Goal: Task Accomplishment & Management: Use online tool/utility

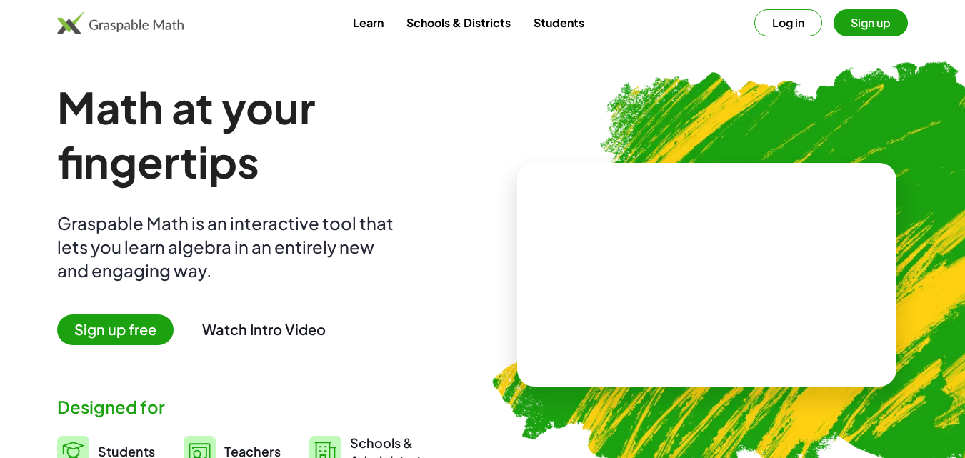
click at [138, 328] on span "Sign up free" at bounding box center [115, 329] width 116 height 31
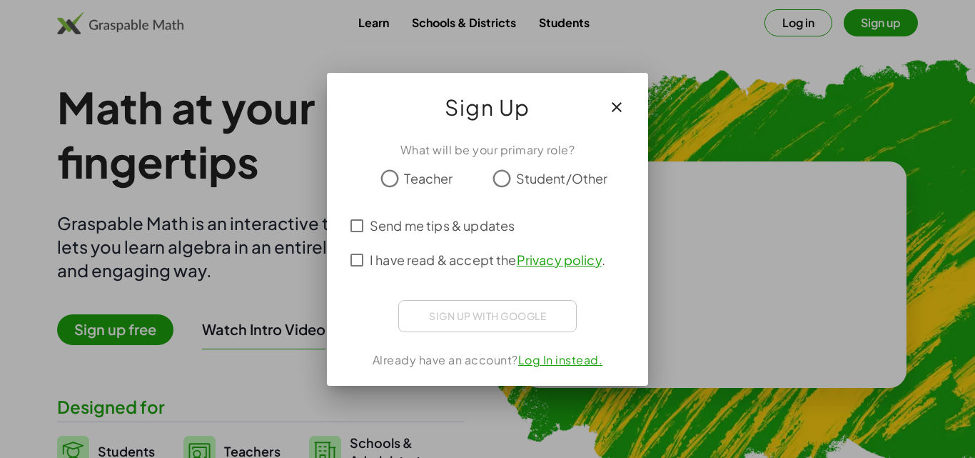
click at [532, 174] on span "Student/Other" at bounding box center [562, 177] width 92 height 19
click at [496, 309] on div "Sign up with Google Iniciar sesión con Google Iniciar sesión con Google. Se abr…" at bounding box center [487, 316] width 178 height 32
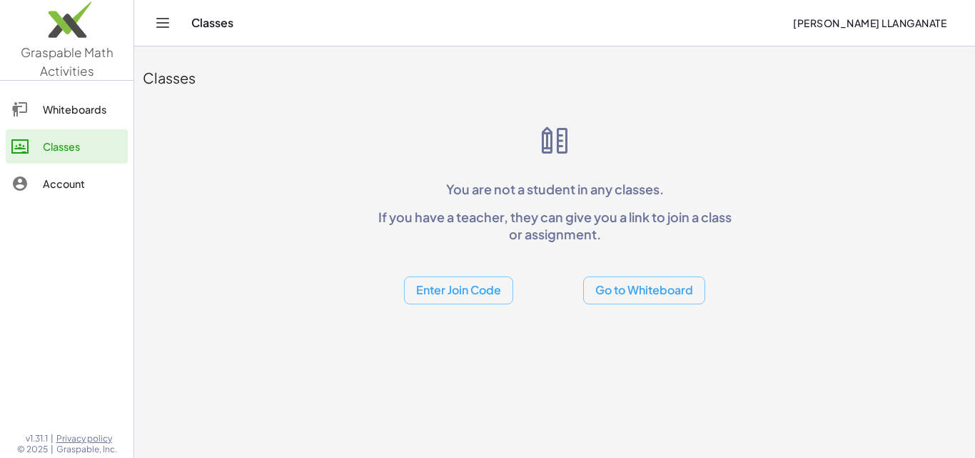
click at [471, 294] on button "Enter Join Code" at bounding box center [458, 290] width 109 height 28
click at [438, 365] on div "Join Activity" at bounding box center [458, 361] width 87 height 17
click at [647, 283] on button "Go to Whiteboard" at bounding box center [644, 290] width 122 height 28
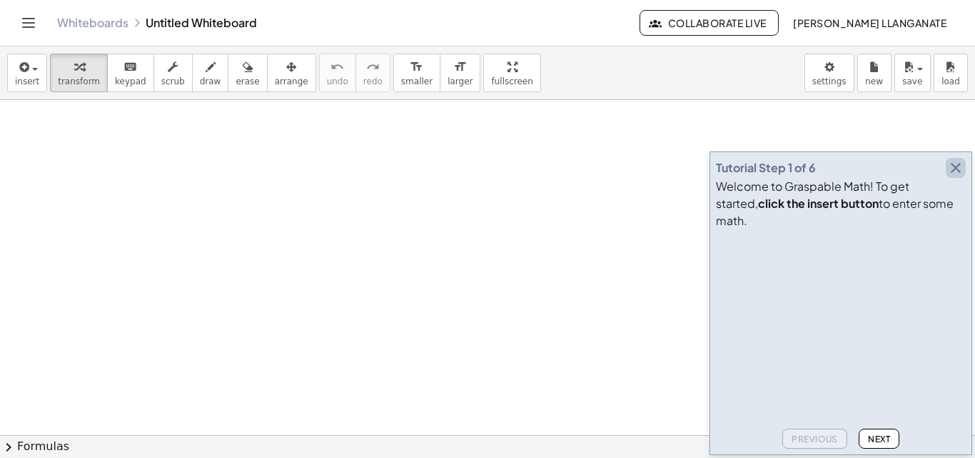
click at [957, 176] on icon "button" at bounding box center [955, 167] width 17 height 17
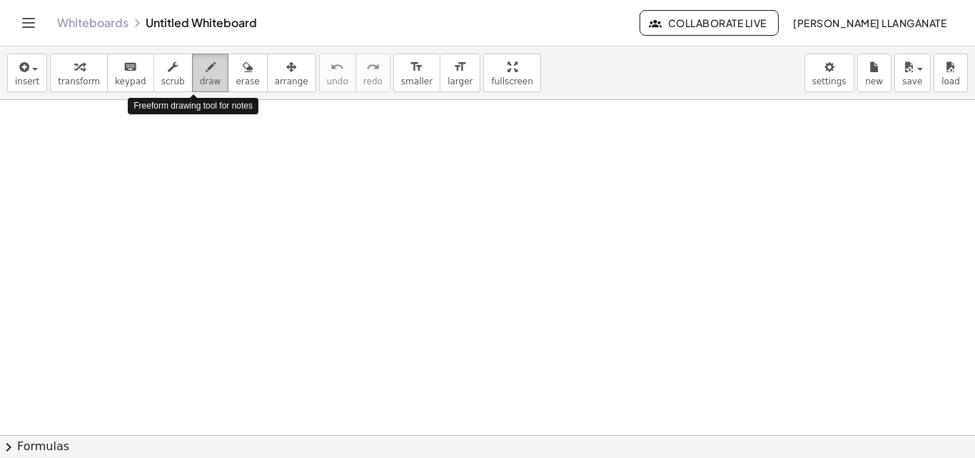
click at [206, 73] on icon "button" at bounding box center [211, 67] width 10 height 17
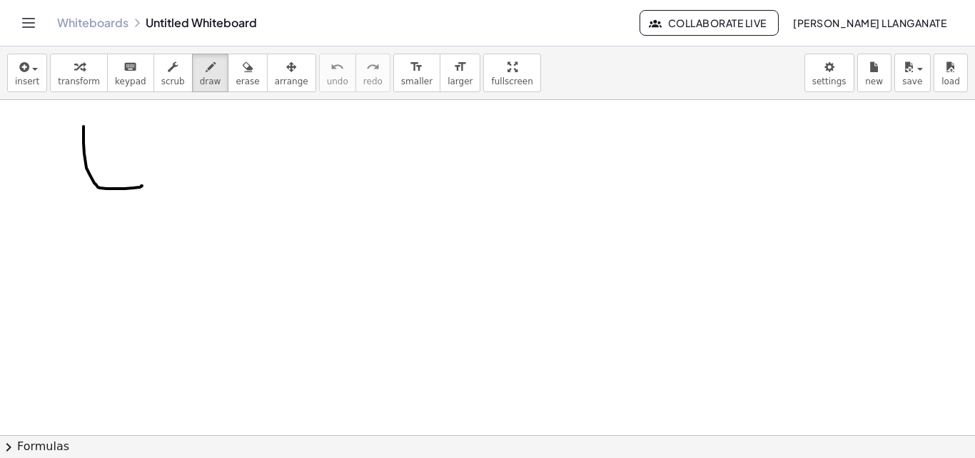
drag, startPoint x: 84, startPoint y: 126, endPoint x: 128, endPoint y: 149, distance: 49.8
click at [128, 149] on div at bounding box center [487, 435] width 975 height 670
drag, startPoint x: 160, startPoint y: 167, endPoint x: 179, endPoint y: 206, distance: 43.7
click at [179, 206] on div at bounding box center [487, 435] width 975 height 670
click at [175, 177] on div at bounding box center [487, 435] width 975 height 670
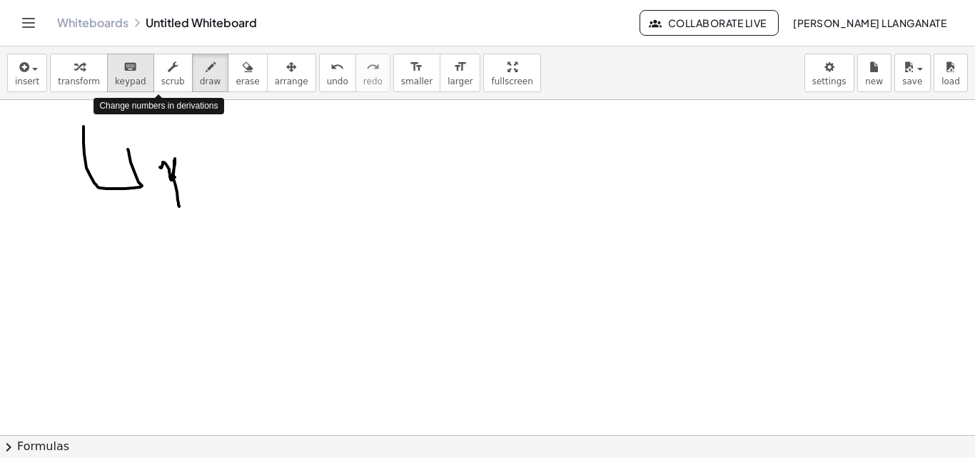
click at [124, 74] on icon "keyboard" at bounding box center [131, 67] width 14 height 17
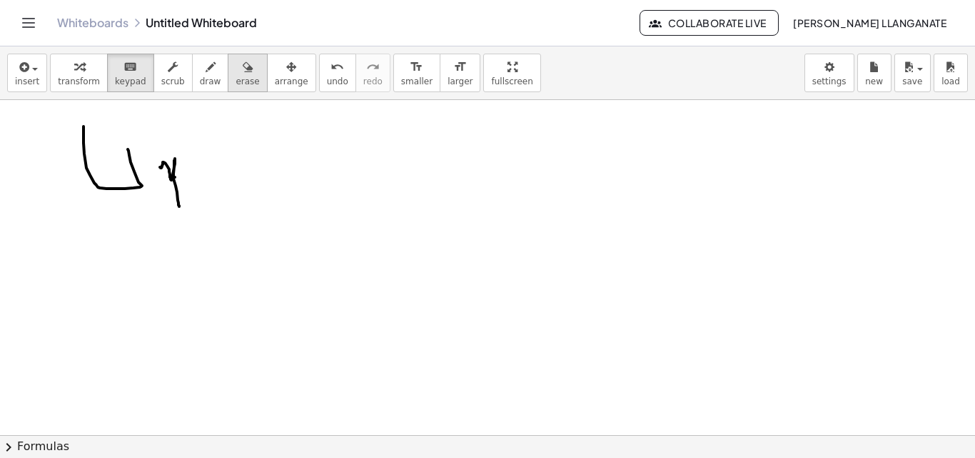
click at [243, 64] on icon "button" at bounding box center [248, 67] width 10 height 17
drag, startPoint x: 175, startPoint y: 166, endPoint x: 91, endPoint y: 147, distance: 86.3
click at [91, 147] on div at bounding box center [487, 435] width 975 height 670
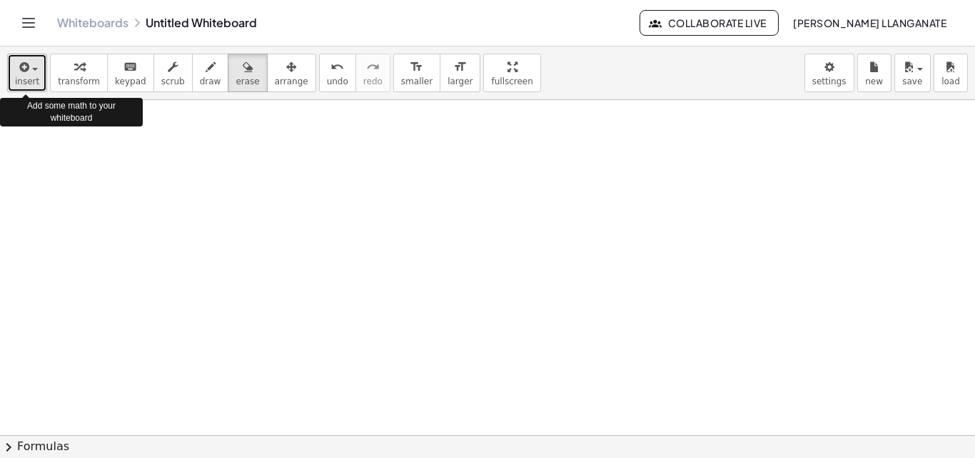
click at [29, 70] on span "button" at bounding box center [30, 69] width 3 height 10
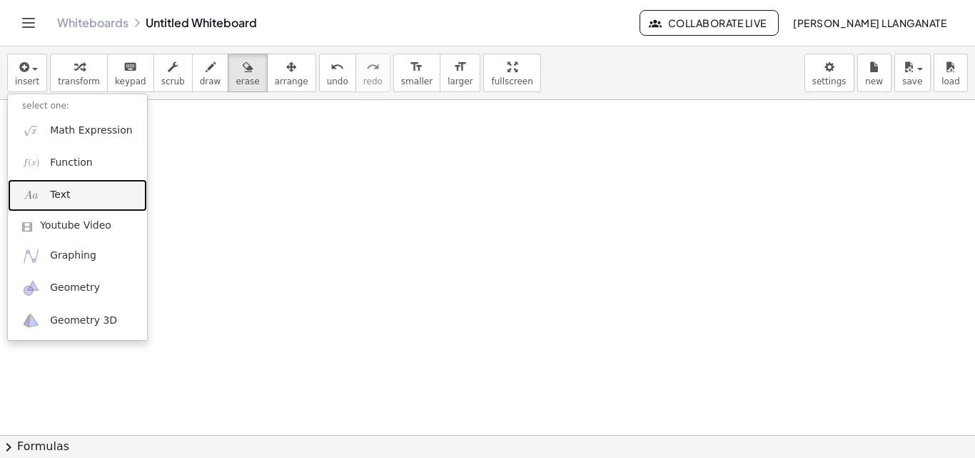
click at [74, 193] on link "Text" at bounding box center [77, 195] width 139 height 32
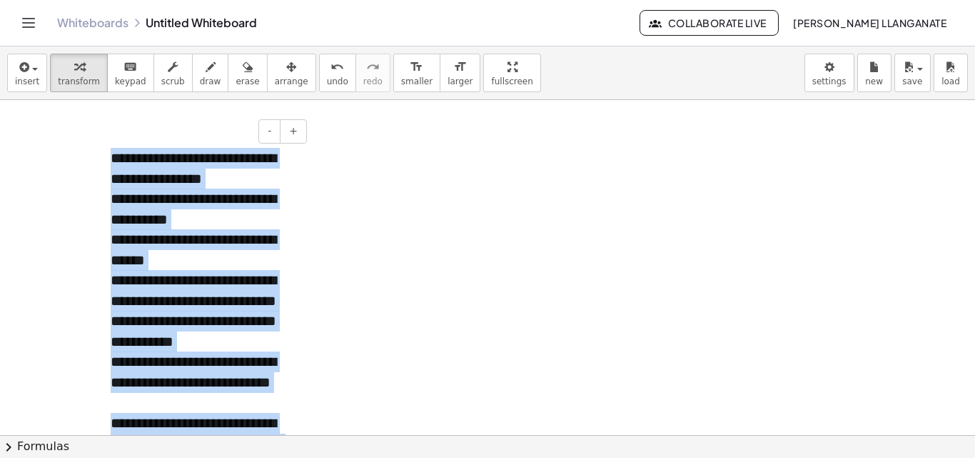
drag, startPoint x: 234, startPoint y: 421, endPoint x: 106, endPoint y: 161, distance: 290.6
click at [106, 161] on div "**********" at bounding box center [203, 362] width 214 height 457
click at [278, 128] on button "-" at bounding box center [269, 131] width 22 height 24
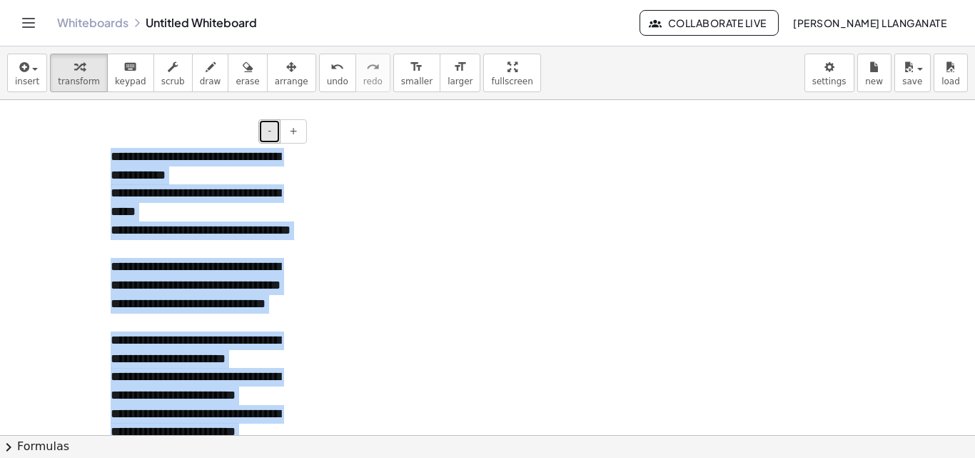
click at [278, 128] on button "-" at bounding box center [269, 131] width 22 height 24
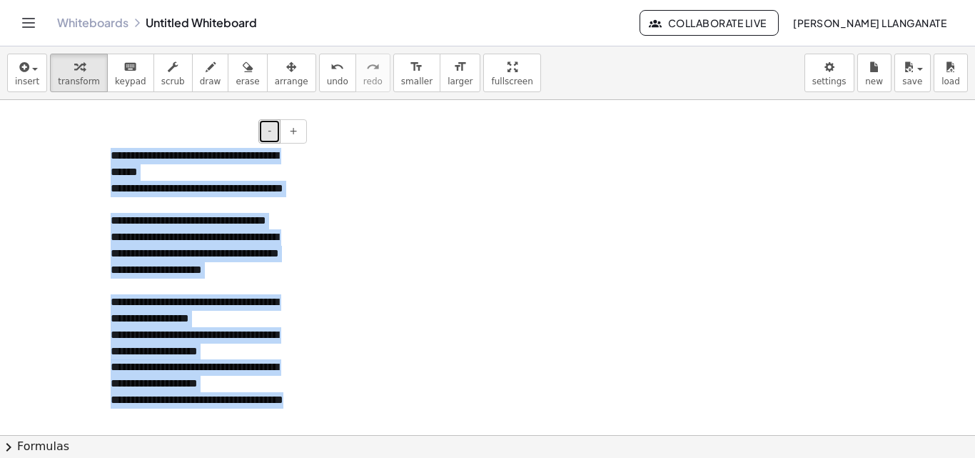
click at [278, 128] on button "-" at bounding box center [269, 131] width 22 height 24
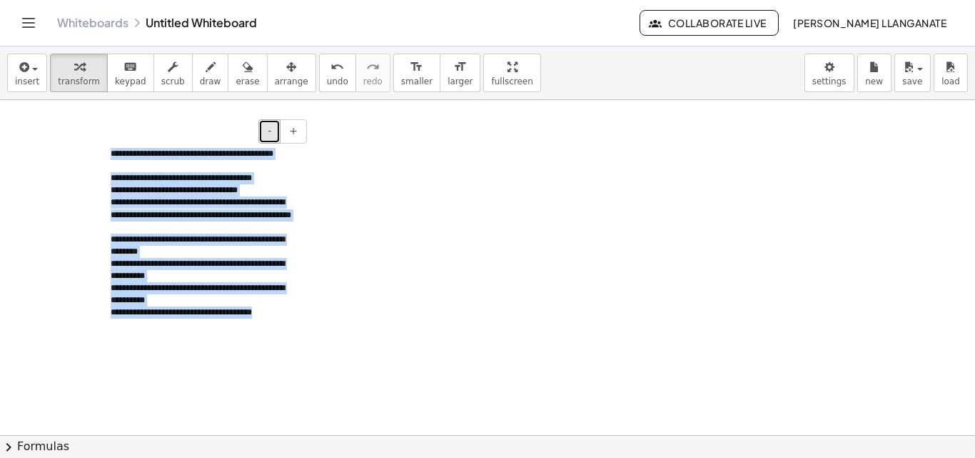
click at [278, 128] on button "-" at bounding box center [269, 131] width 22 height 24
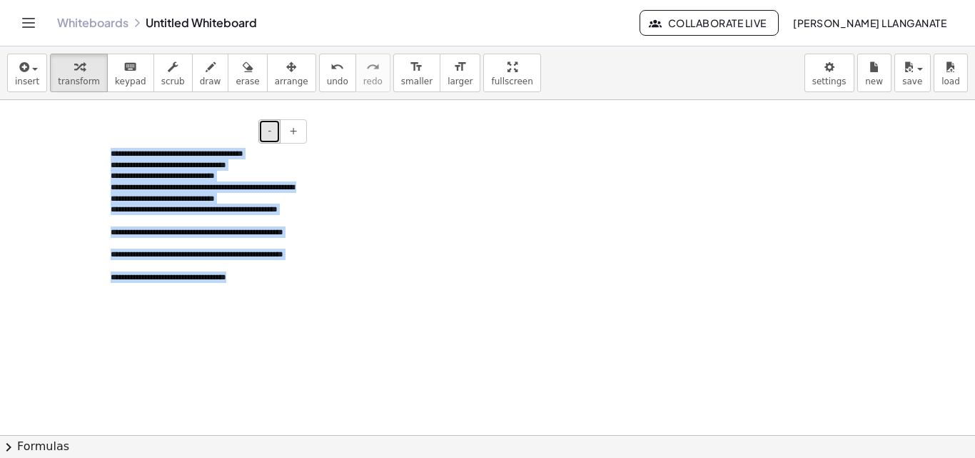
click at [278, 128] on button "-" at bounding box center [269, 131] width 22 height 24
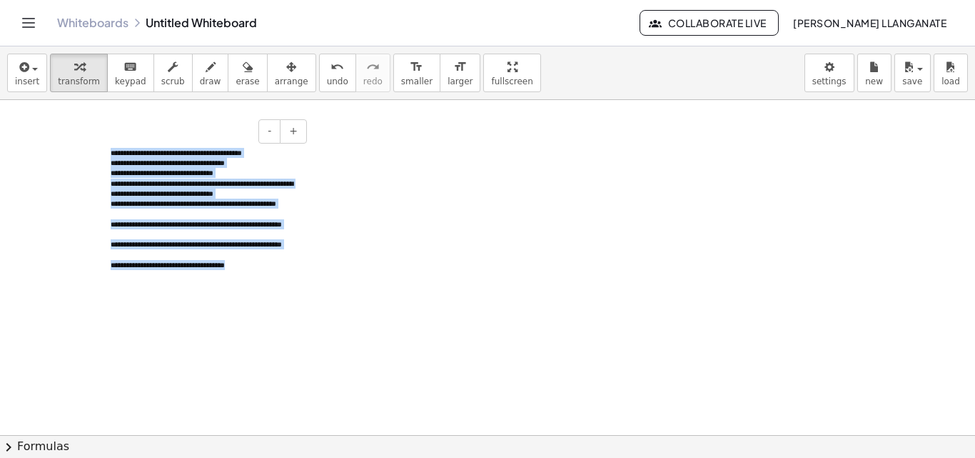
click at [210, 214] on div "**********" at bounding box center [204, 208] width 186 height 21
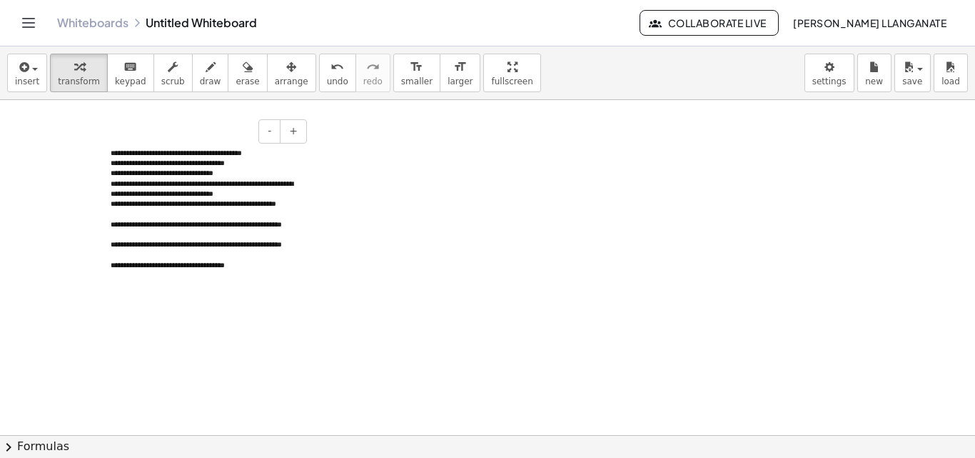
click at [193, 169] on div "**********" at bounding box center [204, 173] width 186 height 10
click at [421, 248] on div at bounding box center [487, 435] width 975 height 670
click at [220, 234] on div "**********" at bounding box center [204, 229] width 186 height 21
drag, startPoint x: 154, startPoint y: 132, endPoint x: 92, endPoint y: 130, distance: 61.4
click at [92, 130] on div "**********" at bounding box center [487, 435] width 975 height 670
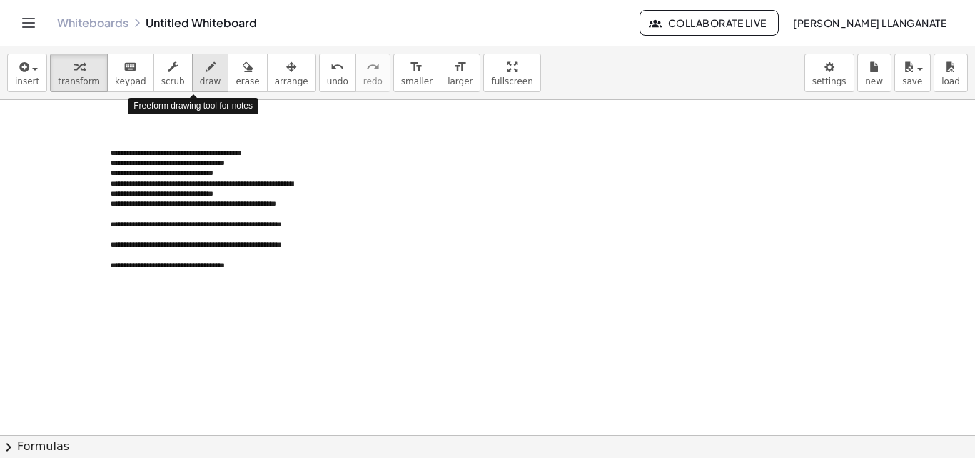
click at [192, 76] on button "draw" at bounding box center [210, 73] width 37 height 39
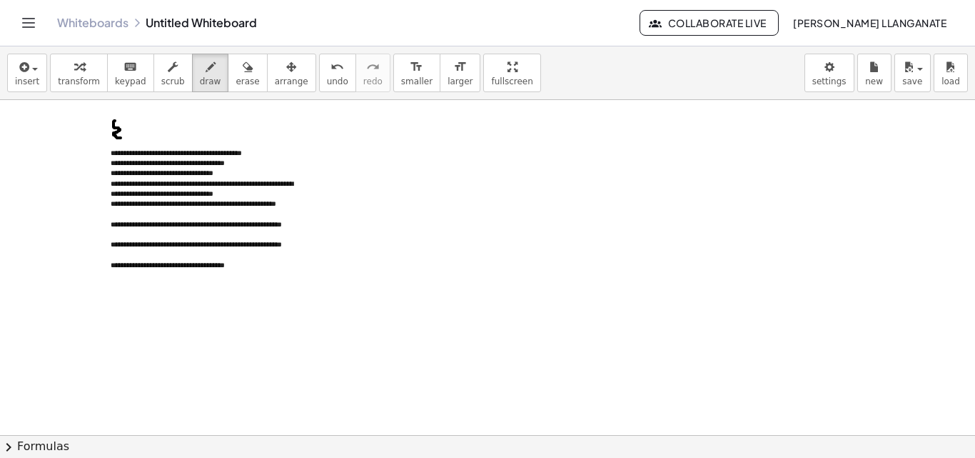
drag, startPoint x: 115, startPoint y: 121, endPoint x: 124, endPoint y: 139, distance: 19.8
click at [124, 139] on div at bounding box center [487, 435] width 975 height 670
click at [236, 74] on div "button" at bounding box center [248, 66] width 24 height 17
drag, startPoint x: 118, startPoint y: 131, endPoint x: 105, endPoint y: 124, distance: 14.7
click at [105, 124] on div at bounding box center [487, 435] width 975 height 670
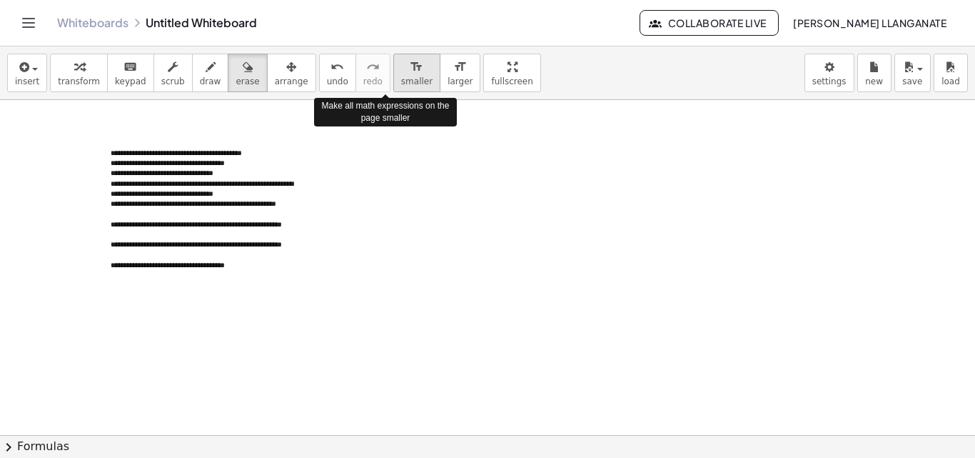
click at [401, 80] on span "smaller" at bounding box center [416, 81] width 31 height 10
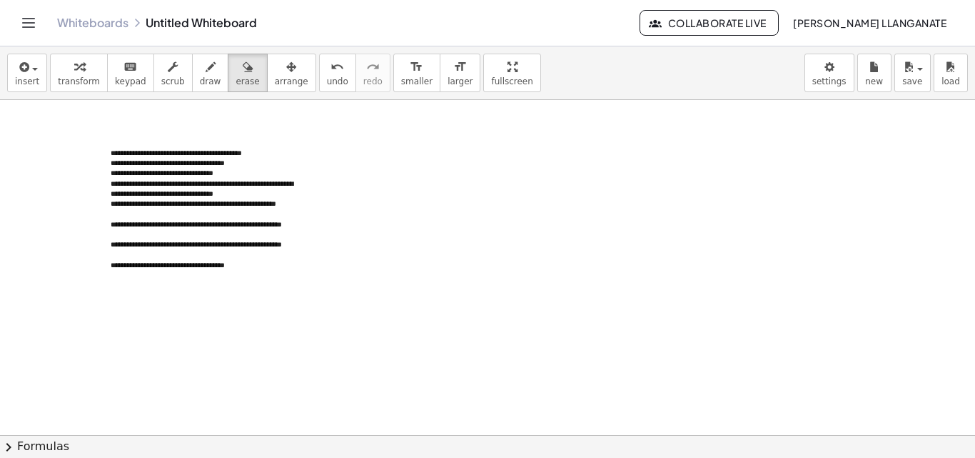
click at [118, 131] on div at bounding box center [487, 435] width 975 height 670
click at [39, 68] on button "insert" at bounding box center [27, 73] width 40 height 39
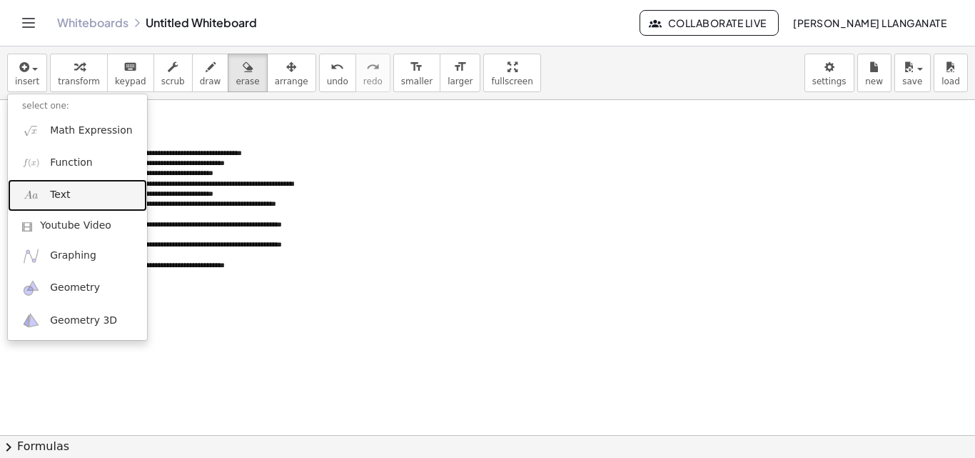
click at [71, 193] on link "Text" at bounding box center [77, 195] width 139 height 32
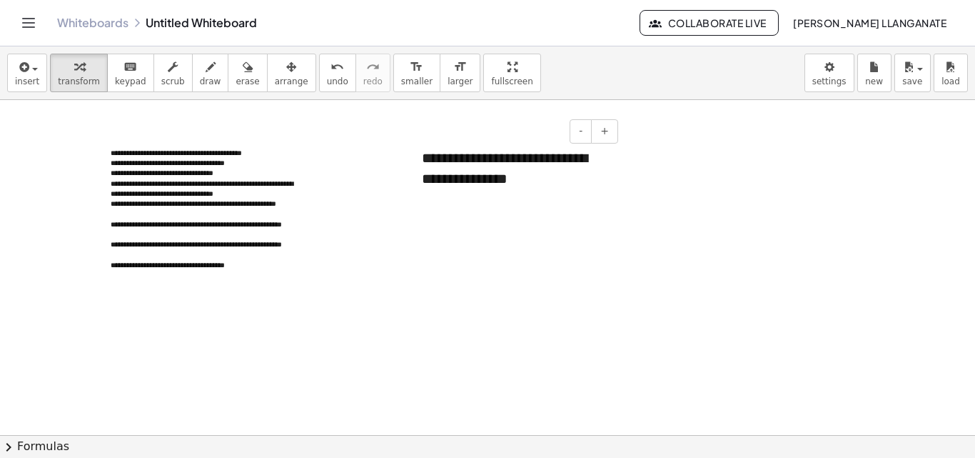
click at [565, 134] on div "- +" at bounding box center [511, 131] width 214 height 24
click at [586, 133] on button "-" at bounding box center [581, 131] width 22 height 24
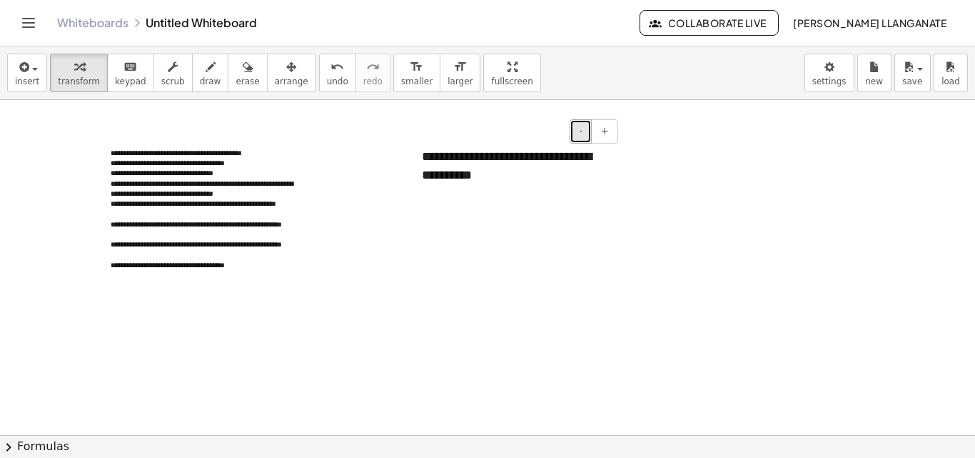
click at [586, 133] on button "-" at bounding box center [581, 131] width 22 height 24
click at [600, 185] on div "**********" at bounding box center [515, 162] width 214 height 57
click at [486, 251] on div at bounding box center [487, 435] width 975 height 670
click at [410, 189] on div at bounding box center [415, 162] width 14 height 57
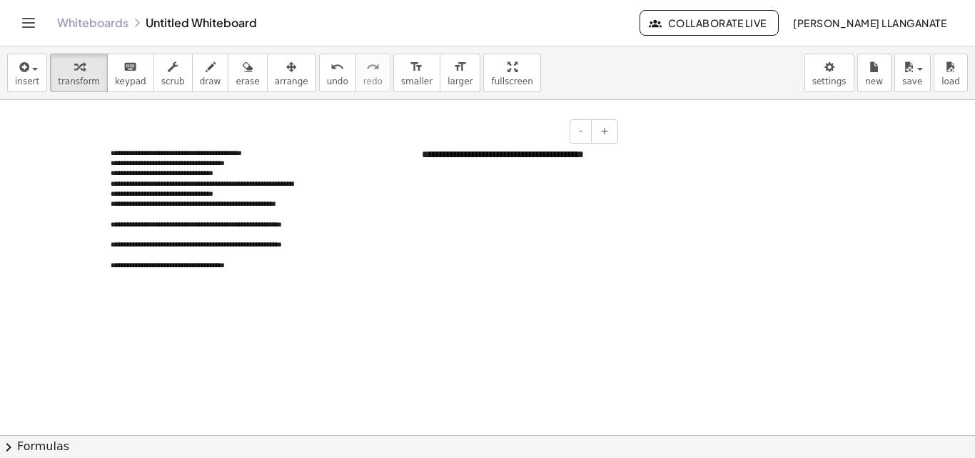
click at [446, 166] on div "**********" at bounding box center [515, 162] width 214 height 57
click at [161, 77] on span "scrub" at bounding box center [173, 81] width 24 height 10
drag, startPoint x: 403, startPoint y: 215, endPoint x: 416, endPoint y: 256, distance: 42.7
click at [416, 256] on div at bounding box center [487, 435] width 975 height 670
click at [416, 255] on div at bounding box center [487, 435] width 975 height 670
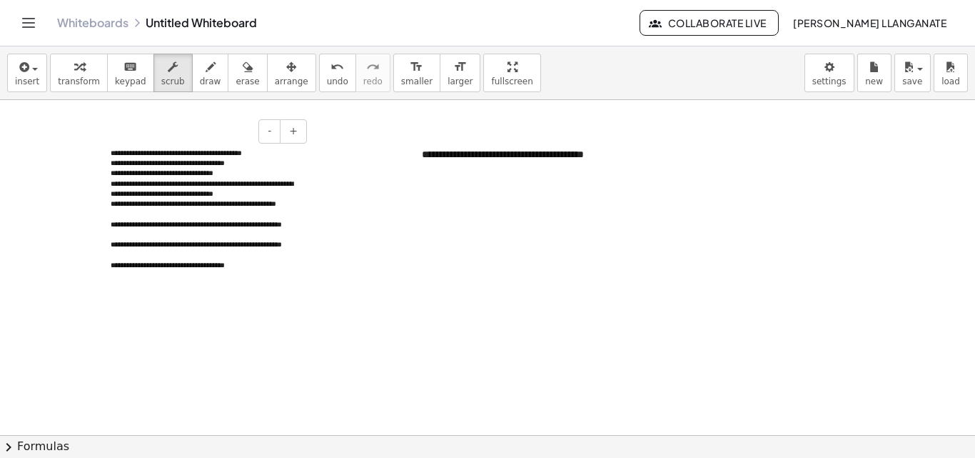
drag, startPoint x: 461, startPoint y: 233, endPoint x: 306, endPoint y: 246, distance: 156.2
click at [306, 246] on div "**********" at bounding box center [487, 435] width 975 height 670
click at [168, 86] on span "scrub" at bounding box center [173, 81] width 24 height 10
drag, startPoint x: 401, startPoint y: 204, endPoint x: 418, endPoint y: 244, distance: 43.5
click at [418, 244] on div at bounding box center [487, 435] width 975 height 670
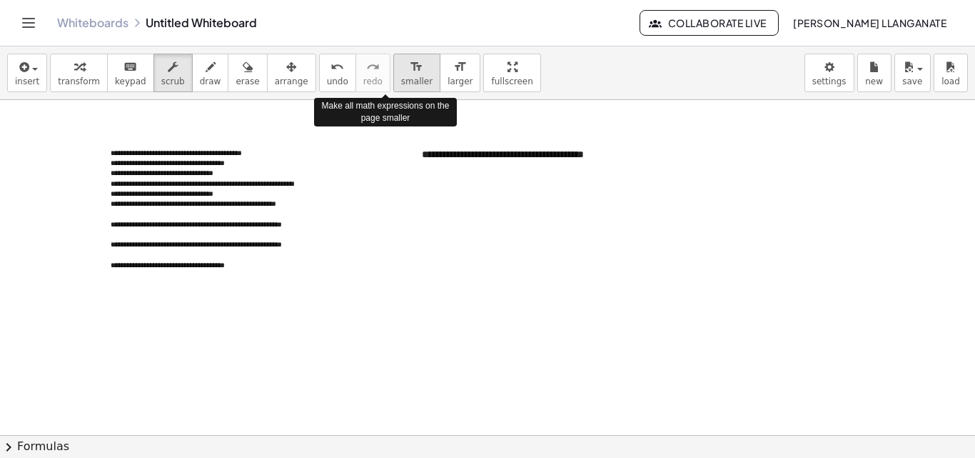
click at [401, 76] on span "smaller" at bounding box center [416, 81] width 31 height 10
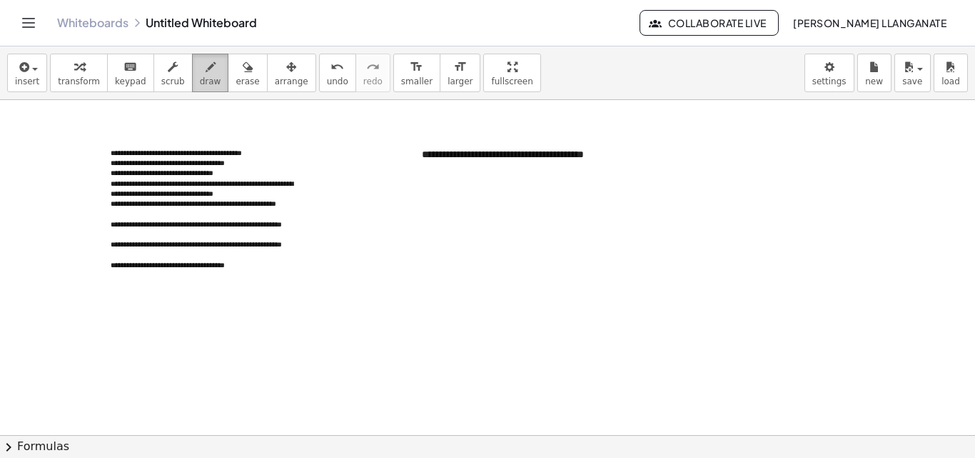
click at [200, 73] on div "button" at bounding box center [210, 66] width 21 height 17
drag, startPoint x: 386, startPoint y: 192, endPoint x: 403, endPoint y: 217, distance: 30.3
click at [403, 217] on div at bounding box center [487, 435] width 975 height 670
click at [243, 74] on icon "button" at bounding box center [248, 67] width 10 height 17
drag, startPoint x: 390, startPoint y: 195, endPoint x: 404, endPoint y: 218, distance: 27.6
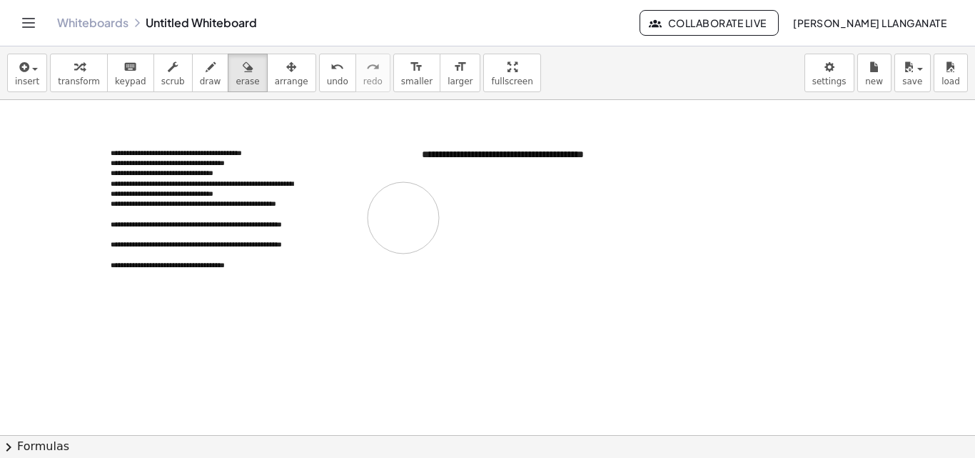
click at [404, 218] on div at bounding box center [487, 435] width 975 height 670
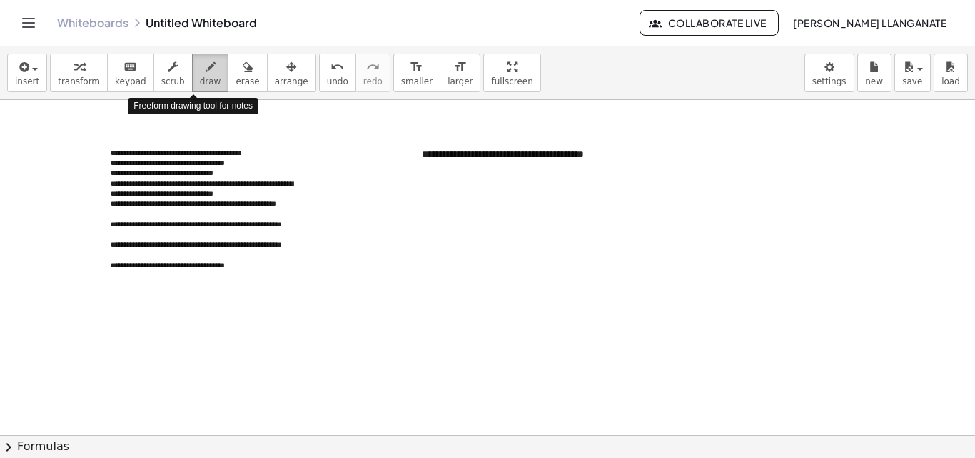
click at [200, 76] on span "draw" at bounding box center [210, 81] width 21 height 10
drag, startPoint x: 357, startPoint y: 188, endPoint x: 358, endPoint y: 198, distance: 9.4
click at [358, 198] on div at bounding box center [487, 435] width 975 height 670
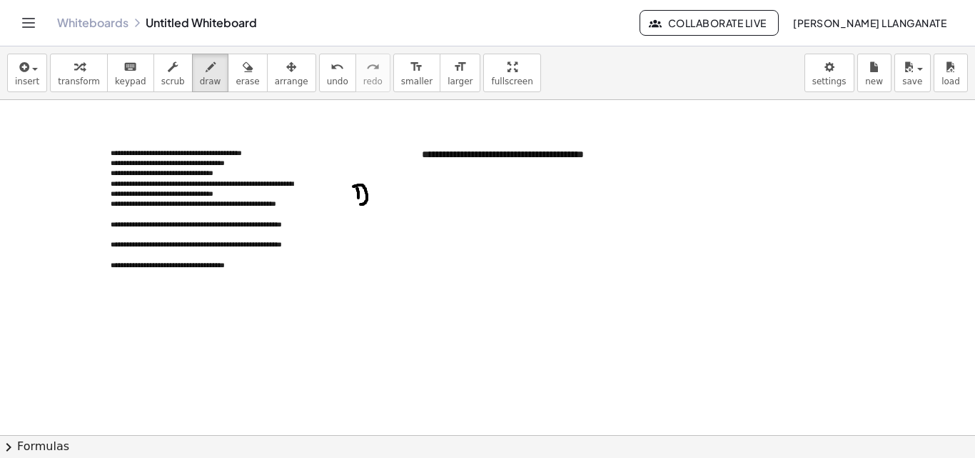
drag, startPoint x: 353, startPoint y: 186, endPoint x: 359, endPoint y: 204, distance: 18.7
click at [359, 204] on div at bounding box center [487, 435] width 975 height 670
click at [377, 203] on div at bounding box center [487, 435] width 975 height 670
click at [234, 75] on button "erase" at bounding box center [247, 73] width 39 height 39
drag, startPoint x: 358, startPoint y: 188, endPoint x: 382, endPoint y: 213, distance: 33.8
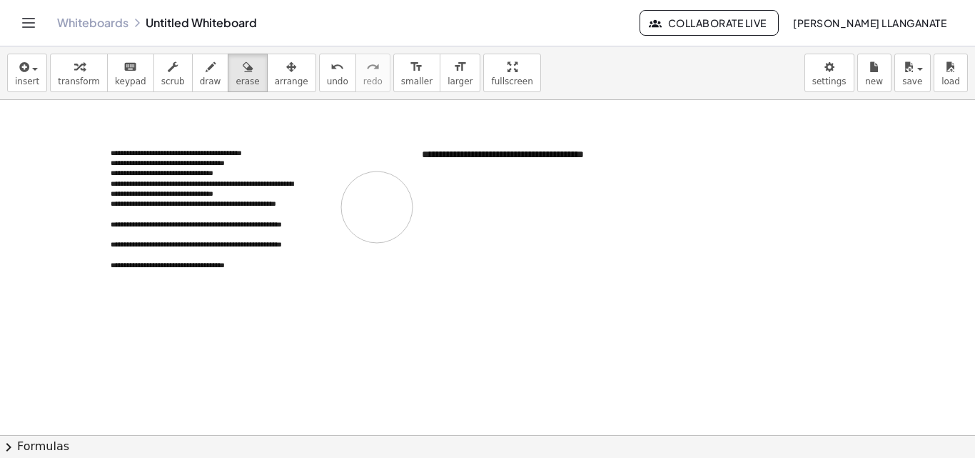
click at [382, 213] on div at bounding box center [487, 435] width 975 height 670
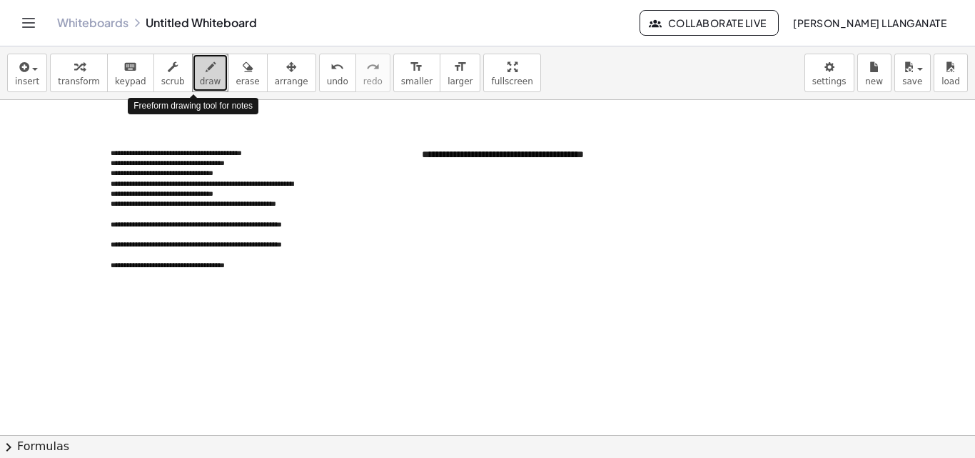
click at [200, 74] on div "button" at bounding box center [210, 66] width 21 height 17
drag, startPoint x: 187, startPoint y: 74, endPoint x: 195, endPoint y: 58, distance: 18.2
click at [200, 58] on div "button" at bounding box center [210, 66] width 21 height 17
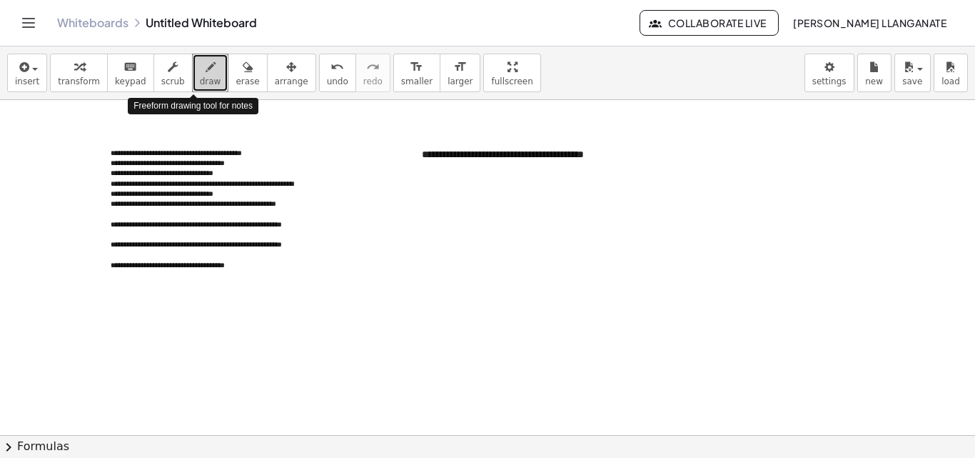
click at [200, 58] on div "button" at bounding box center [210, 66] width 21 height 17
click at [387, 214] on div at bounding box center [487, 435] width 975 height 670
click at [386, 219] on div at bounding box center [487, 435] width 975 height 670
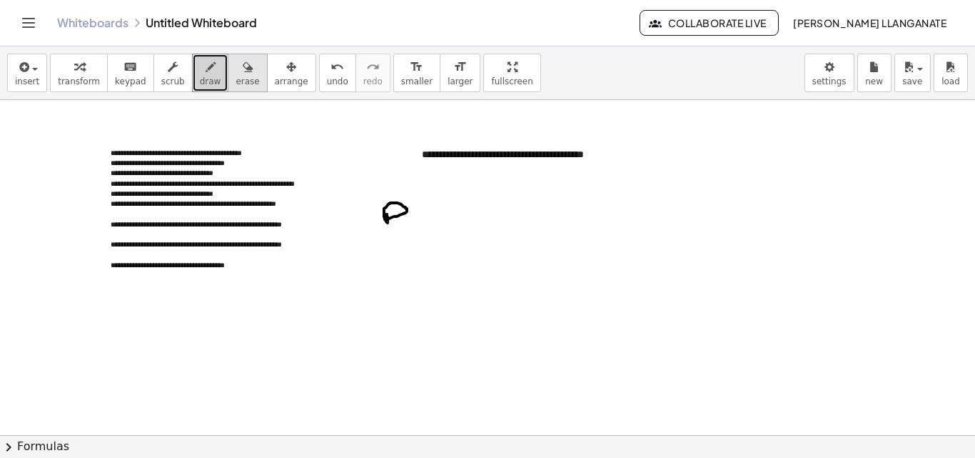
click at [243, 71] on icon "button" at bounding box center [248, 67] width 10 height 17
drag, startPoint x: 391, startPoint y: 215, endPoint x: 371, endPoint y: 188, distance: 33.1
click at [371, 188] on div at bounding box center [487, 435] width 975 height 670
click at [201, 76] on span "draw" at bounding box center [210, 81] width 21 height 10
drag, startPoint x: 391, startPoint y: 206, endPoint x: 391, endPoint y: 217, distance: 11.4
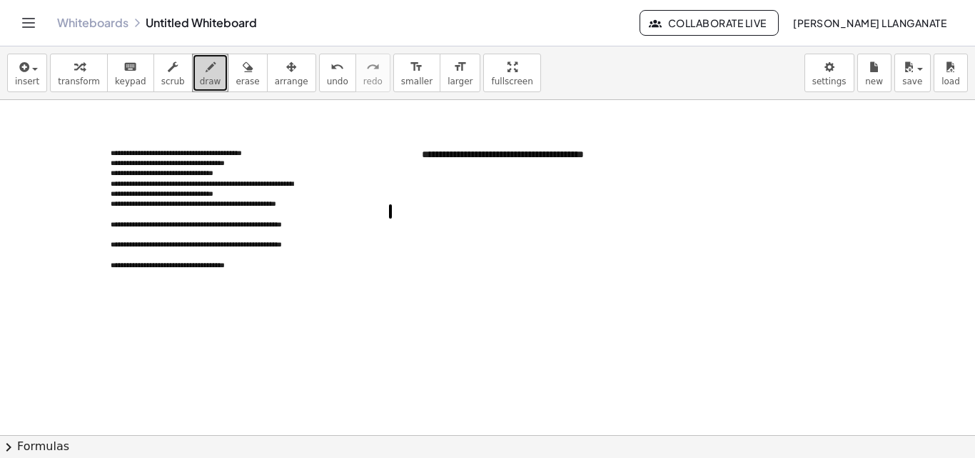
click at [391, 217] on div at bounding box center [487, 435] width 975 height 670
drag, startPoint x: 388, startPoint y: 206, endPoint x: 387, endPoint y: 221, distance: 14.3
click at [387, 221] on div at bounding box center [487, 435] width 975 height 670
click at [129, 29] on div "Whiteboards Untitled Whiteboard" at bounding box center [348, 23] width 583 height 14
click at [236, 76] on span "erase" at bounding box center [248, 81] width 24 height 10
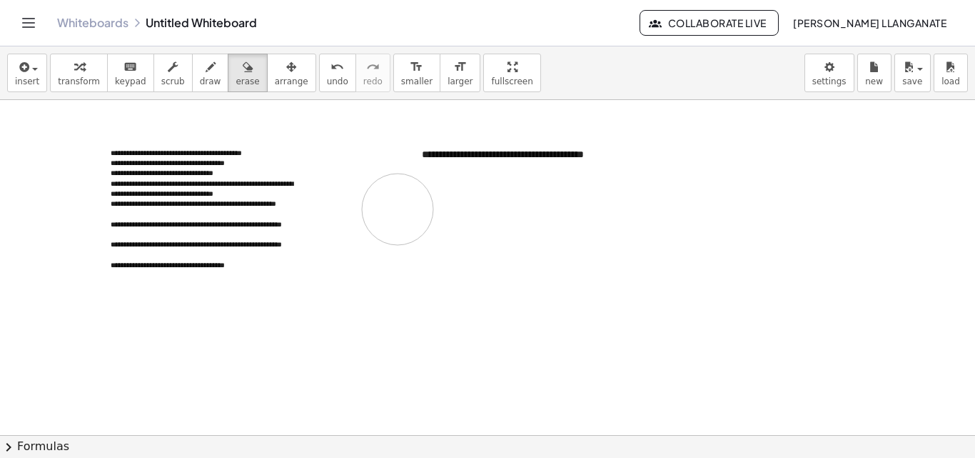
drag, startPoint x: 380, startPoint y: 209, endPoint x: 408, endPoint y: 211, distance: 27.9
click at [408, 211] on div at bounding box center [487, 435] width 975 height 670
click at [206, 74] on icon "button" at bounding box center [211, 67] width 10 height 17
drag, startPoint x: 366, startPoint y: 213, endPoint x: 368, endPoint y: 222, distance: 8.7
click at [368, 222] on div at bounding box center [487, 435] width 975 height 670
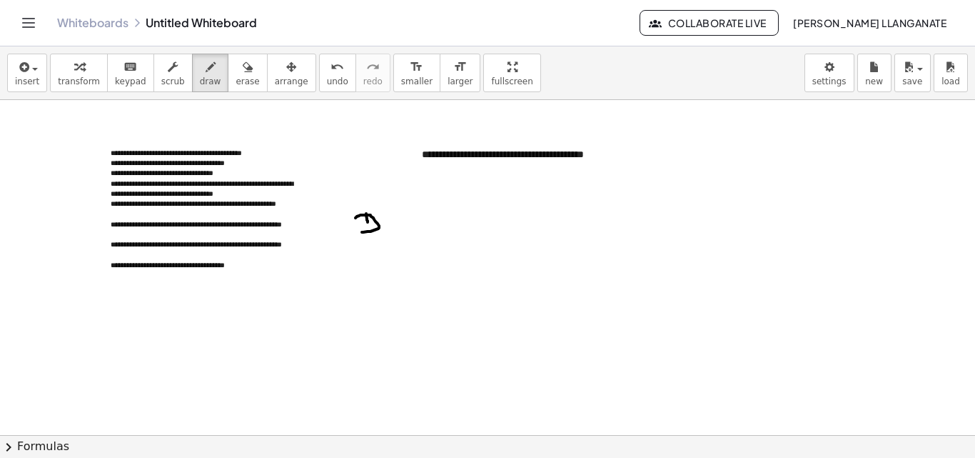
drag, startPoint x: 356, startPoint y: 218, endPoint x: 362, endPoint y: 232, distance: 15.7
click at [362, 232] on div at bounding box center [487, 435] width 975 height 670
click at [387, 231] on div at bounding box center [487, 435] width 975 height 670
click at [236, 69] on div "button" at bounding box center [248, 66] width 24 height 17
click at [368, 225] on div at bounding box center [487, 435] width 975 height 670
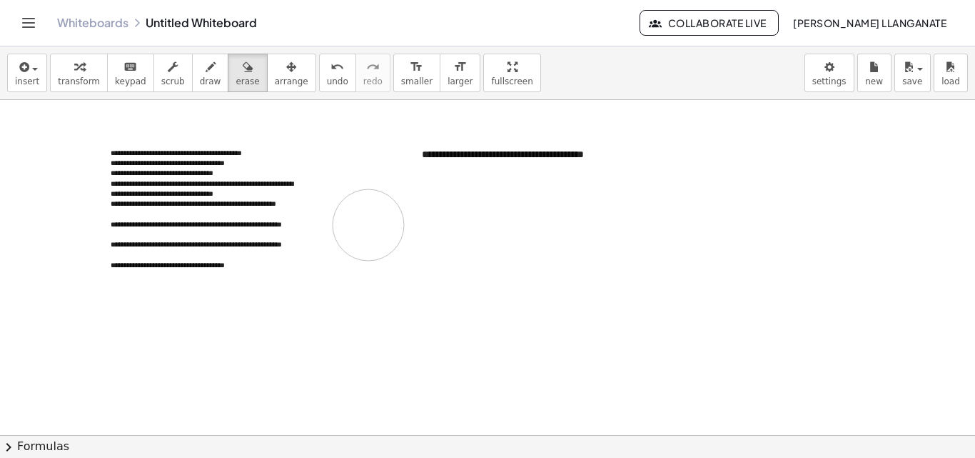
click at [368, 225] on div at bounding box center [487, 435] width 975 height 670
click at [206, 69] on icon "button" at bounding box center [211, 67] width 10 height 17
drag, startPoint x: 360, startPoint y: 207, endPoint x: 360, endPoint y: 219, distance: 12.1
click at [360, 219] on div at bounding box center [487, 435] width 975 height 670
drag, startPoint x: 356, startPoint y: 205, endPoint x: 358, endPoint y: 223, distance: 17.9
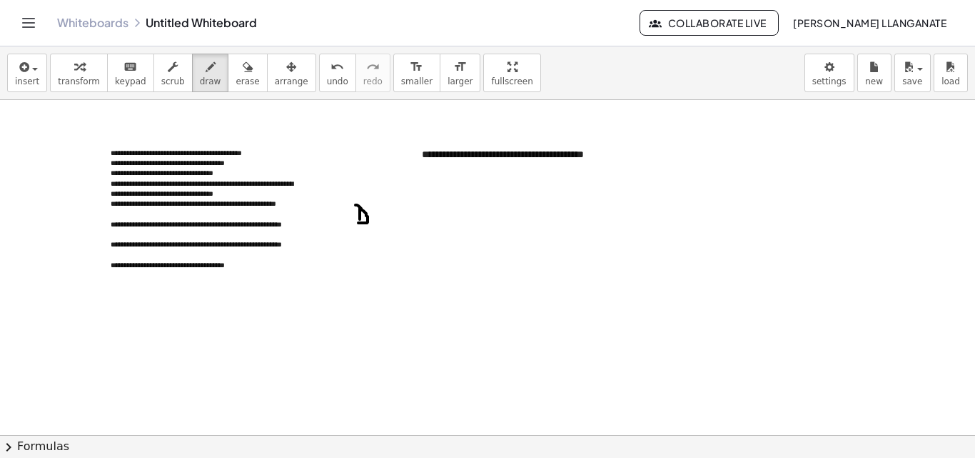
click at [358, 223] on div at bounding box center [487, 435] width 975 height 670
drag, startPoint x: 374, startPoint y: 217, endPoint x: 382, endPoint y: 228, distance: 13.3
click at [382, 228] on div at bounding box center [487, 435] width 975 height 670
click at [211, 77] on div "transform keyboard keypad scrub draw erase arrange" at bounding box center [183, 73] width 266 height 39
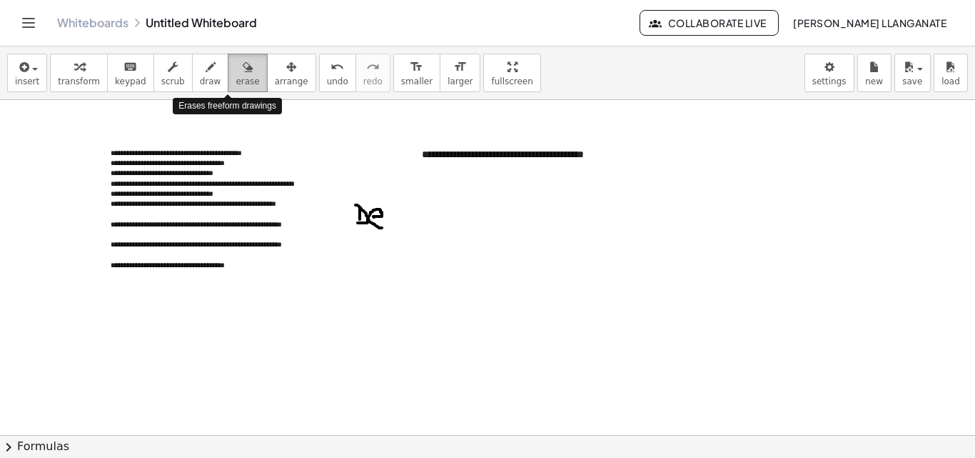
click at [236, 77] on span "erase" at bounding box center [248, 81] width 24 height 10
click at [376, 222] on div at bounding box center [487, 435] width 975 height 670
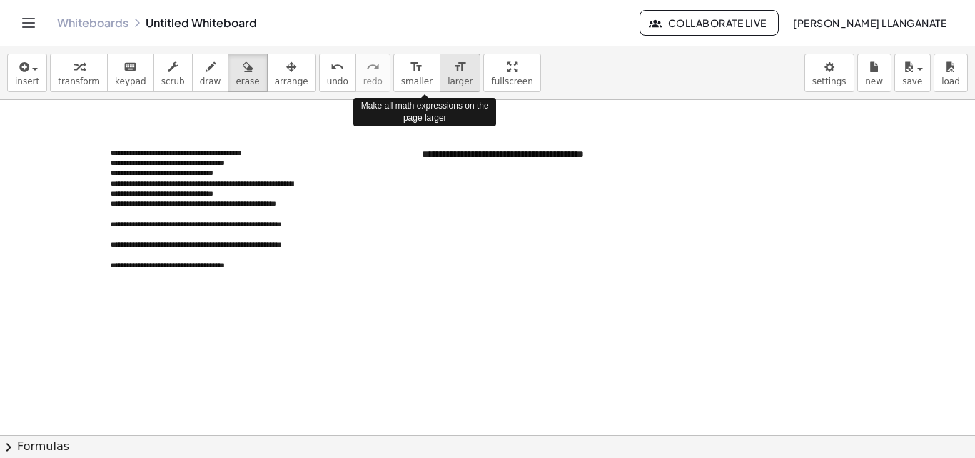
click at [440, 76] on button "format_size larger" at bounding box center [460, 73] width 41 height 39
click at [448, 76] on span "larger" at bounding box center [460, 81] width 25 height 10
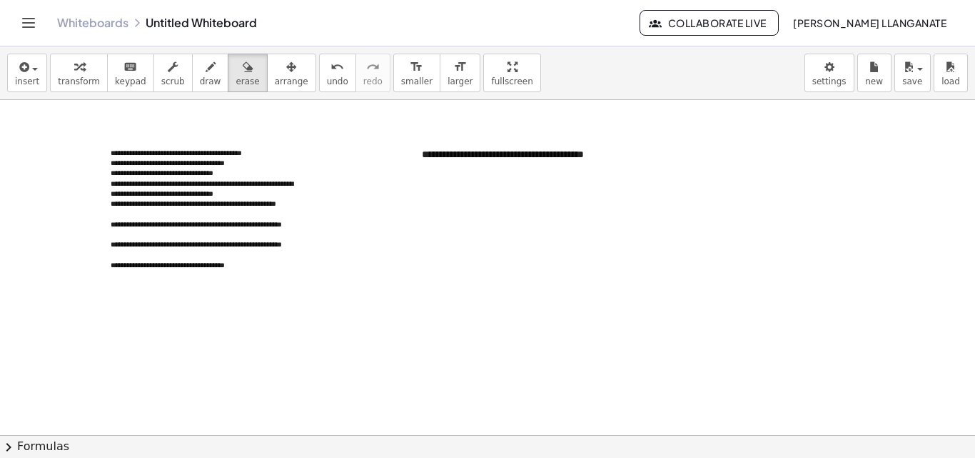
click at [388, 154] on div at bounding box center [487, 435] width 975 height 670
drag, startPoint x: 386, startPoint y: 186, endPoint x: 438, endPoint y: 224, distance: 64.8
click at [438, 224] on div at bounding box center [487, 435] width 975 height 670
drag, startPoint x: 414, startPoint y: 207, endPoint x: 439, endPoint y: 236, distance: 37.9
click at [439, 236] on div at bounding box center [487, 435] width 975 height 670
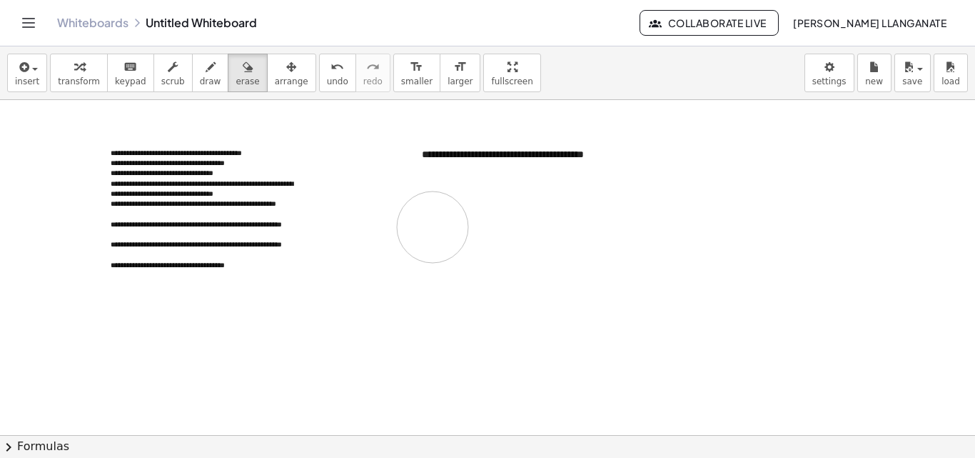
click at [433, 227] on div at bounding box center [487, 435] width 975 height 670
drag, startPoint x: 464, startPoint y: 71, endPoint x: 464, endPoint y: 134, distance: 62.1
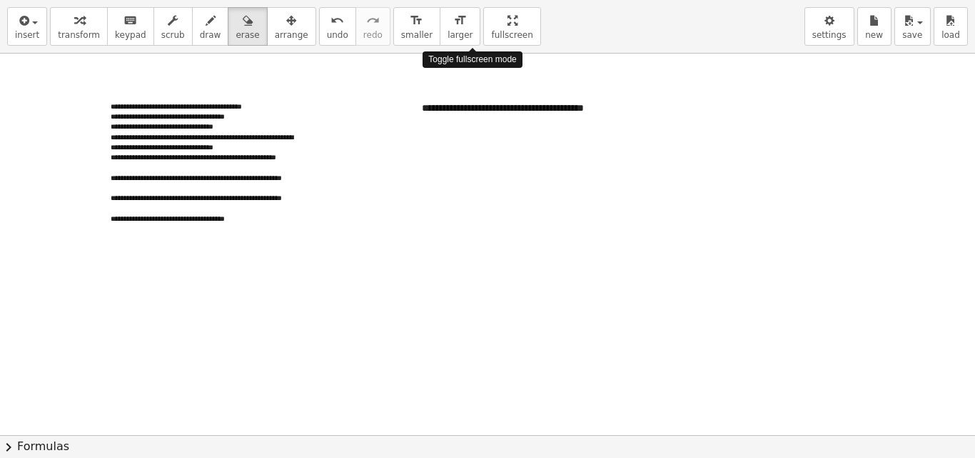
click at [464, 134] on div "**********" at bounding box center [487, 229] width 975 height 458
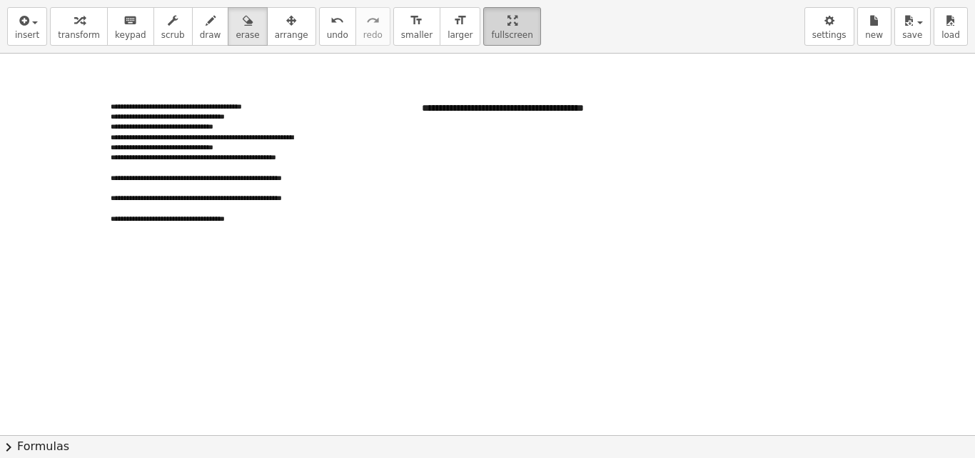
click at [491, 40] on span "fullscreen" at bounding box center [511, 35] width 41 height 10
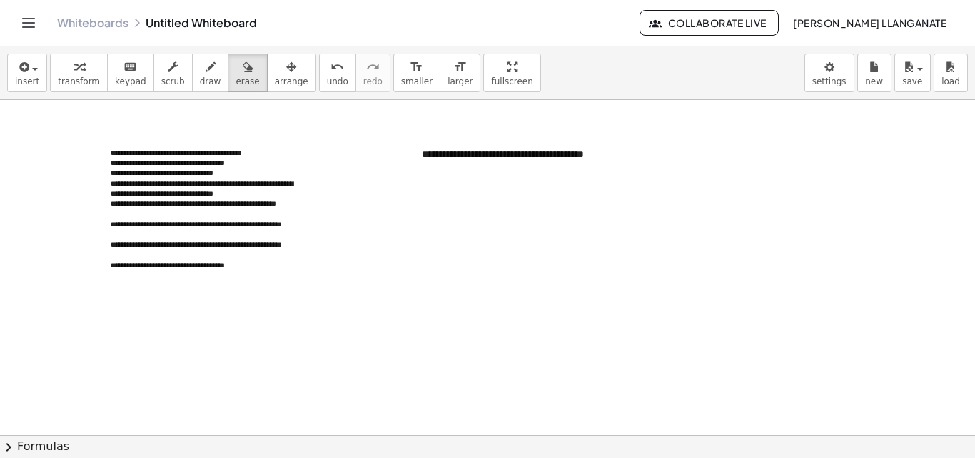
drag, startPoint x: 464, startPoint y: 58, endPoint x: 464, endPoint y: 120, distance: 62.1
click at [464, 120] on div "**********" at bounding box center [487, 251] width 975 height 411
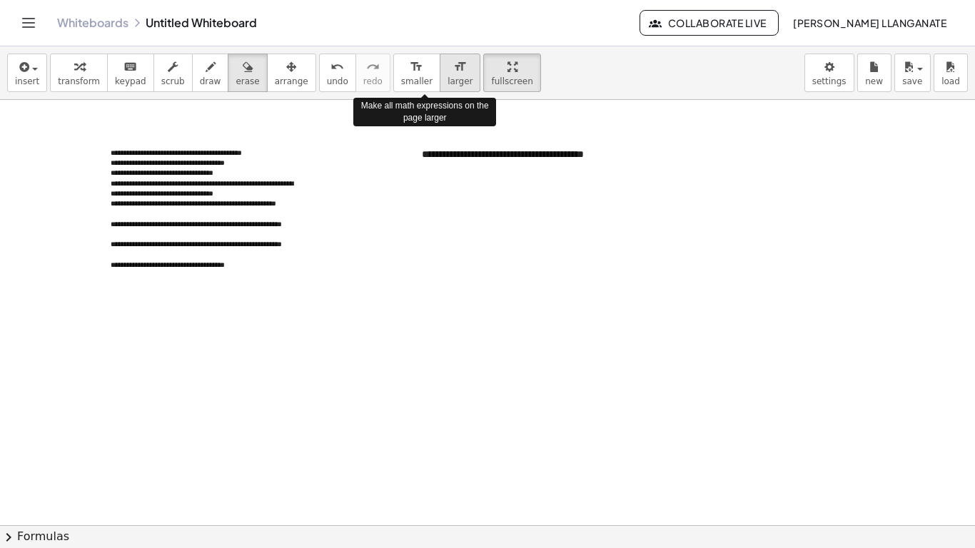
click at [453, 59] on icon "format_size" at bounding box center [460, 67] width 14 height 17
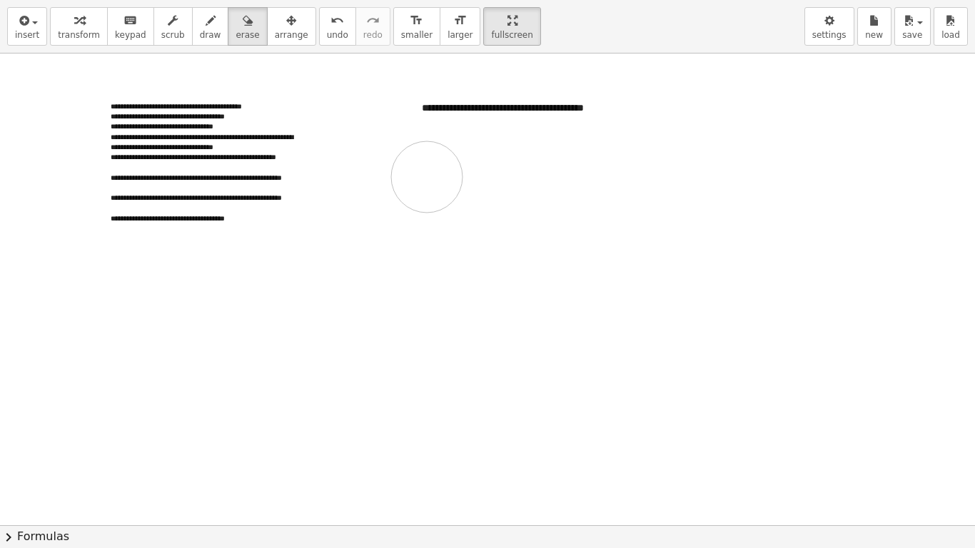
click at [427, 177] on div at bounding box center [487, 526] width 975 height 944
click at [423, 181] on div at bounding box center [487, 526] width 975 height 944
click at [401, 21] on div "format_size" at bounding box center [416, 19] width 31 height 17
click at [428, 238] on div at bounding box center [487, 526] width 975 height 944
click at [430, 238] on div at bounding box center [487, 526] width 975 height 944
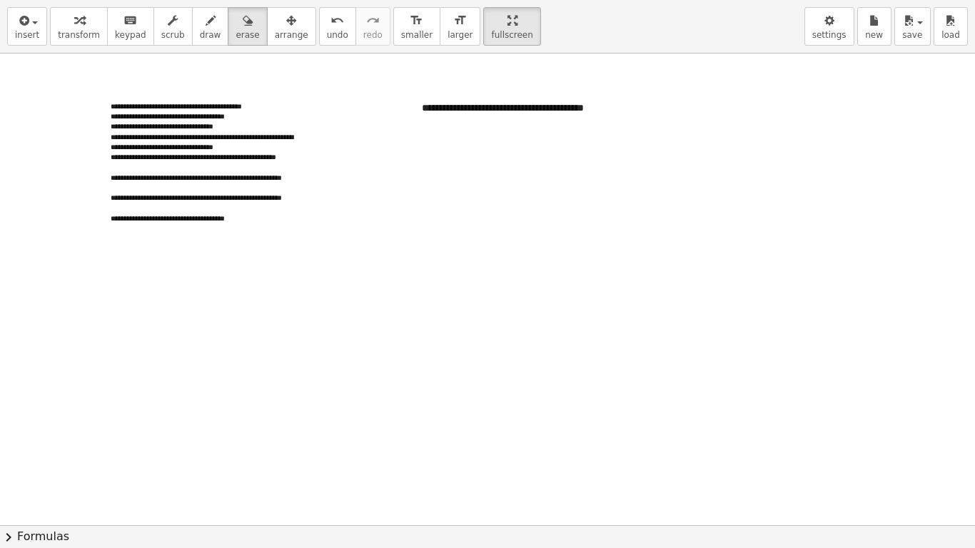
click at [453, 104] on div at bounding box center [487, 526] width 975 height 944
click at [486, 123] on div at bounding box center [487, 526] width 975 height 944
click at [397, 230] on div at bounding box center [487, 526] width 975 height 944
click at [286, 16] on icon "button" at bounding box center [291, 20] width 10 height 17
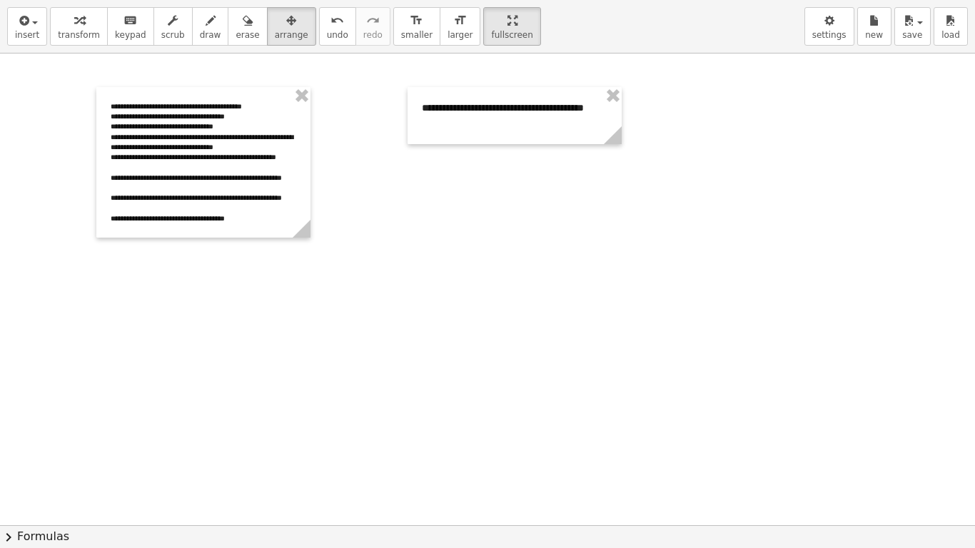
click at [493, 209] on div at bounding box center [487, 526] width 975 height 944
click at [499, 195] on div at bounding box center [487, 526] width 975 height 944
click at [275, 26] on div "button" at bounding box center [292, 19] width 34 height 17
click at [493, 221] on div at bounding box center [487, 526] width 975 height 944
drag, startPoint x: 484, startPoint y: 214, endPoint x: 436, endPoint y: 216, distance: 48.6
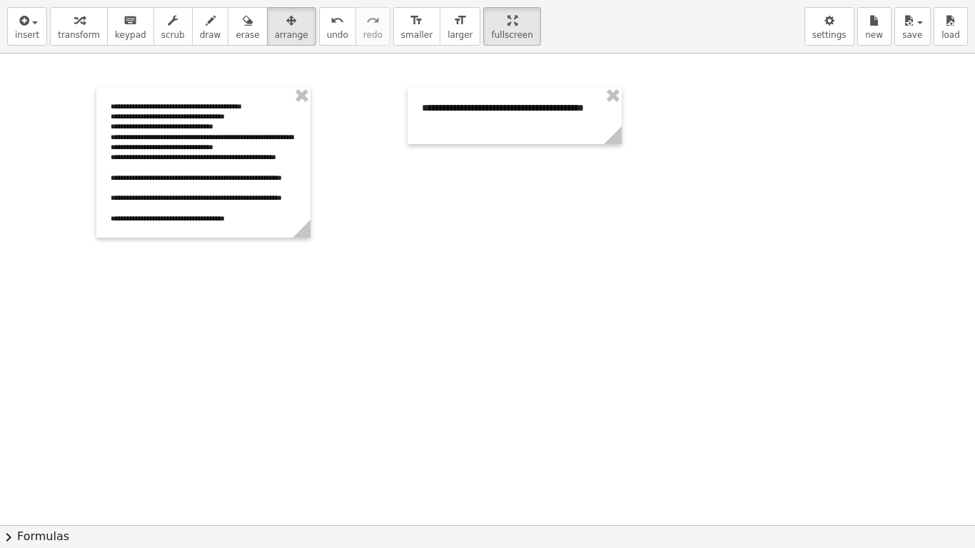
click at [436, 216] on div at bounding box center [487, 526] width 975 height 944
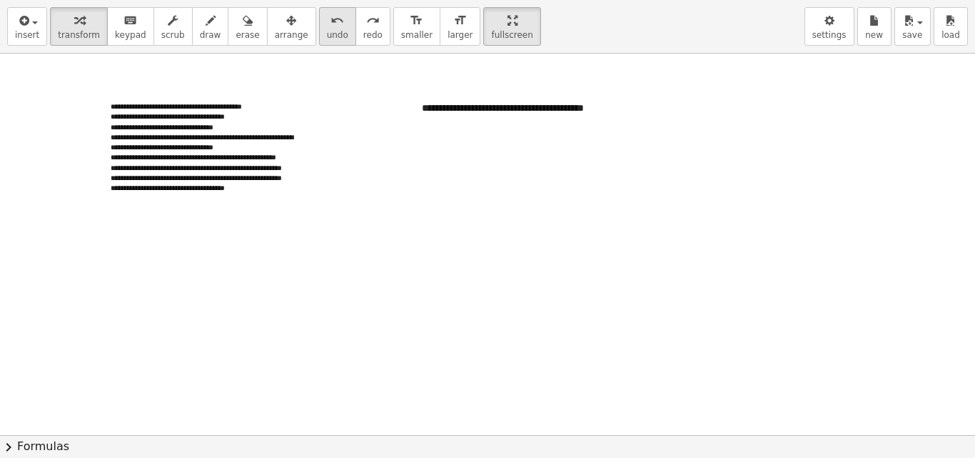
click at [327, 29] on div "undo" at bounding box center [337, 19] width 21 height 17
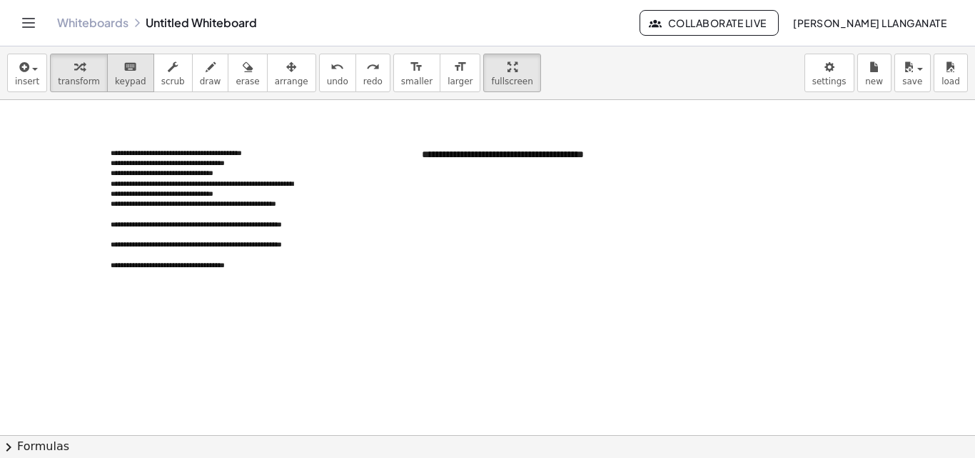
click at [133, 75] on button "keyboard keypad" at bounding box center [130, 73] width 47 height 39
drag, startPoint x: 133, startPoint y: 75, endPoint x: 343, endPoint y: 229, distance: 261.0
click at [342, 229] on div "**********" at bounding box center [487, 251] width 975 height 411
click at [459, 286] on div at bounding box center [487, 435] width 975 height 670
click at [131, 61] on div "keyboard" at bounding box center [130, 66] width 31 height 17
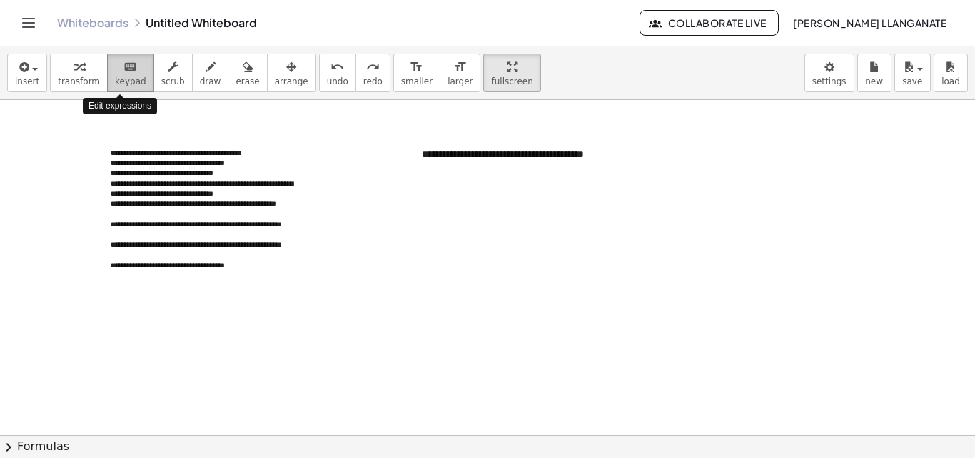
click at [131, 61] on div "keyboard" at bounding box center [130, 66] width 31 height 17
click at [486, 291] on div at bounding box center [487, 435] width 975 height 670
drag, startPoint x: 124, startPoint y: 79, endPoint x: 373, endPoint y: 261, distance: 309.0
click at [373, 261] on div "**********" at bounding box center [487, 251] width 975 height 411
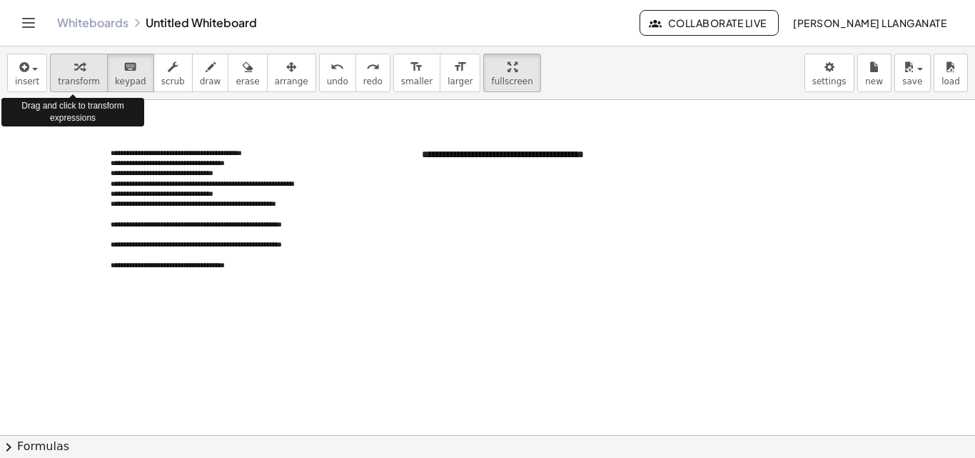
click at [62, 66] on div "button" at bounding box center [79, 66] width 42 height 17
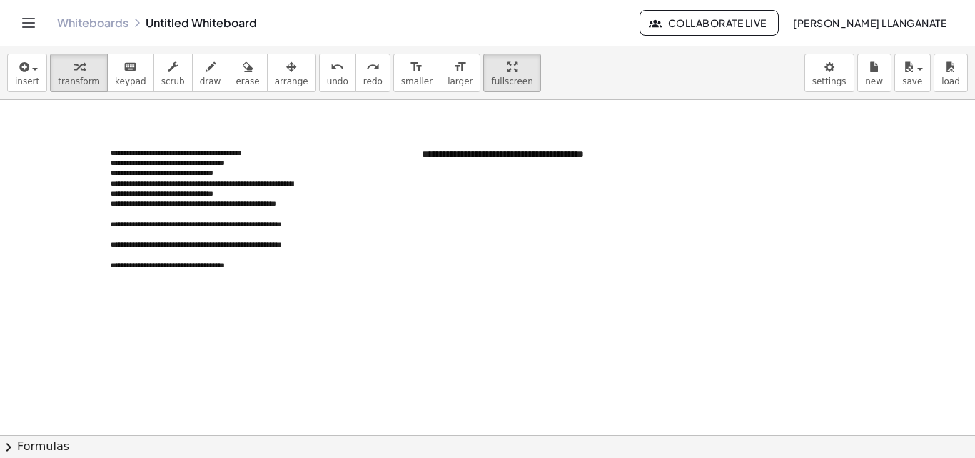
drag, startPoint x: 74, startPoint y: 72, endPoint x: 331, endPoint y: 241, distance: 307.7
click at [319, 234] on div "**********" at bounding box center [487, 251] width 975 height 411
click at [370, 250] on div at bounding box center [487, 435] width 975 height 670
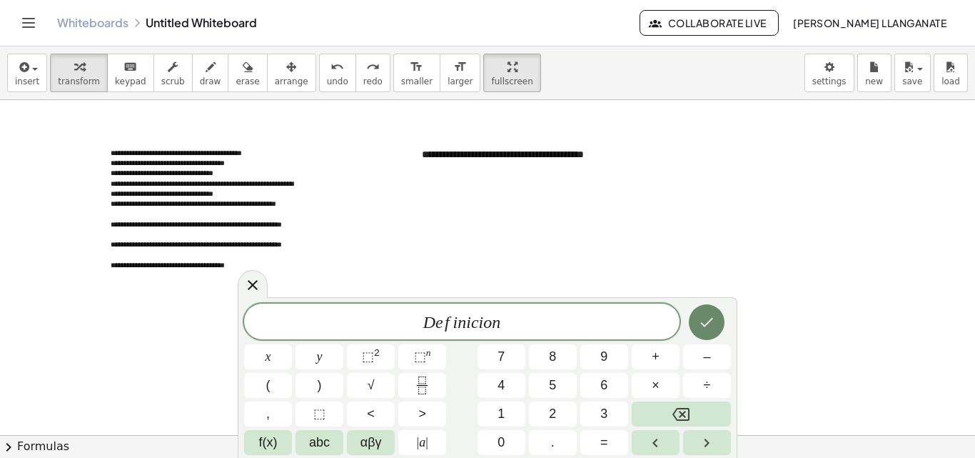
click at [715, 324] on icon "Done" at bounding box center [706, 321] width 17 height 17
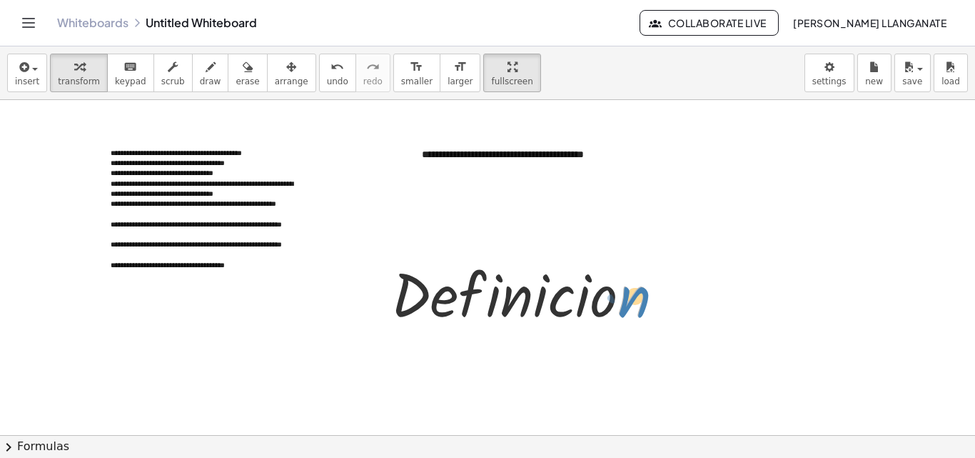
click at [667, 306] on div at bounding box center [533, 292] width 298 height 79
click at [668, 341] on div at bounding box center [487, 435] width 975 height 670
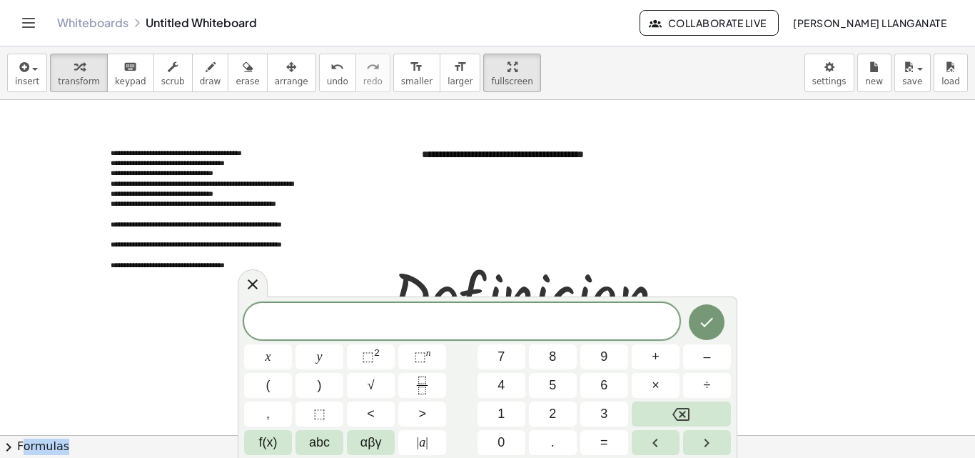
drag, startPoint x: 668, startPoint y: 341, endPoint x: 658, endPoint y: 337, distance: 11.3
click at [658, 337] on div "x y ⬚ 2 ⬚ n 7 8 9 + – ( ) √ 4 5 6 × ÷ , ⬚ < > 1 2 3 f(x) abc αβγ | a | 0 . =" at bounding box center [487, 379] width 487 height 152
click at [715, 238] on div at bounding box center [487, 435] width 975 height 670
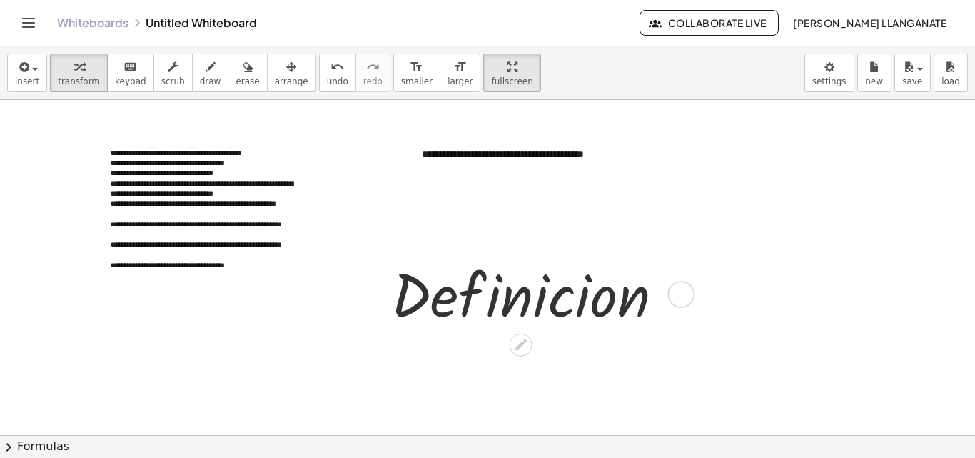
drag, startPoint x: 338, startPoint y: 316, endPoint x: 696, endPoint y: 305, distance: 358.6
click at [608, 329] on div "**********" at bounding box center [487, 435] width 975 height 670
drag, startPoint x: 696, startPoint y: 305, endPoint x: 391, endPoint y: 281, distance: 305.8
click at [391, 281] on div "· D · e · f · i · n · i · c · i · o · n" at bounding box center [540, 293] width 341 height 86
drag, startPoint x: 298, startPoint y: 308, endPoint x: 651, endPoint y: 331, distance: 354.2
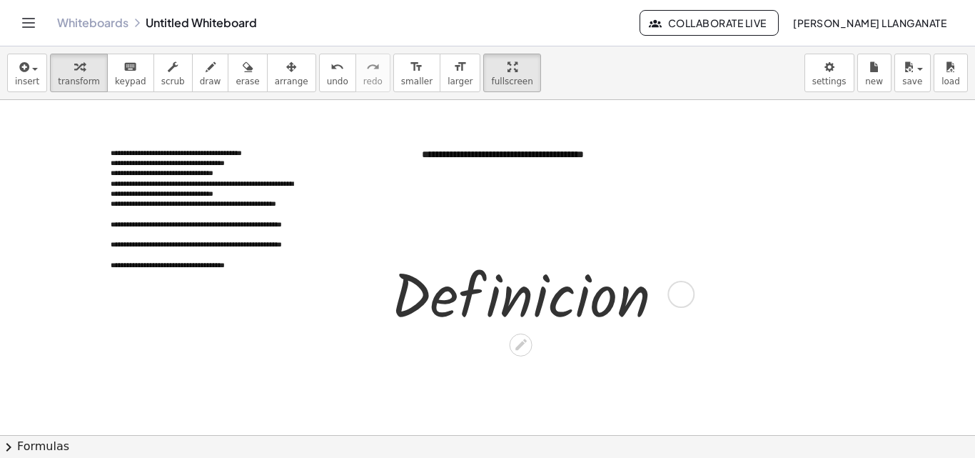
click at [651, 331] on div "**********" at bounding box center [487, 435] width 975 height 670
drag, startPoint x: 673, startPoint y: 279, endPoint x: 599, endPoint y: 291, distance: 74.5
click at [599, 291] on div at bounding box center [533, 292] width 298 height 79
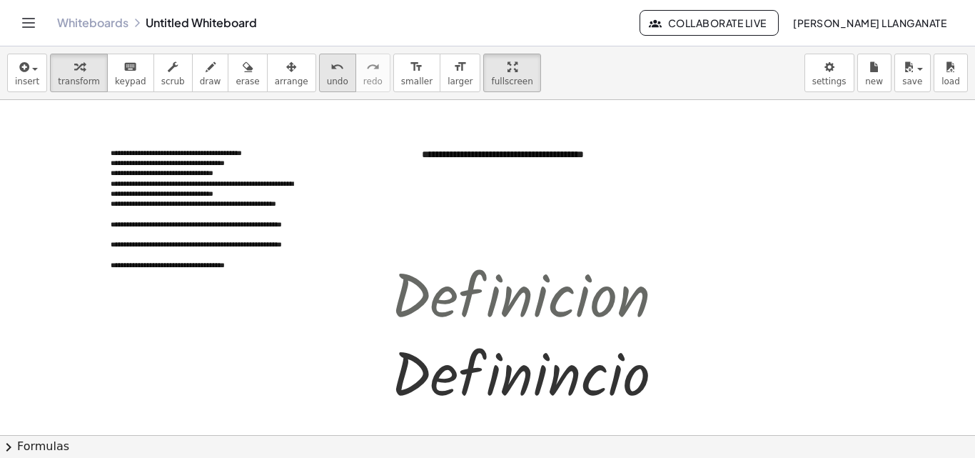
click at [327, 77] on span "undo" at bounding box center [337, 81] width 21 height 10
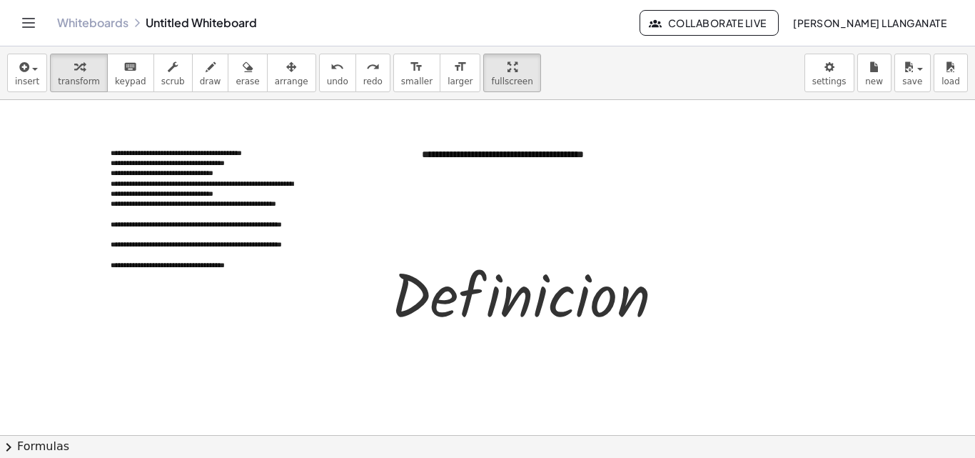
drag, startPoint x: 586, startPoint y: 288, endPoint x: 807, endPoint y: 378, distance: 238.5
click at [807, 378] on div at bounding box center [487, 435] width 975 height 670
click at [685, 294] on div at bounding box center [681, 294] width 27 height 27
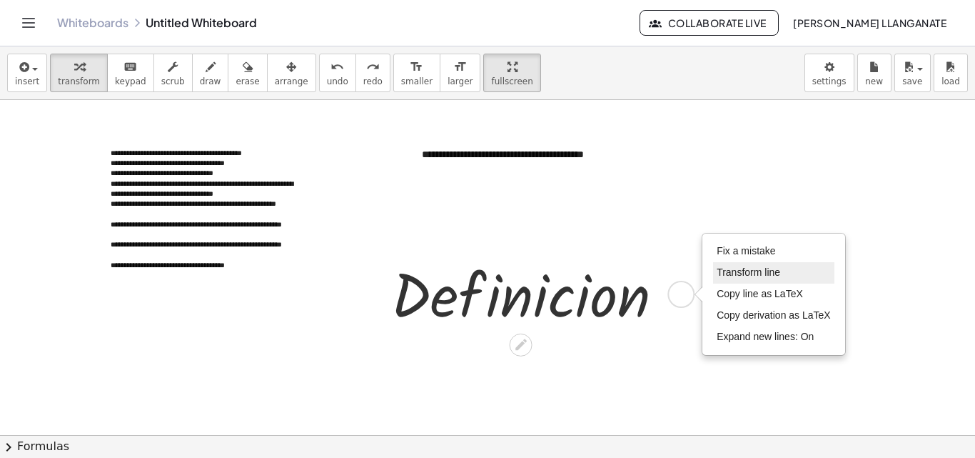
click at [748, 273] on span "Transform line" at bounding box center [749, 271] width 64 height 11
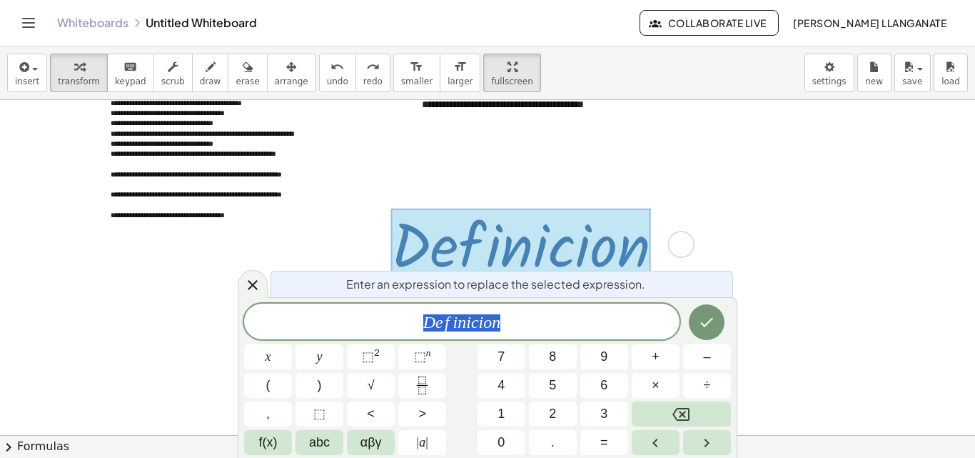
scroll to position [49, 0]
click at [718, 358] on button "–" at bounding box center [707, 356] width 48 height 25
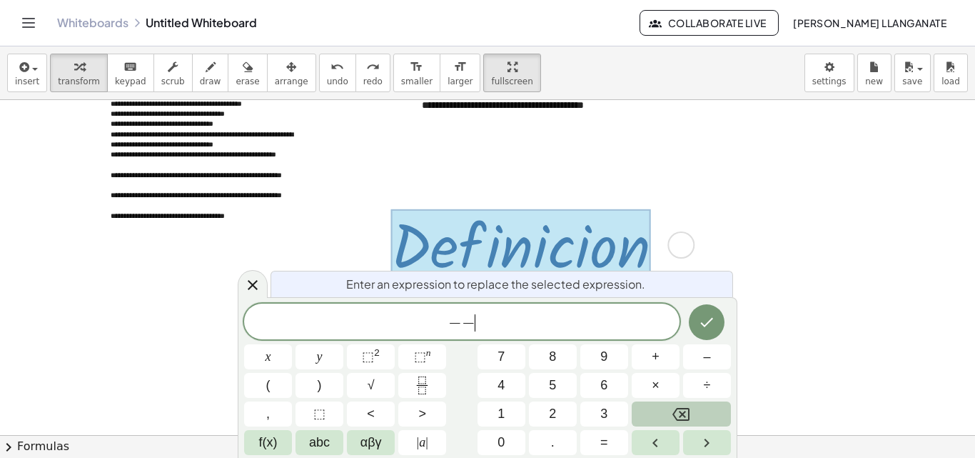
click at [697, 406] on button "Backspace" at bounding box center [681, 413] width 99 height 25
click at [697, 407] on button "Backspace" at bounding box center [681, 413] width 99 height 25
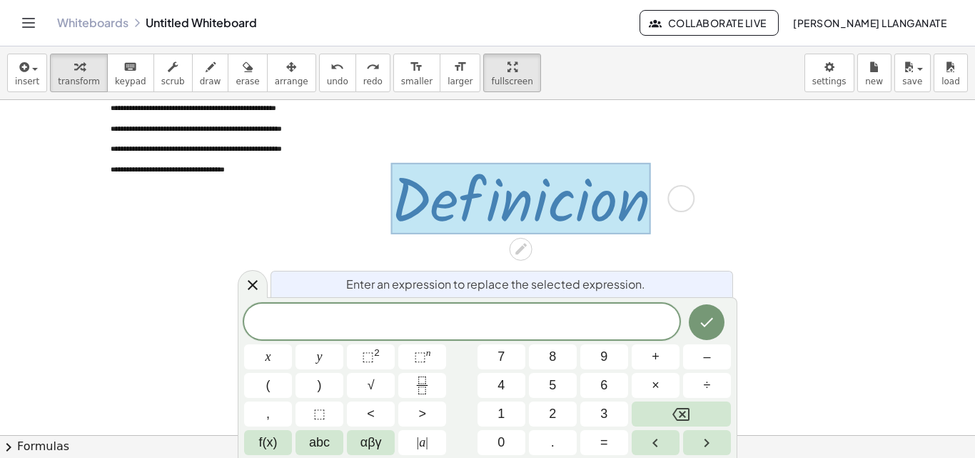
scroll to position [121, 0]
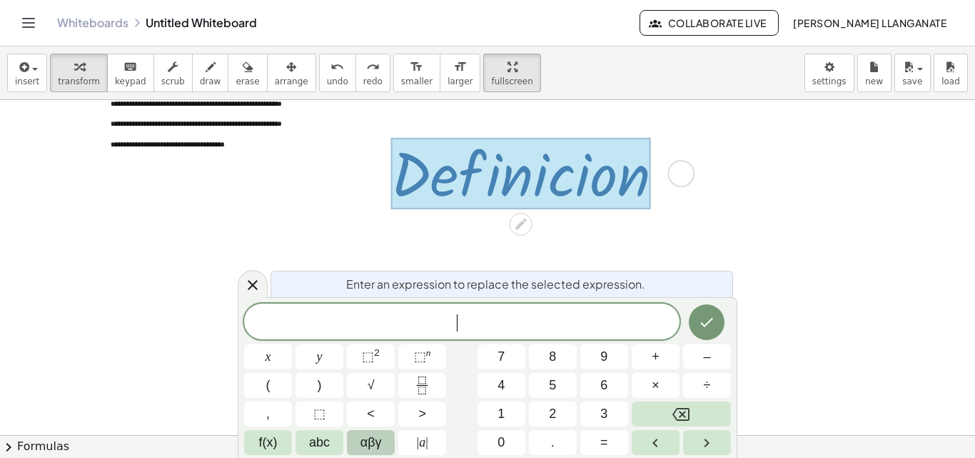
click at [383, 440] on button "αβγ" at bounding box center [371, 442] width 48 height 25
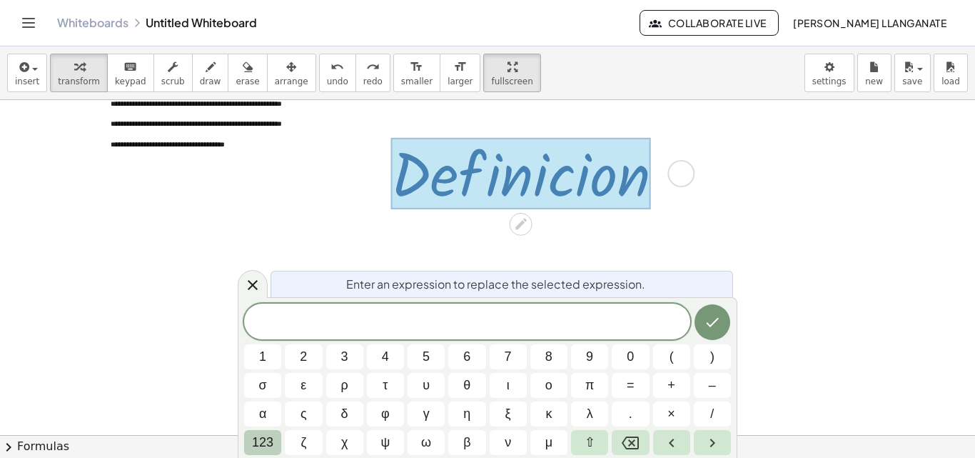
click at [280, 439] on button "123" at bounding box center [262, 442] width 37 height 25
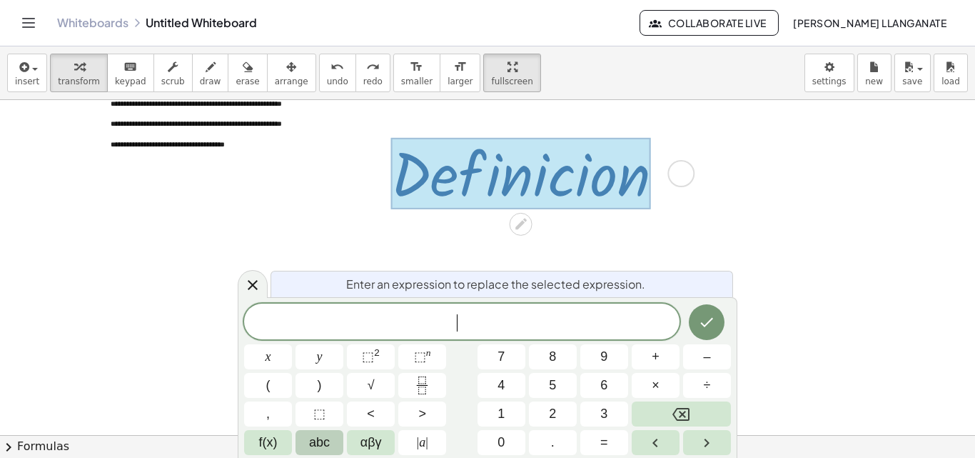
click at [308, 442] on button "abc" at bounding box center [320, 442] width 48 height 25
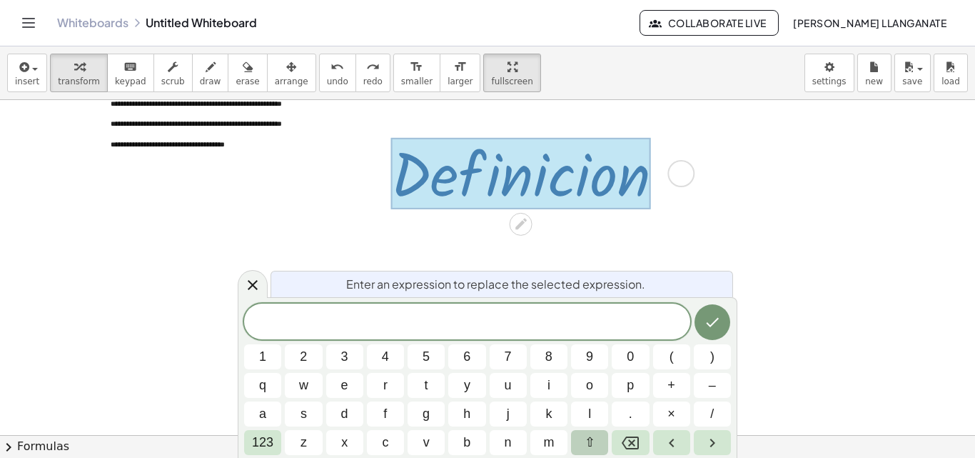
click at [586, 442] on span "⇧" at bounding box center [590, 442] width 11 height 19
click at [266, 289] on div at bounding box center [253, 284] width 30 height 28
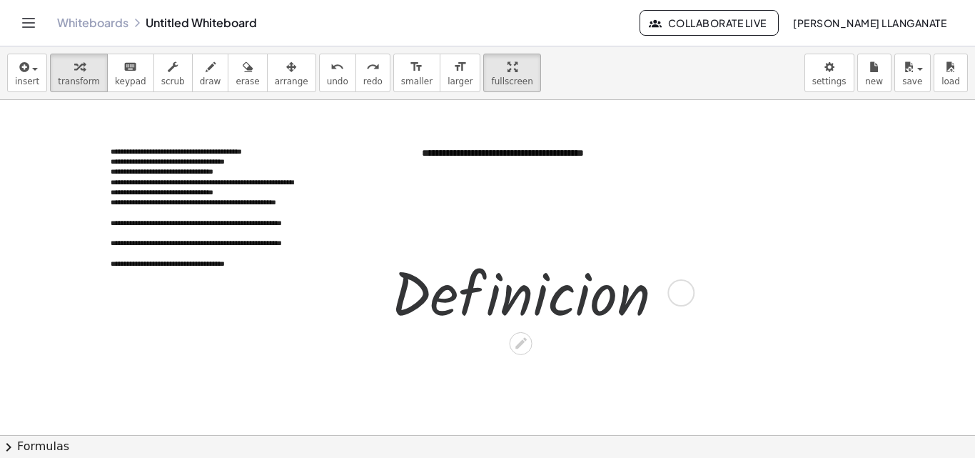
scroll to position [0, 0]
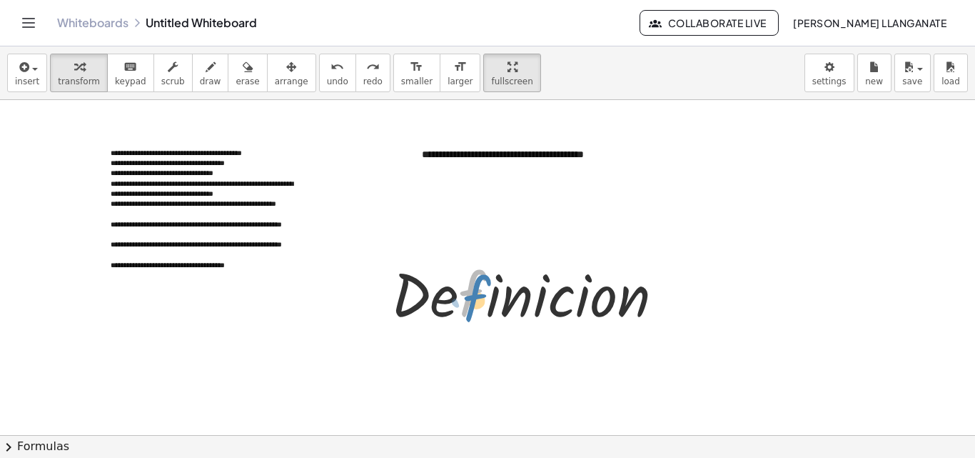
click at [484, 317] on div at bounding box center [533, 292] width 298 height 79
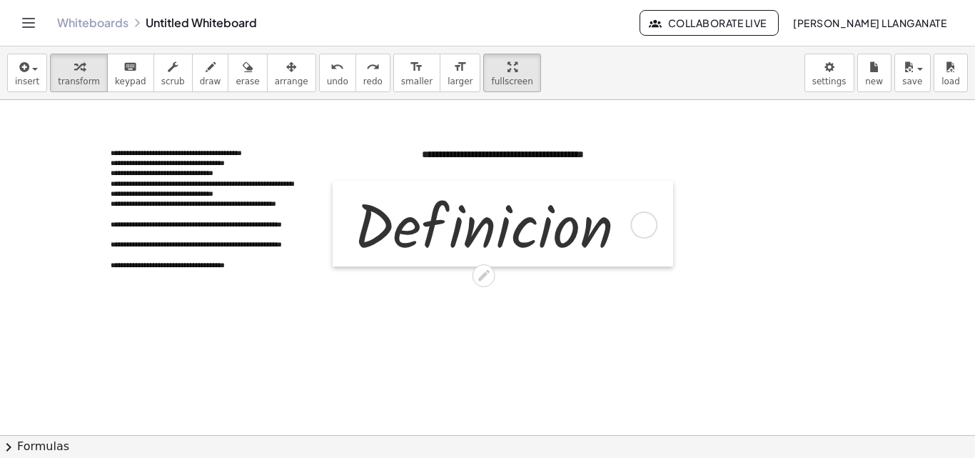
drag, startPoint x: 382, startPoint y: 304, endPoint x: 345, endPoint y: 235, distance: 78.6
click at [345, 235] on div at bounding box center [343, 224] width 21 height 86
click at [483, 278] on icon at bounding box center [483, 275] width 11 height 11
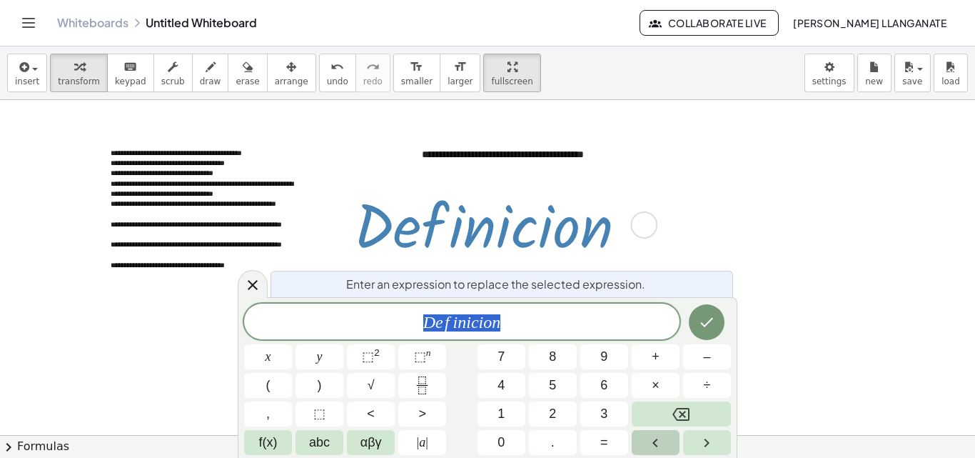
click at [658, 431] on button "Left arrow" at bounding box center [656, 442] width 48 height 25
click at [657, 436] on icon "Left arrow" at bounding box center [655, 442] width 17 height 17
click at [656, 436] on icon "Left arrow" at bounding box center [655, 442] width 17 height 17
click at [686, 436] on button "Right arrow" at bounding box center [707, 442] width 48 height 25
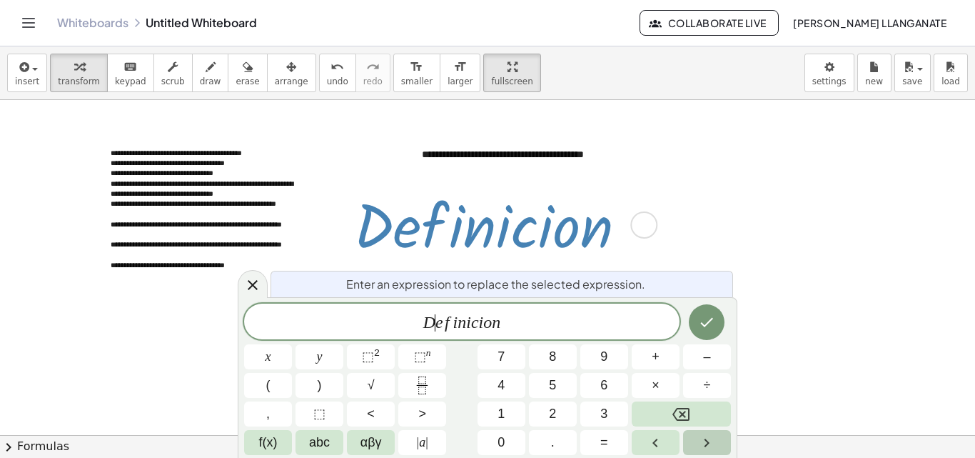
click at [686, 436] on button "Right arrow" at bounding box center [707, 442] width 48 height 25
click at [254, 288] on icon at bounding box center [252, 284] width 17 height 17
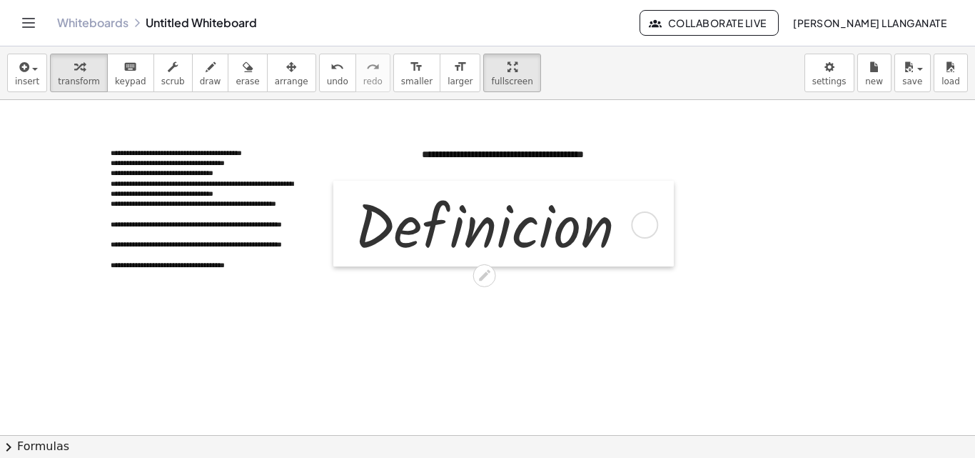
click at [336, 219] on div at bounding box center [343, 224] width 21 height 86
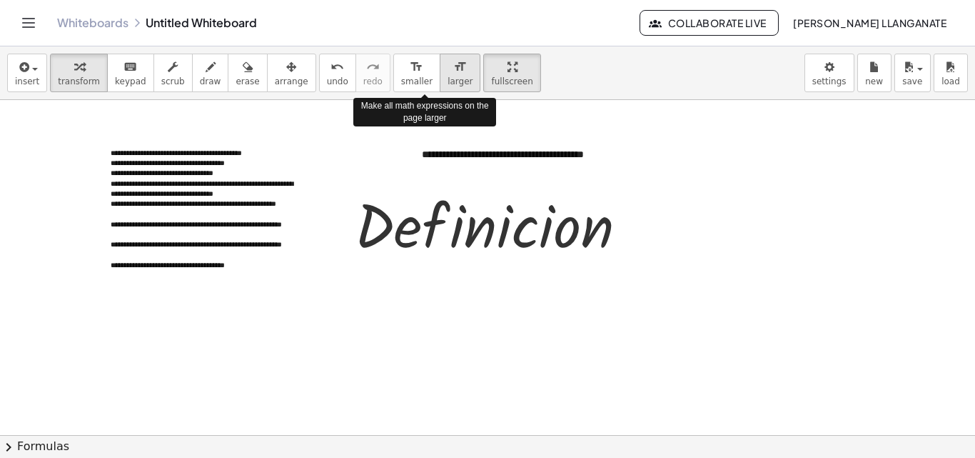
click at [453, 67] on icon "format_size" at bounding box center [460, 67] width 14 height 17
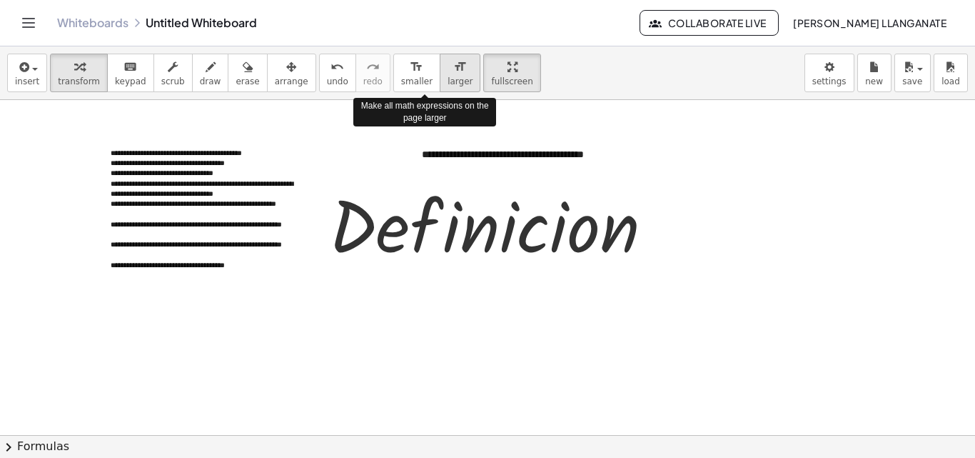
click at [453, 67] on icon "format_size" at bounding box center [460, 67] width 14 height 17
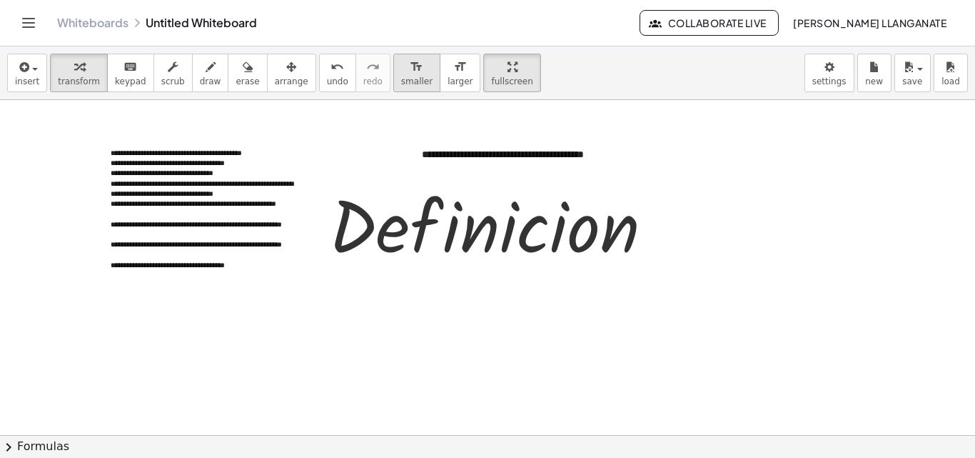
click at [410, 70] on icon "format_size" at bounding box center [417, 67] width 14 height 17
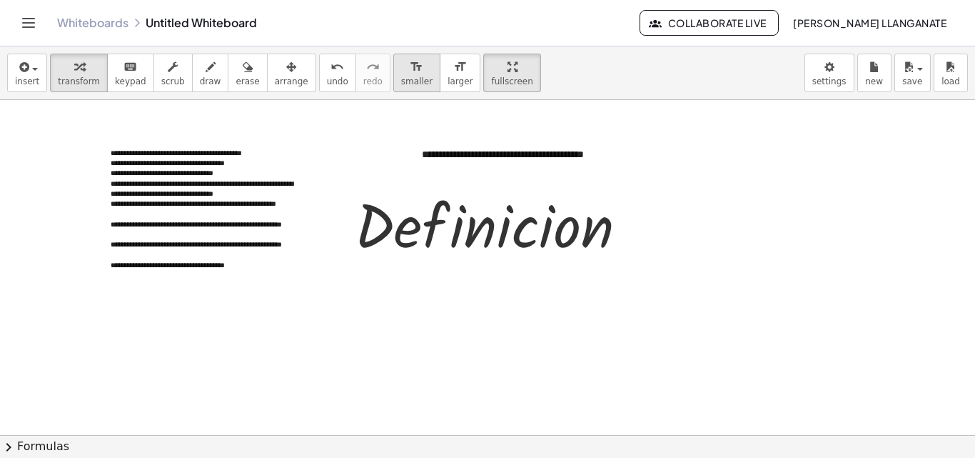
click at [410, 70] on icon "format_size" at bounding box center [417, 67] width 14 height 17
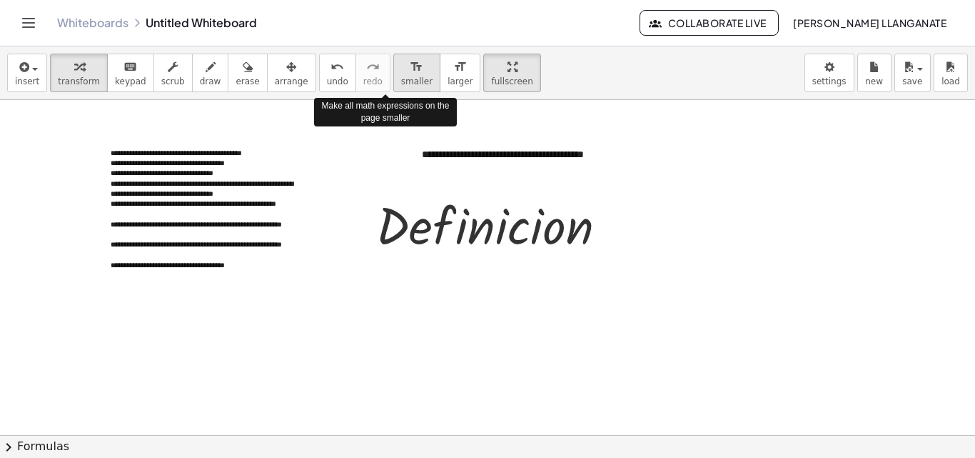
click at [410, 70] on icon "format_size" at bounding box center [417, 67] width 14 height 17
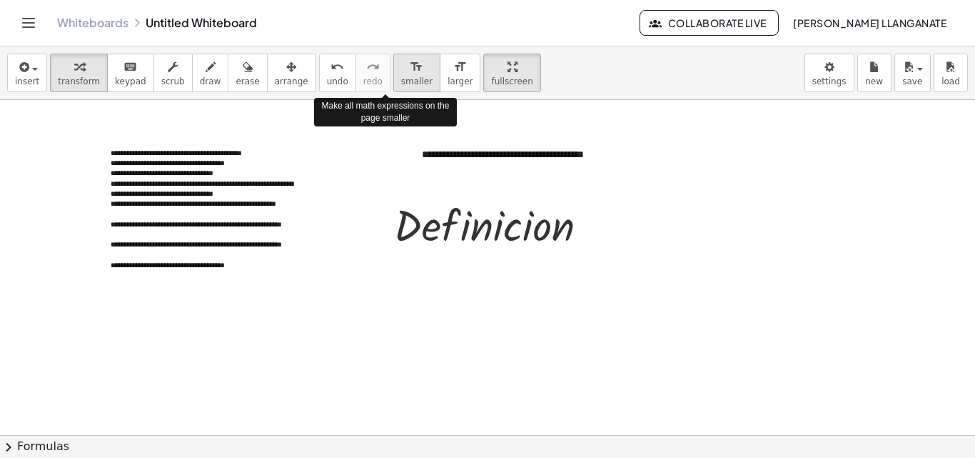
click at [410, 70] on icon "format_size" at bounding box center [417, 67] width 14 height 17
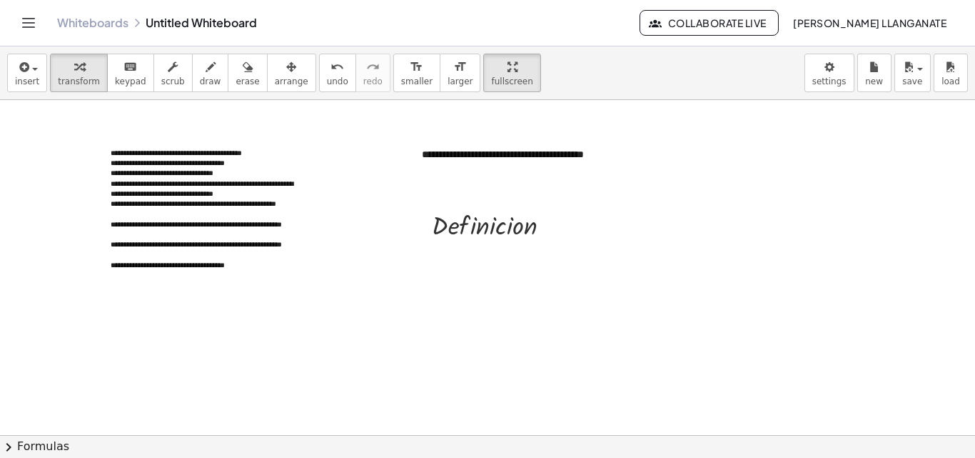
click at [560, 307] on div at bounding box center [487, 435] width 975 height 670
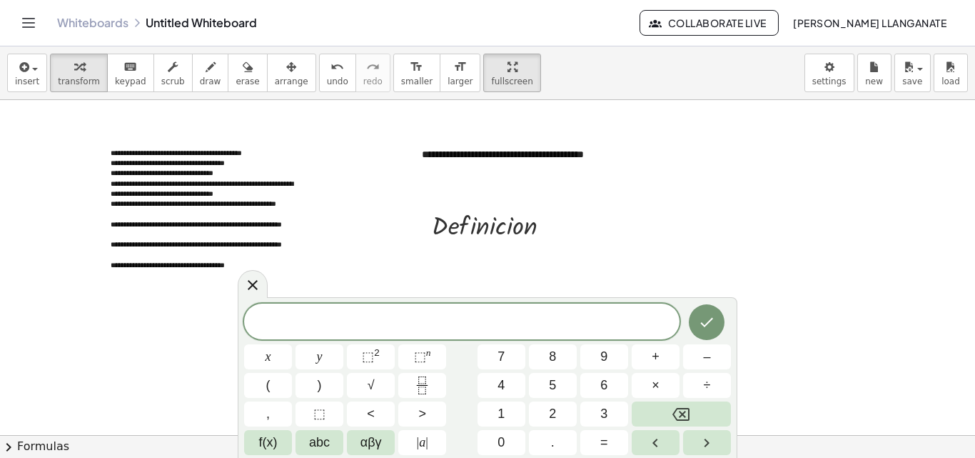
click at [567, 255] on div at bounding box center [487, 435] width 975 height 670
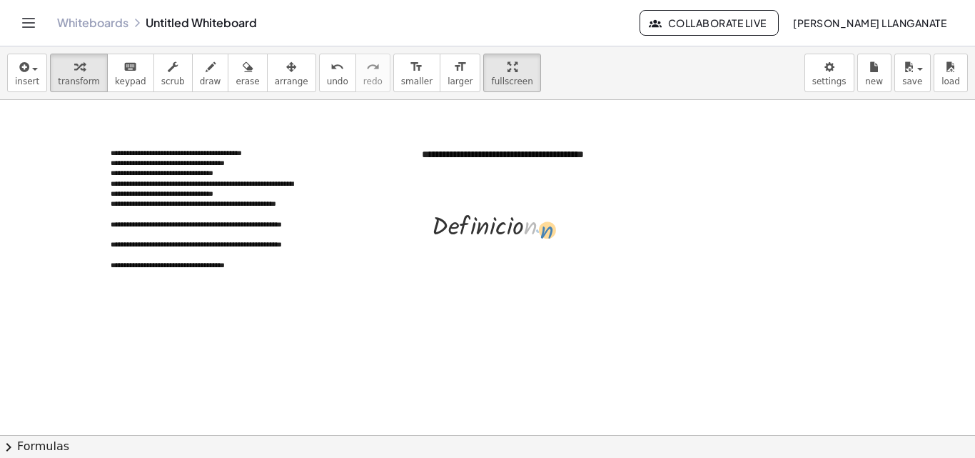
drag, startPoint x: 553, startPoint y: 238, endPoint x: 572, endPoint y: 243, distance: 19.2
click at [572, 243] on div "**********" at bounding box center [487, 435] width 975 height 670
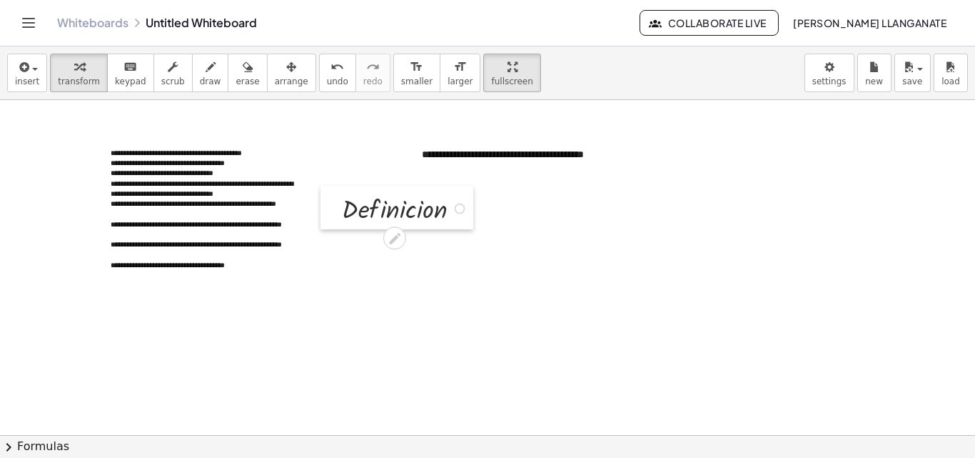
drag, startPoint x: 423, startPoint y: 217, endPoint x: 333, endPoint y: 201, distance: 91.4
click at [333, 201] on div at bounding box center [331, 208] width 21 height 44
click at [355, 316] on div at bounding box center [487, 435] width 975 height 670
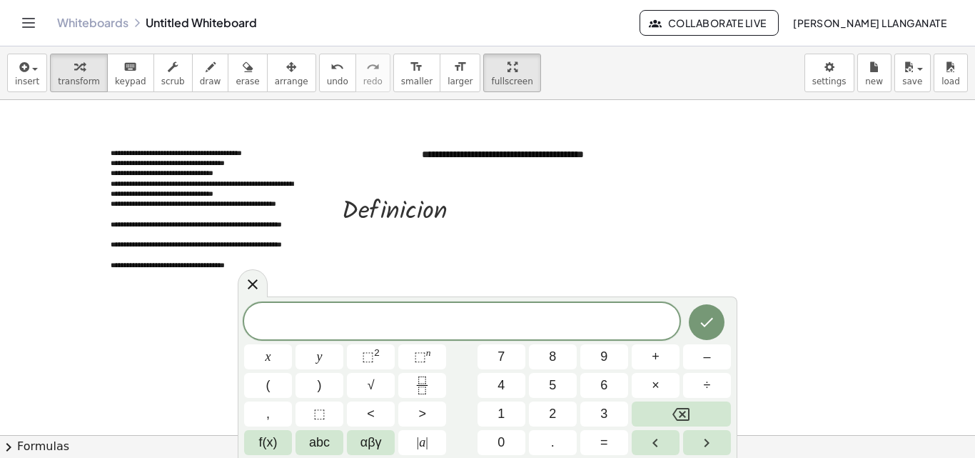
click at [418, 298] on div "x y ⬚ 2 ⬚ n 7 8 9 + – ( ) √ 4 5 6 × ÷ , ⬚ < > 1 2 3 f(x) abc αβγ | a | 0 . =" at bounding box center [488, 376] width 500 height 161
click at [421, 208] on div at bounding box center [407, 207] width 145 height 36
click at [348, 187] on div "· D · e · f · i · n · i · c · i · o · n Fix a mistake Transform line Copy line …" at bounding box center [397, 208] width 153 height 44
click at [332, 202] on div at bounding box center [331, 208] width 21 height 44
click at [251, 275] on div at bounding box center [253, 283] width 30 height 28
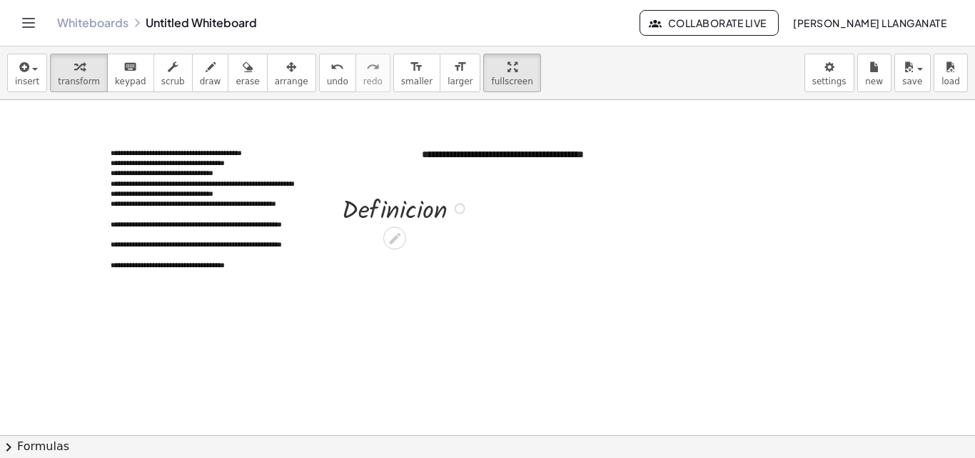
click at [336, 204] on div at bounding box center [331, 208] width 21 height 44
click at [410, 75] on icon "format_size" at bounding box center [417, 67] width 14 height 17
click at [201, 78] on span "draw" at bounding box center [210, 81] width 21 height 10
drag, startPoint x: 357, startPoint y: 236, endPoint x: 371, endPoint y: 250, distance: 19.2
click at [371, 250] on div at bounding box center [487, 435] width 975 height 670
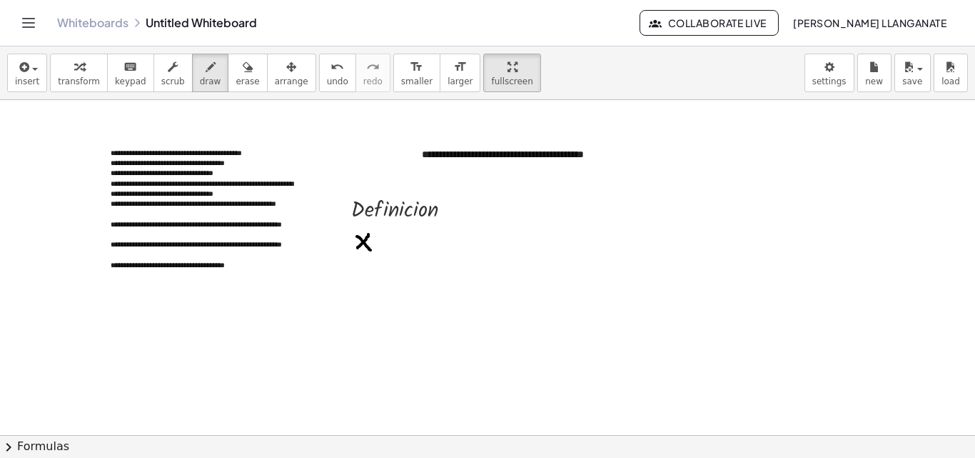
drag, startPoint x: 368, startPoint y: 234, endPoint x: 352, endPoint y: 251, distance: 23.2
click at [352, 251] on div at bounding box center [487, 435] width 975 height 670
click at [382, 236] on div at bounding box center [487, 435] width 975 height 670
click at [382, 243] on div at bounding box center [487, 435] width 975 height 670
click at [418, 233] on div at bounding box center [487, 435] width 975 height 670
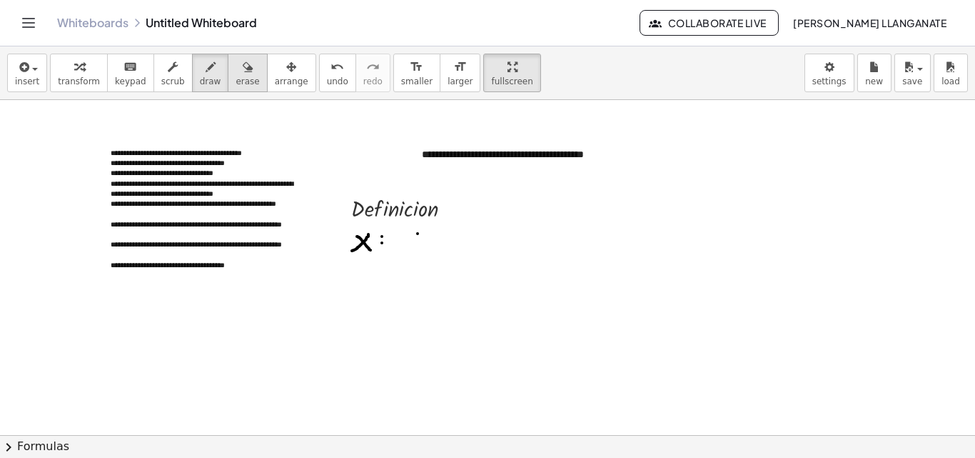
click at [236, 79] on span "erase" at bounding box center [248, 81] width 24 height 10
click at [420, 232] on div at bounding box center [487, 435] width 975 height 670
click at [200, 79] on span "draw" at bounding box center [210, 81] width 21 height 10
drag, startPoint x: 413, startPoint y: 232, endPoint x: 409, endPoint y: 250, distance: 18.4
click at [409, 250] on div at bounding box center [487, 435] width 975 height 670
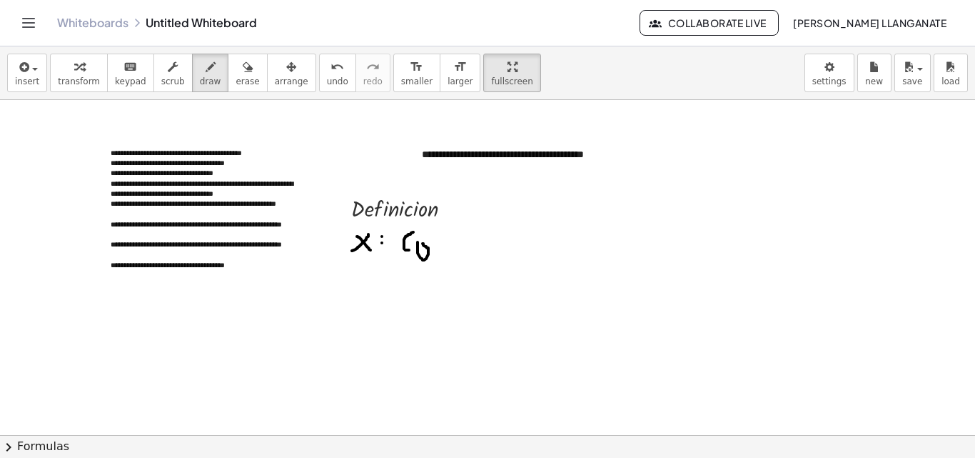
click at [421, 243] on div at bounding box center [487, 435] width 975 height 670
click at [236, 78] on span "erase" at bounding box center [248, 81] width 24 height 10
click at [413, 243] on div at bounding box center [487, 435] width 975 height 670
click at [206, 75] on icon "button" at bounding box center [211, 67] width 10 height 17
click at [388, 234] on div at bounding box center [487, 435] width 975 height 670
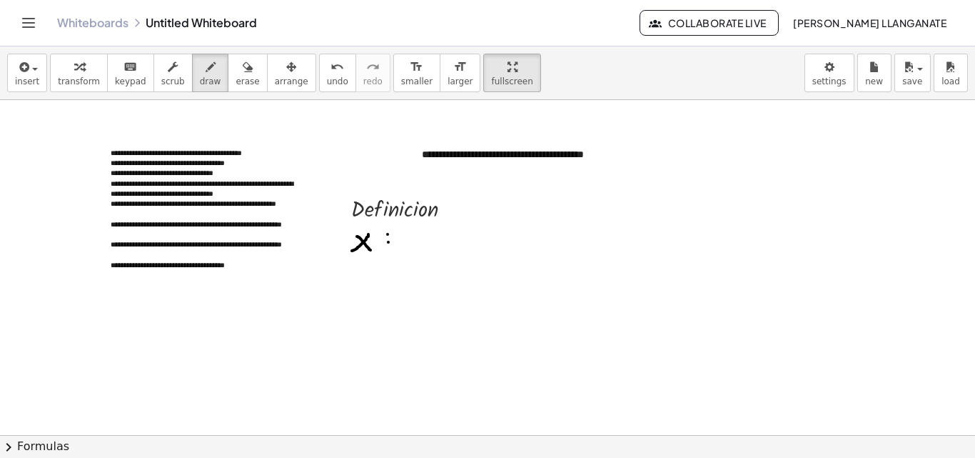
click at [388, 242] on div at bounding box center [487, 435] width 975 height 670
click at [126, 84] on span "keypad" at bounding box center [130, 81] width 31 height 10
click at [446, 400] on div at bounding box center [487, 435] width 975 height 670
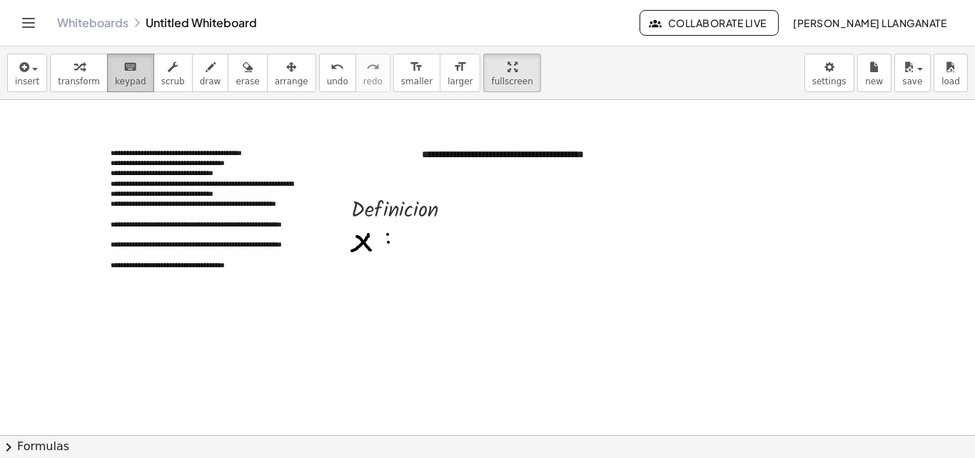
click at [130, 78] on span "keypad" at bounding box center [130, 81] width 31 height 10
click at [125, 104] on div at bounding box center [487, 435] width 975 height 670
drag, startPoint x: 125, startPoint y: 83, endPoint x: 461, endPoint y: 327, distance: 415.6
click at [461, 327] on div "**********" at bounding box center [487, 251] width 975 height 411
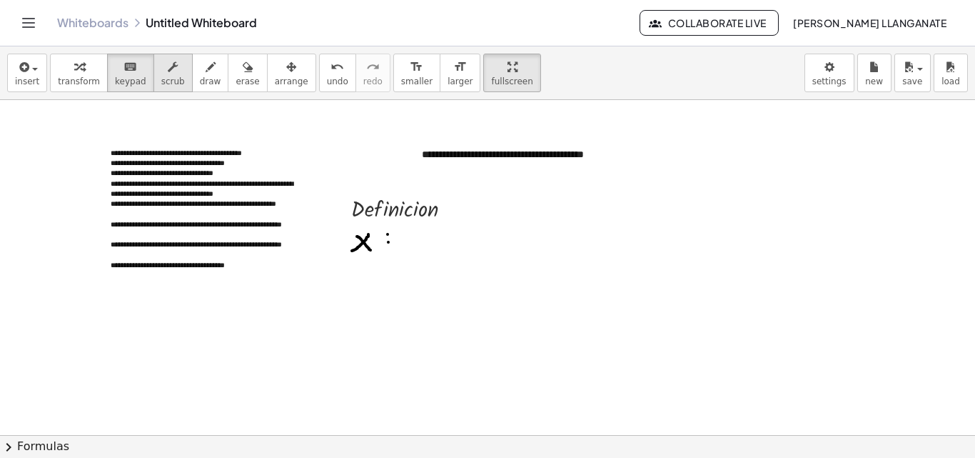
click at [154, 76] on button "scrub" at bounding box center [173, 73] width 39 height 39
click at [115, 76] on span "keypad" at bounding box center [130, 81] width 31 height 10
click at [113, 75] on button "keyboard keypad" at bounding box center [130, 73] width 47 height 39
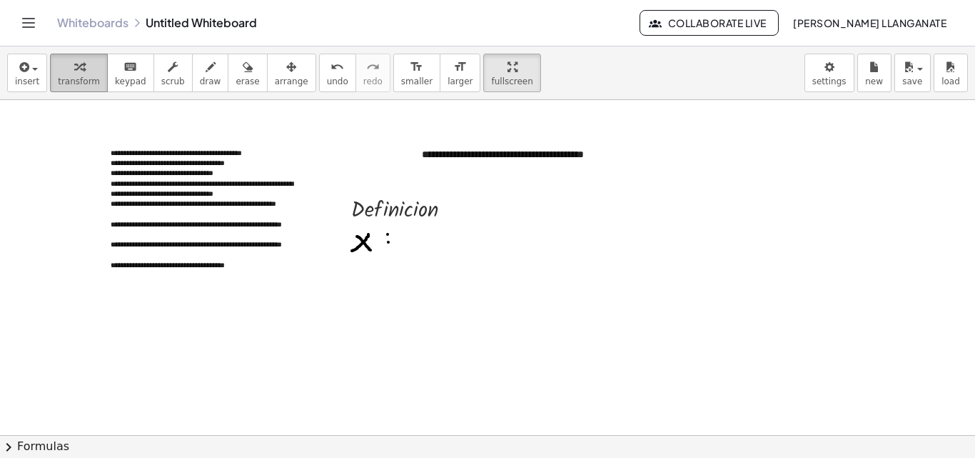
click at [75, 76] on span "transform" at bounding box center [79, 81] width 42 height 10
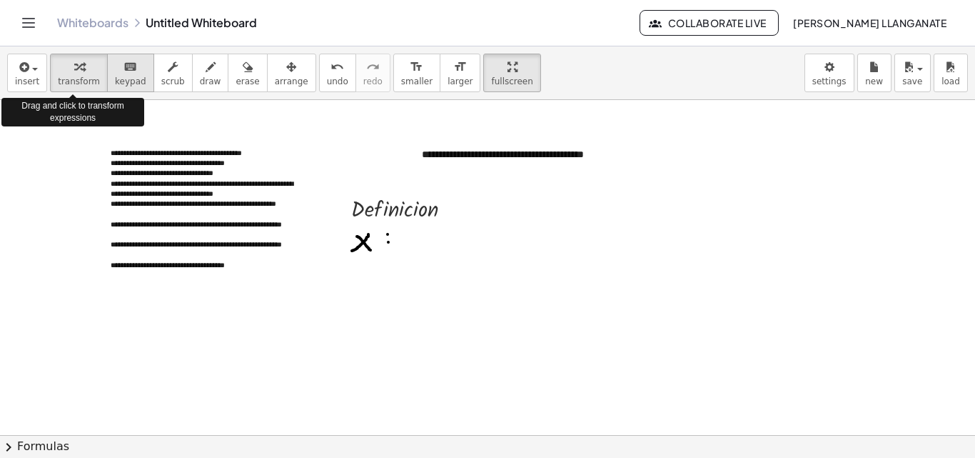
click at [124, 70] on icon "keyboard" at bounding box center [131, 67] width 14 height 17
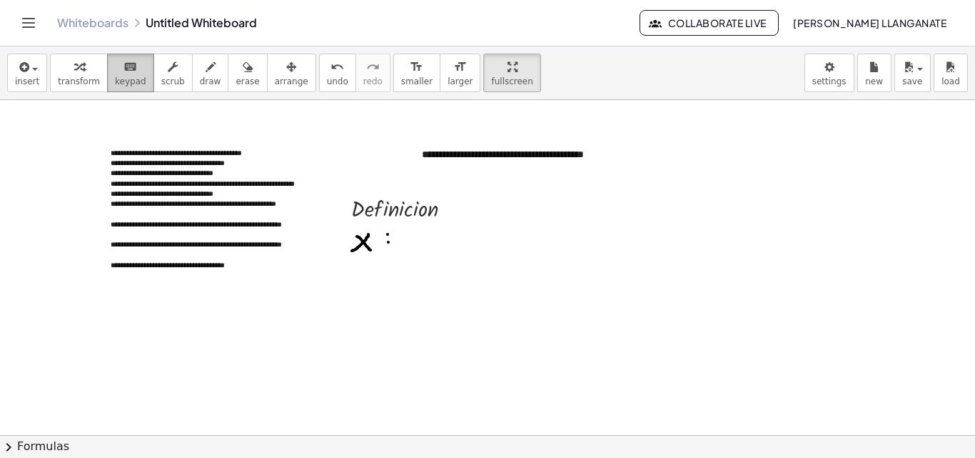
click at [124, 70] on icon "keyboard" at bounding box center [131, 67] width 14 height 17
click at [31, 72] on div "button" at bounding box center [27, 66] width 24 height 17
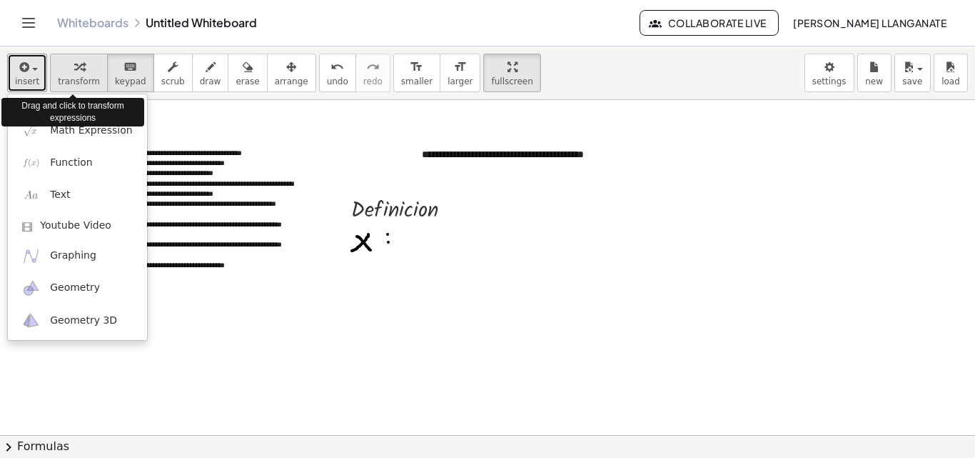
click at [62, 79] on span "transform" at bounding box center [79, 81] width 42 height 10
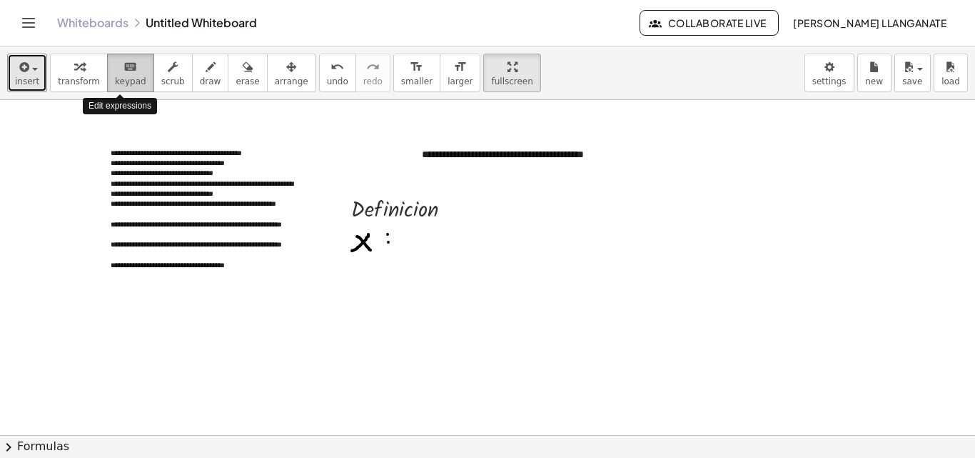
click at [128, 76] on span "keypad" at bounding box center [130, 81] width 31 height 10
click at [128, 75] on button "keyboard keypad" at bounding box center [130, 73] width 47 height 39
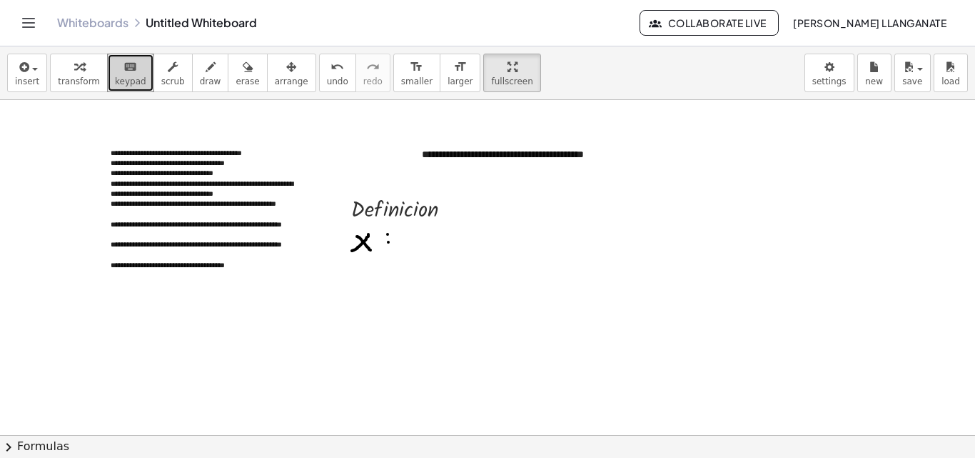
click at [116, 89] on button "keyboard keypad" at bounding box center [130, 73] width 47 height 39
click at [124, 74] on icon "keyboard" at bounding box center [131, 67] width 14 height 17
click at [121, 83] on span "keypad" at bounding box center [130, 81] width 31 height 10
click at [114, 104] on div at bounding box center [487, 435] width 975 height 670
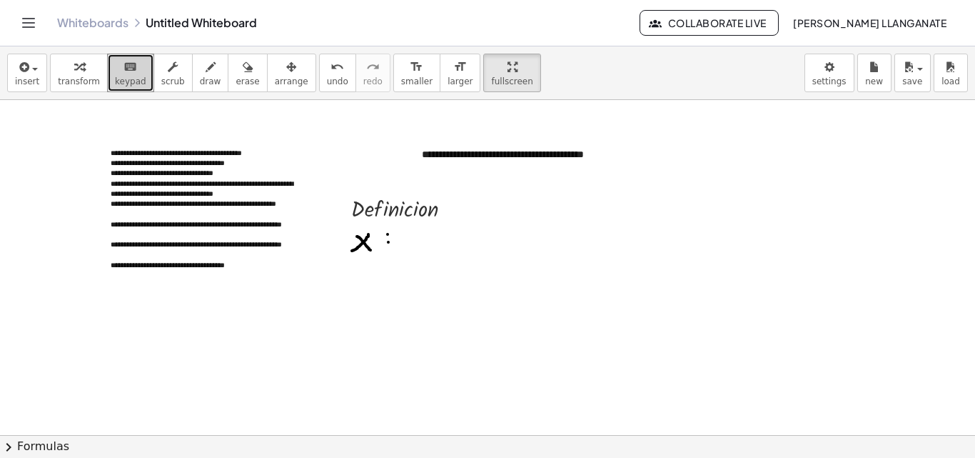
drag, startPoint x: 112, startPoint y: 83, endPoint x: 563, endPoint y: 368, distance: 534.0
click at [563, 368] on div "**********" at bounding box center [487, 251] width 975 height 411
click at [514, 334] on div at bounding box center [487, 435] width 975 height 670
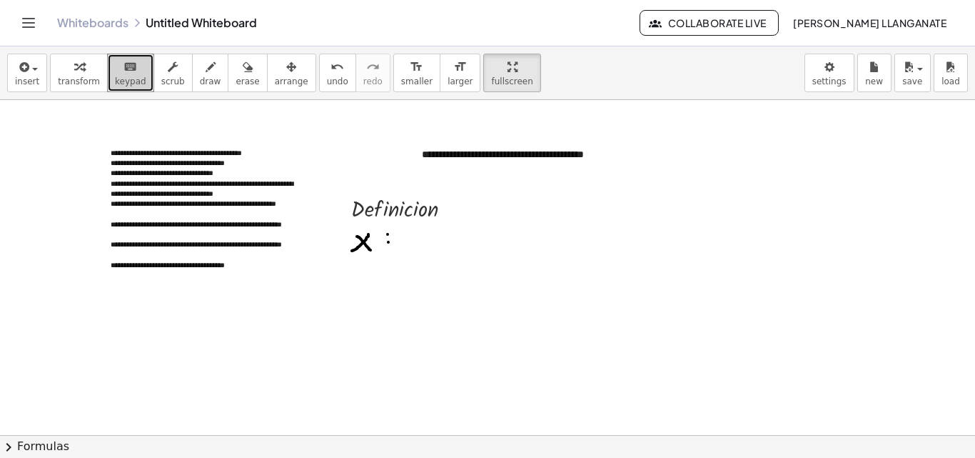
click at [514, 334] on div at bounding box center [487, 435] width 975 height 670
drag, startPoint x: 513, startPoint y: 334, endPoint x: 541, endPoint y: 386, distance: 59.4
click at [541, 386] on div at bounding box center [487, 435] width 975 height 670
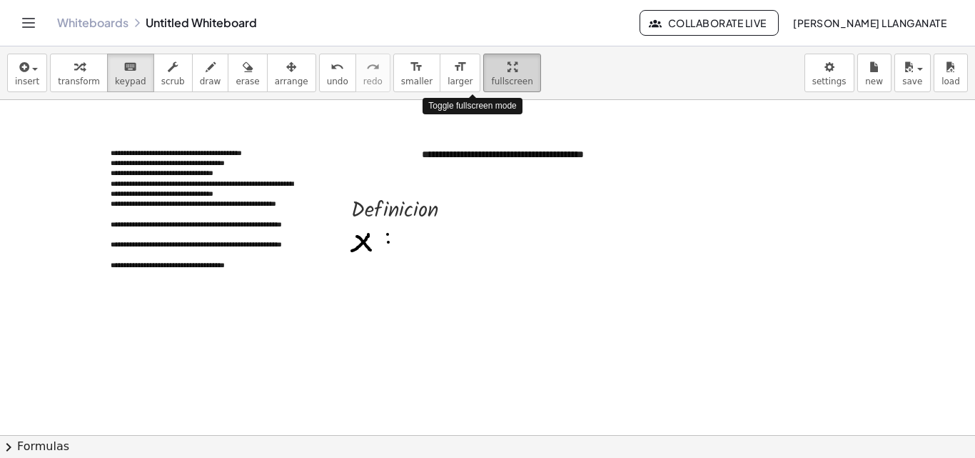
click at [491, 81] on span "fullscreen" at bounding box center [511, 81] width 41 height 10
click at [462, 130] on div "**********" at bounding box center [487, 251] width 975 height 411
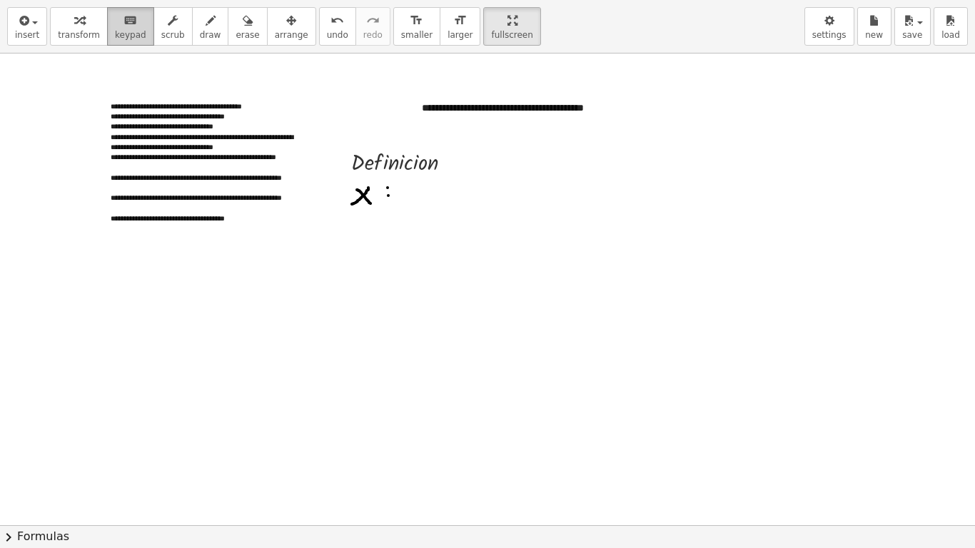
click at [129, 29] on button "keyboard keypad" at bounding box center [130, 26] width 47 height 39
click at [168, 29] on icon "button" at bounding box center [173, 20] width 10 height 17
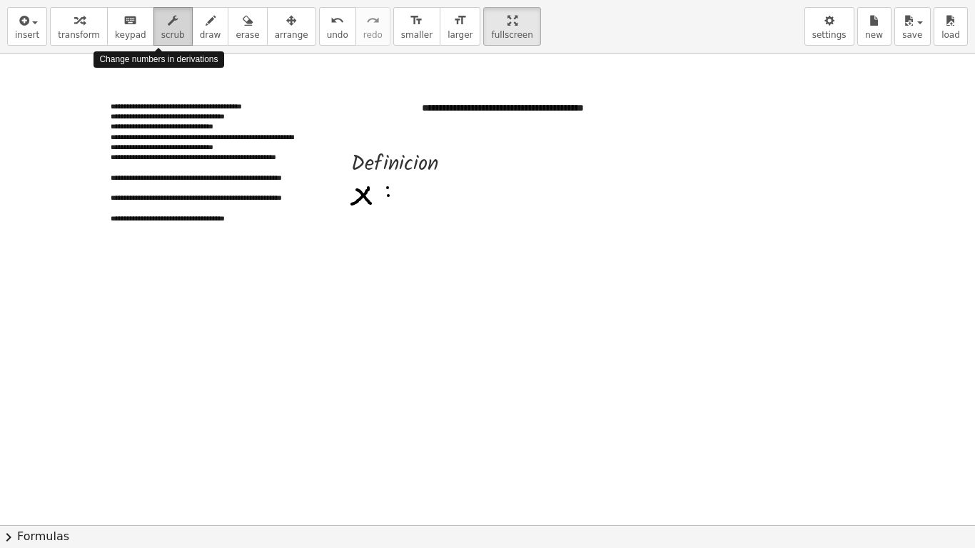
click at [161, 32] on span "scrub" at bounding box center [173, 35] width 24 height 10
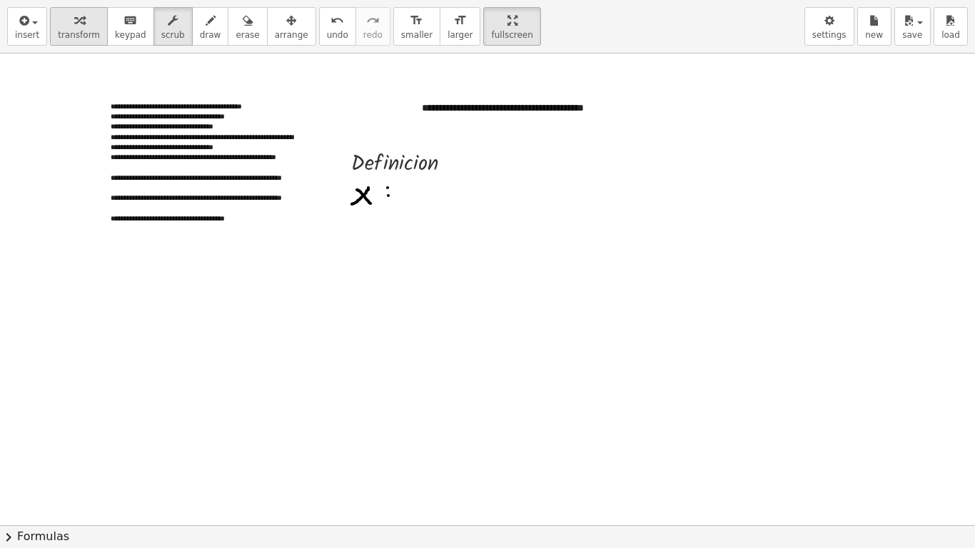
click at [73, 36] on span "transform" at bounding box center [79, 35] width 42 height 10
drag, startPoint x: 89, startPoint y: 30, endPoint x: 435, endPoint y: 406, distance: 510.8
click at [435, 406] on div "**********" at bounding box center [487, 274] width 975 height 548
drag, startPoint x: 113, startPoint y: 24, endPoint x: 310, endPoint y: 212, distance: 272.7
click at [310, 212] on div "**********" at bounding box center [487, 274] width 975 height 548
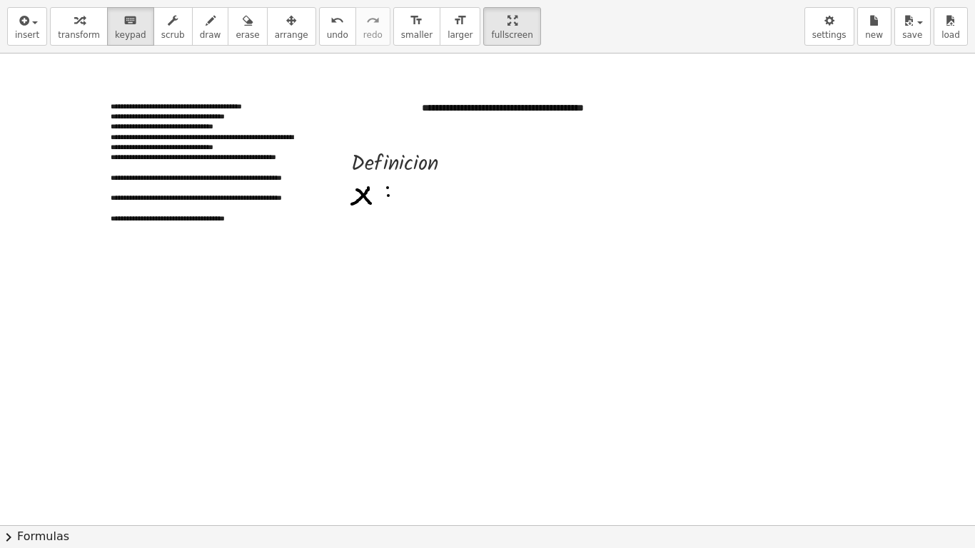
drag, startPoint x: 119, startPoint y: 35, endPoint x: 446, endPoint y: 441, distance: 521.1
click at [446, 441] on div "**********" at bounding box center [487, 274] width 975 height 548
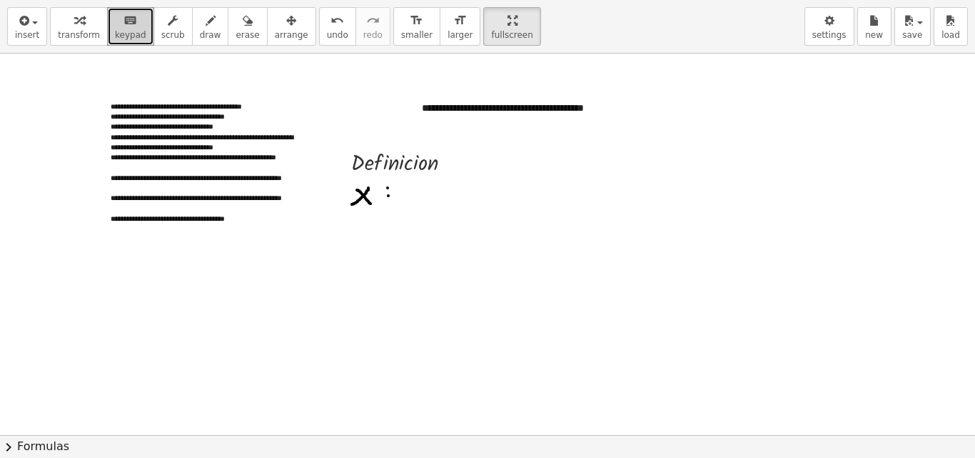
click at [124, 29] on icon "keyboard" at bounding box center [131, 20] width 14 height 17
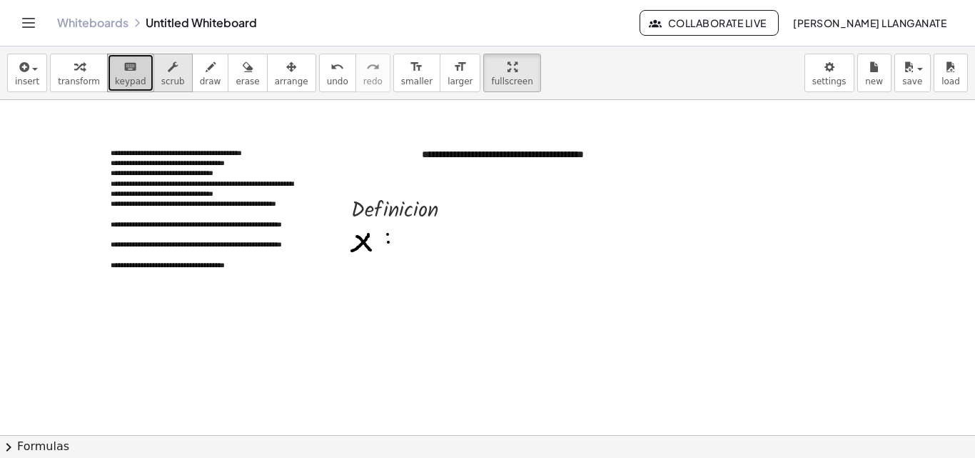
drag, startPoint x: 156, startPoint y: 70, endPoint x: 168, endPoint y: 70, distance: 12.1
click at [168, 70] on icon "button" at bounding box center [173, 67] width 10 height 17
click at [206, 64] on icon "button" at bounding box center [211, 67] width 10 height 17
drag, startPoint x: 417, startPoint y: 231, endPoint x: 416, endPoint y: 242, distance: 11.5
click at [416, 242] on div at bounding box center [487, 435] width 975 height 670
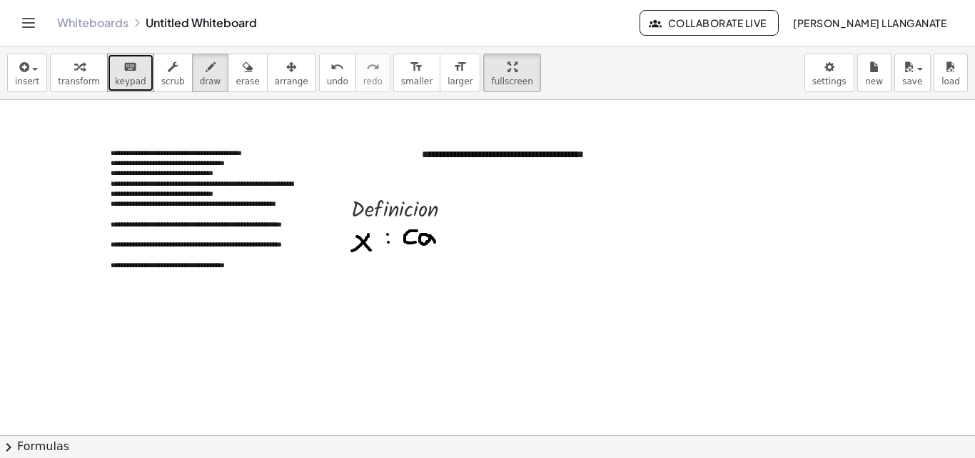
click at [435, 243] on div at bounding box center [487, 435] width 975 height 670
click at [236, 74] on div "button" at bounding box center [248, 66] width 24 height 17
click at [436, 247] on div at bounding box center [487, 435] width 975 height 670
click at [200, 68] on div "button" at bounding box center [210, 66] width 21 height 17
drag, startPoint x: 431, startPoint y: 231, endPoint x: 431, endPoint y: 248, distance: 17.9
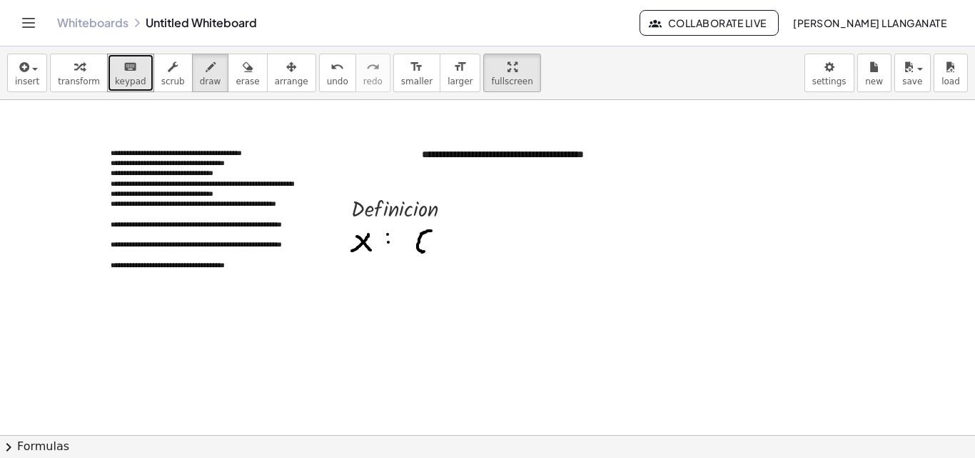
click at [431, 248] on div at bounding box center [487, 435] width 975 height 670
drag, startPoint x: 444, startPoint y: 243, endPoint x: 436, endPoint y: 244, distance: 8.6
click at [439, 244] on div at bounding box center [487, 435] width 975 height 670
click at [331, 71] on icon "undo" at bounding box center [338, 67] width 14 height 17
click at [450, 241] on div at bounding box center [487, 435] width 975 height 670
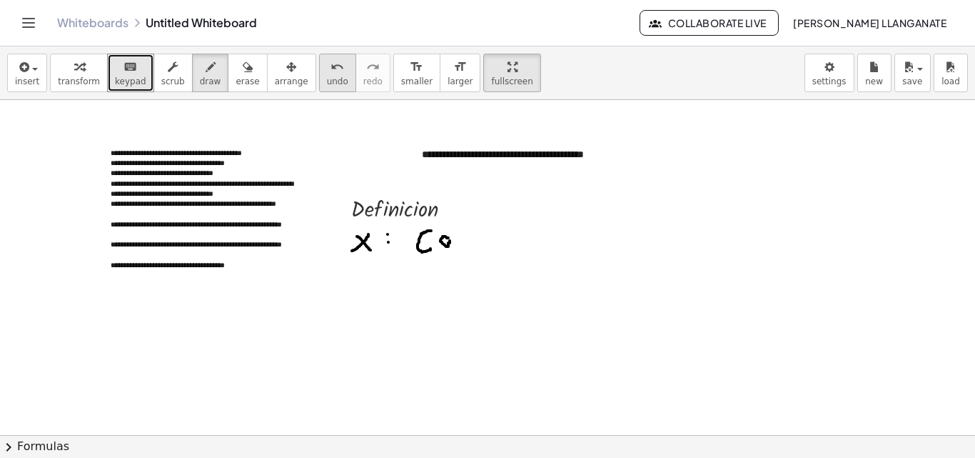
drag, startPoint x: 305, startPoint y: 74, endPoint x: 311, endPoint y: 89, distance: 16.0
click at [331, 74] on icon "undo" at bounding box center [338, 67] width 14 height 17
click at [439, 238] on div at bounding box center [487, 435] width 975 height 670
click at [327, 72] on div "undo" at bounding box center [337, 66] width 21 height 17
click at [429, 239] on div at bounding box center [487, 435] width 975 height 670
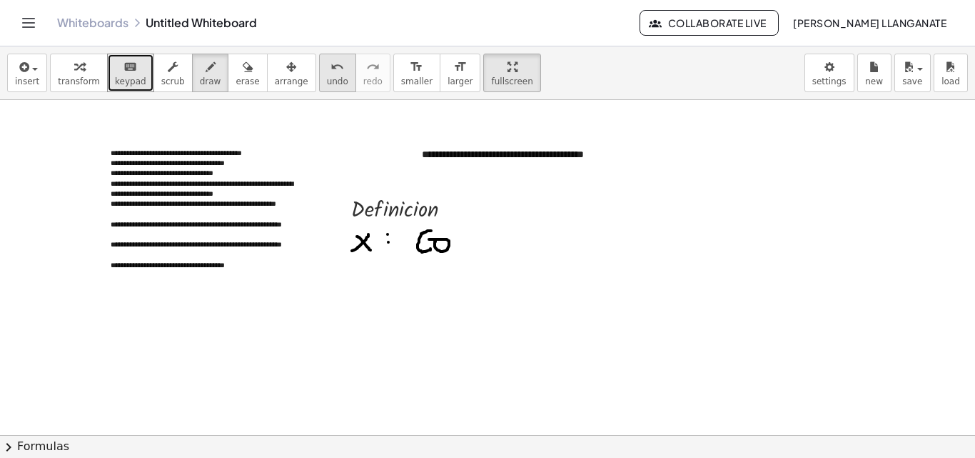
click at [331, 74] on icon "undo" at bounding box center [338, 67] width 14 height 17
click at [431, 237] on div at bounding box center [487, 435] width 975 height 670
click at [331, 74] on icon "undo" at bounding box center [338, 67] width 14 height 17
click at [441, 243] on div at bounding box center [487, 435] width 975 height 670
click at [327, 86] on span "undo" at bounding box center [337, 81] width 21 height 10
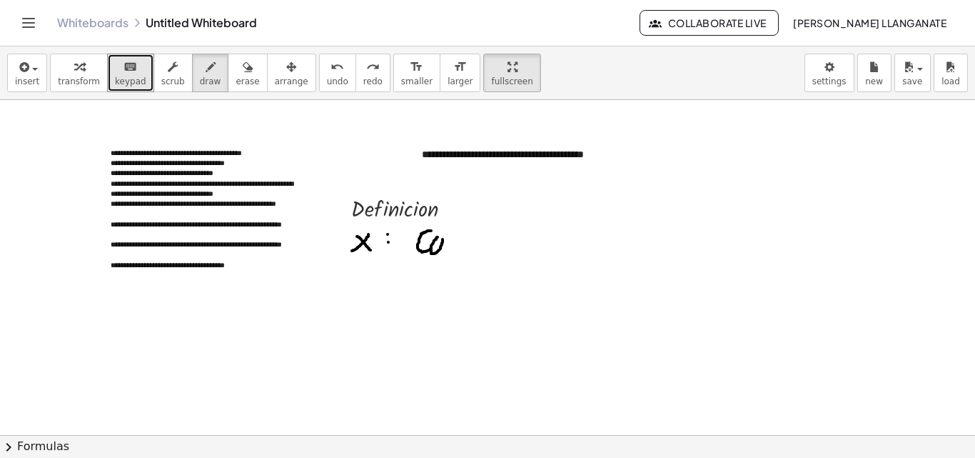
click at [442, 236] on div at bounding box center [487, 435] width 975 height 670
drag, startPoint x: 443, startPoint y: 239, endPoint x: 451, endPoint y: 247, distance: 11.6
click at [451, 247] on div at bounding box center [487, 435] width 975 height 670
click at [327, 81] on span "undo" at bounding box center [337, 81] width 21 height 10
click at [327, 80] on span "undo" at bounding box center [337, 81] width 21 height 10
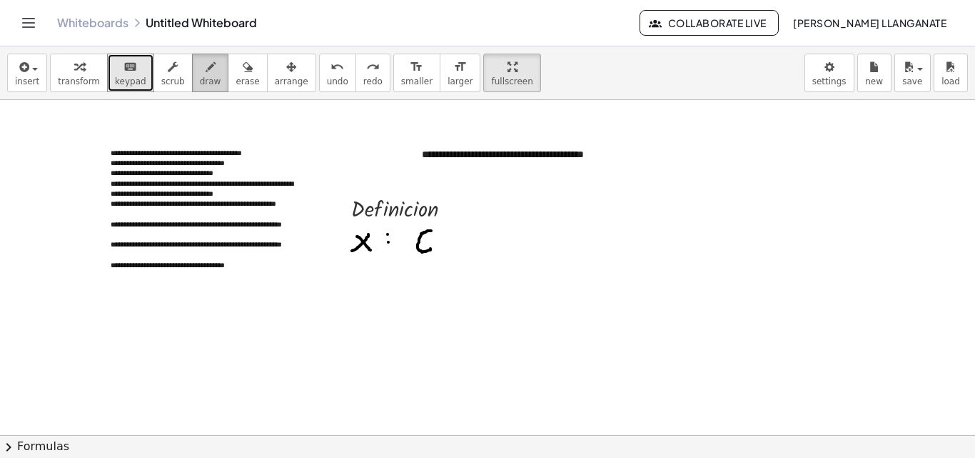
click at [200, 77] on span "draw" at bounding box center [210, 81] width 21 height 10
click at [201, 79] on span "draw" at bounding box center [210, 81] width 21 height 10
drag, startPoint x: 448, startPoint y: 241, endPoint x: 451, endPoint y: 251, distance: 11.1
click at [451, 251] on div at bounding box center [487, 435] width 975 height 670
click at [459, 240] on div at bounding box center [487, 435] width 975 height 670
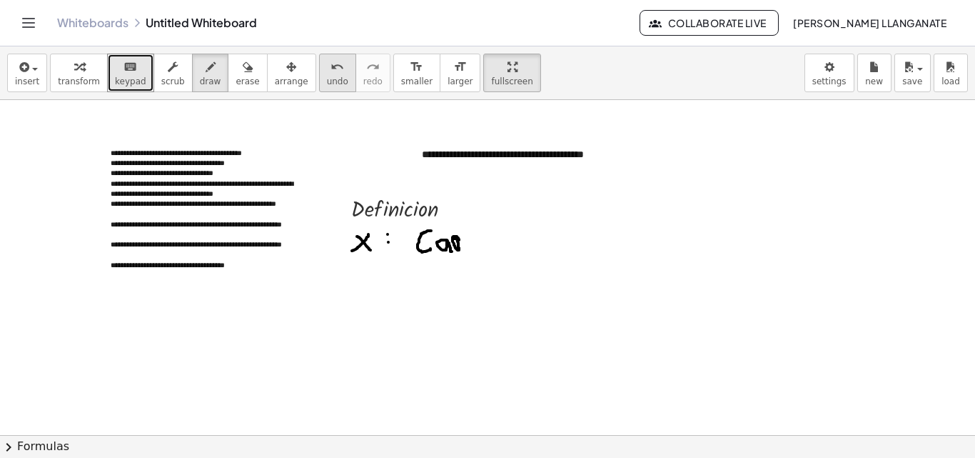
click at [319, 68] on button "undo undo" at bounding box center [337, 73] width 37 height 39
click at [192, 84] on button "draw" at bounding box center [210, 73] width 37 height 39
click at [441, 242] on div at bounding box center [487, 435] width 975 height 670
click at [327, 79] on span "undo" at bounding box center [337, 81] width 21 height 10
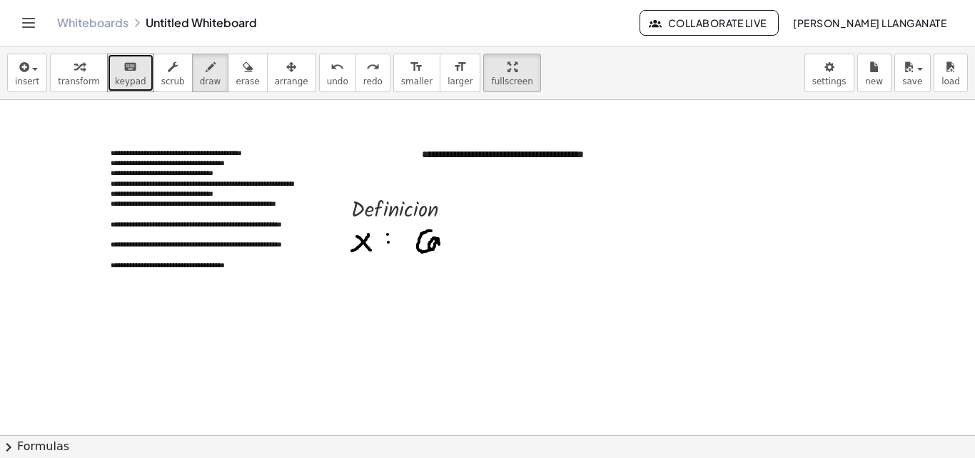
drag, startPoint x: 436, startPoint y: 239, endPoint x: 438, endPoint y: 249, distance: 10.2
click at [440, 248] on div at bounding box center [487, 435] width 975 height 670
drag, startPoint x: 442, startPoint y: 236, endPoint x: 455, endPoint y: 244, distance: 15.1
click at [455, 244] on div at bounding box center [487, 435] width 975 height 670
drag, startPoint x: 456, startPoint y: 229, endPoint x: 461, endPoint y: 246, distance: 17.4
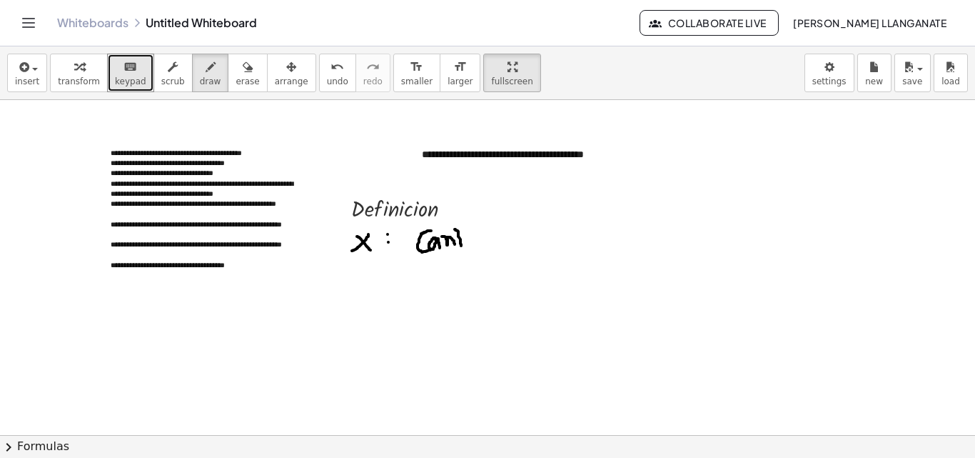
click at [461, 246] on div at bounding box center [487, 435] width 975 height 670
click at [456, 243] on div at bounding box center [487, 435] width 975 height 670
click at [461, 234] on div at bounding box center [487, 435] width 975 height 670
click at [471, 246] on div at bounding box center [487, 435] width 975 height 670
click at [466, 234] on div at bounding box center [487, 435] width 975 height 670
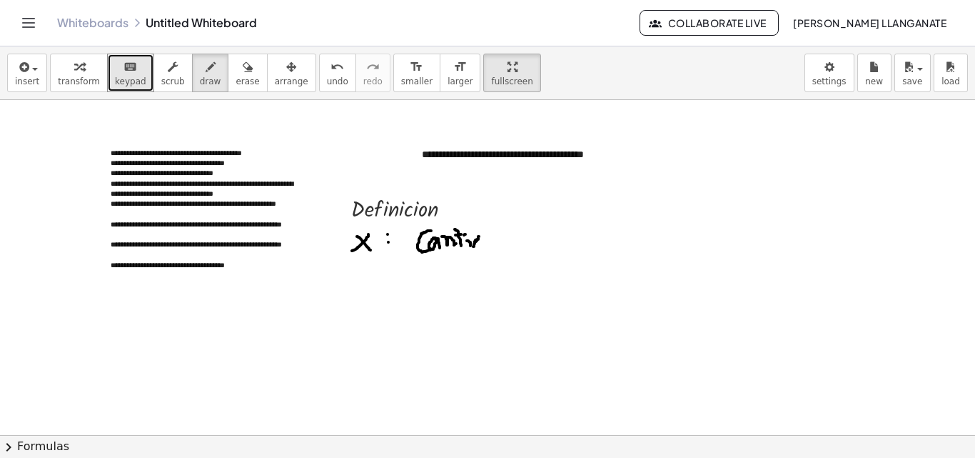
click at [477, 238] on div at bounding box center [487, 435] width 975 height 670
click at [319, 87] on button "undo undo" at bounding box center [337, 73] width 37 height 39
click at [331, 71] on icon "undo" at bounding box center [338, 67] width 14 height 17
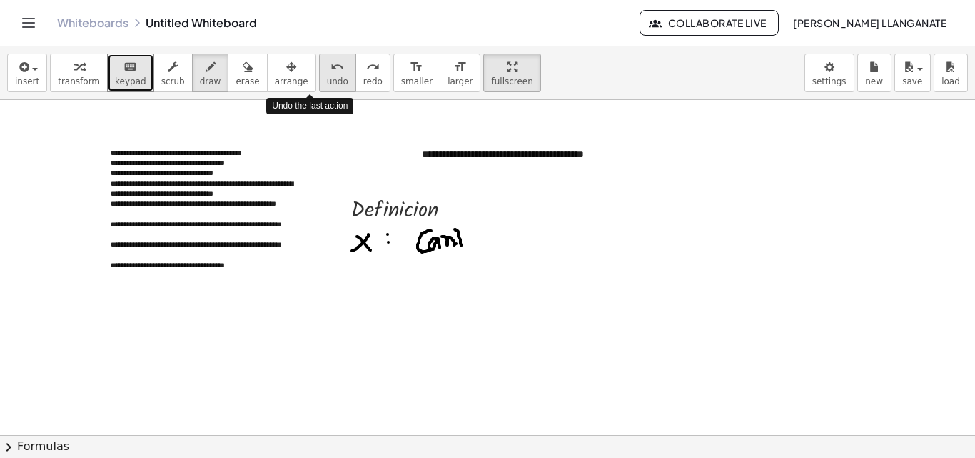
click at [331, 70] on icon "undo" at bounding box center [338, 67] width 14 height 17
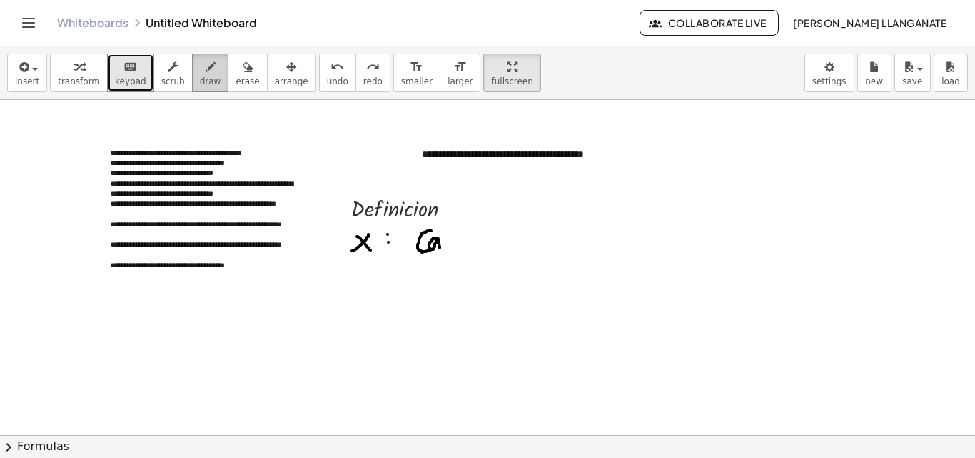
click at [204, 71] on button "draw" at bounding box center [210, 73] width 37 height 39
drag, startPoint x: 442, startPoint y: 236, endPoint x: 448, endPoint y: 242, distance: 9.1
click at [448, 242] on div at bounding box center [487, 435] width 975 height 670
drag, startPoint x: 455, startPoint y: 223, endPoint x: 451, endPoint y: 253, distance: 29.5
click at [451, 253] on div at bounding box center [487, 435] width 975 height 670
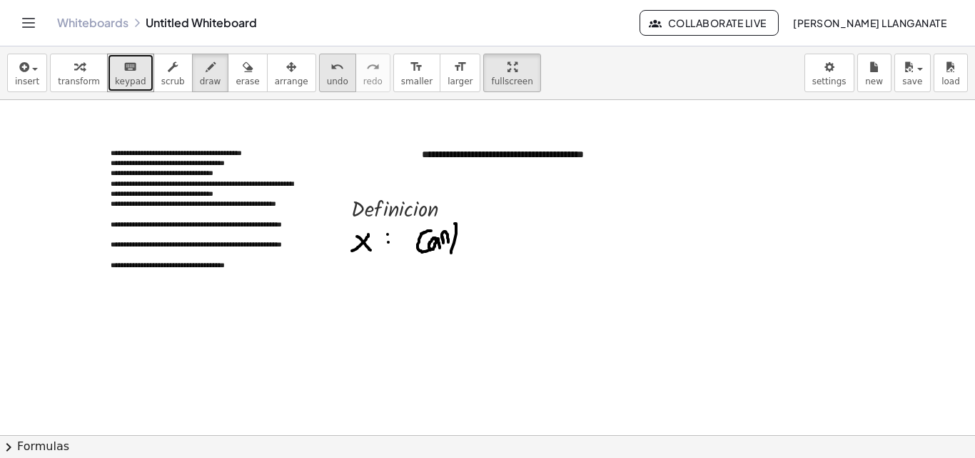
click at [331, 68] on icon "undo" at bounding box center [338, 67] width 14 height 17
click at [331, 69] on icon "undo" at bounding box center [338, 67] width 14 height 17
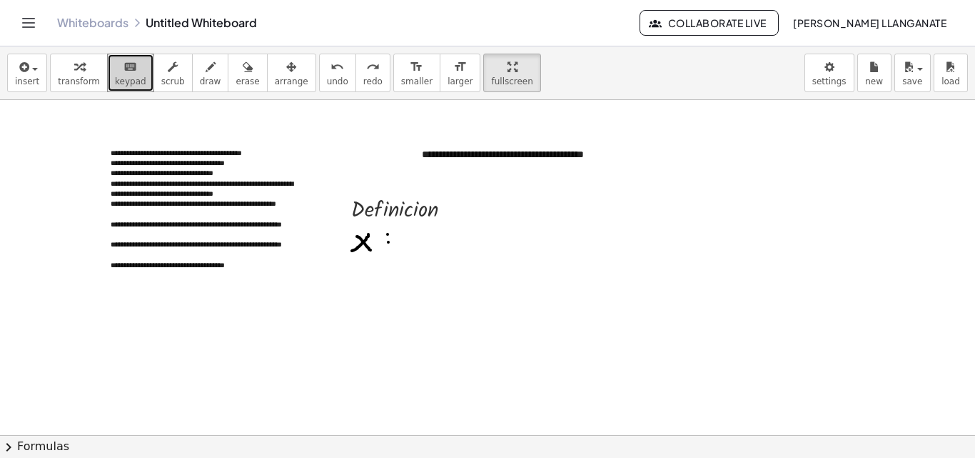
click at [119, 82] on span "keypad" at bounding box center [130, 81] width 31 height 10
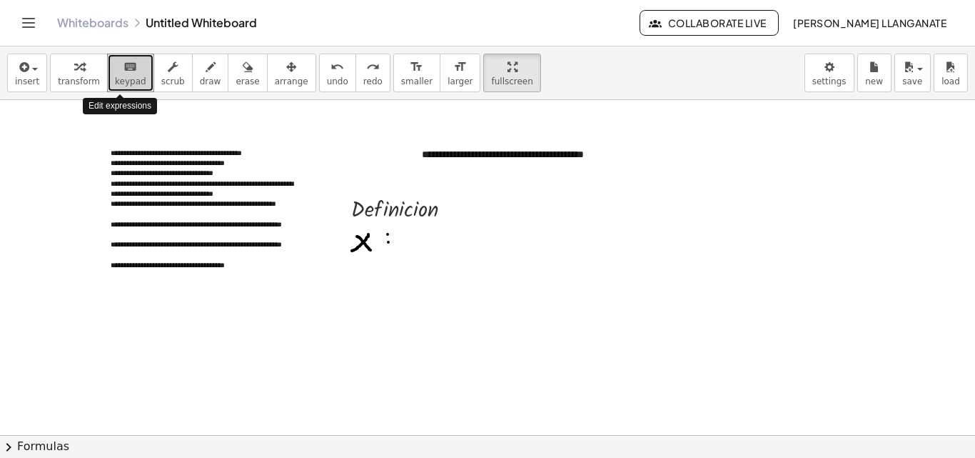
click at [119, 82] on span "keypad" at bounding box center [130, 81] width 31 height 10
click at [119, 81] on span "keypad" at bounding box center [130, 81] width 31 height 10
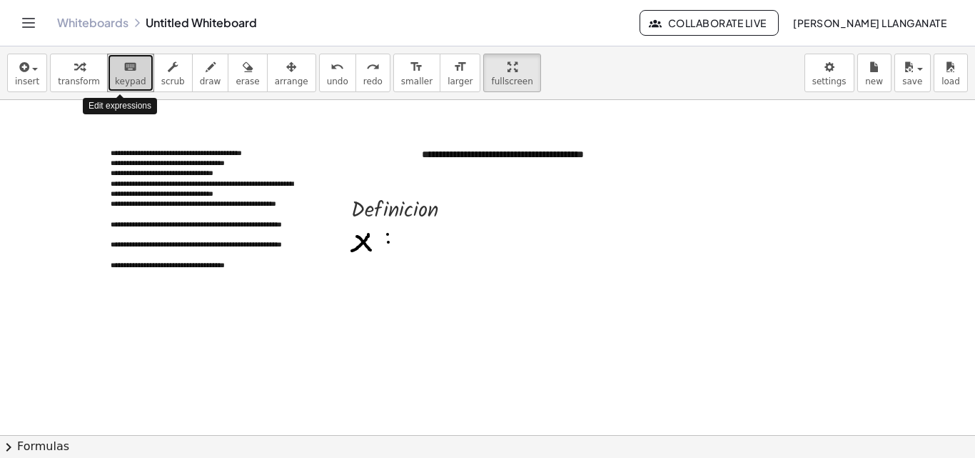
click at [119, 81] on span "keypad" at bounding box center [130, 81] width 31 height 10
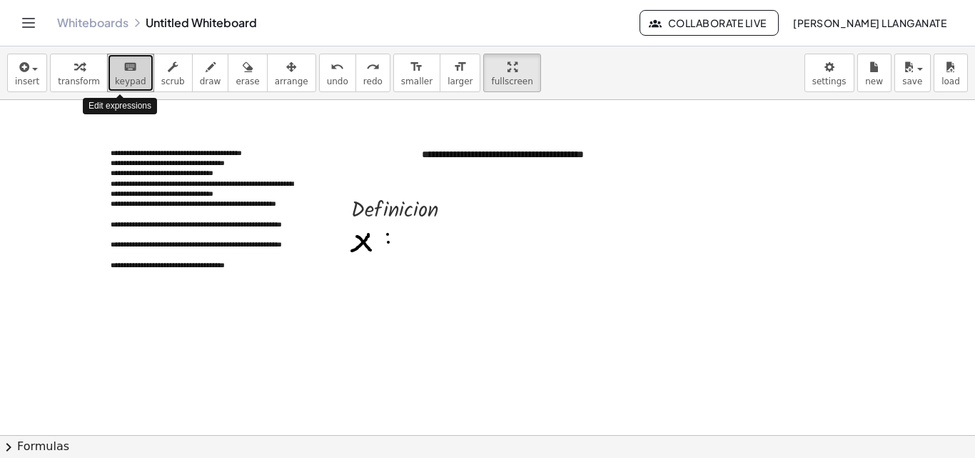
click at [119, 81] on span "keypad" at bounding box center [130, 81] width 31 height 10
click at [119, 78] on span "keypad" at bounding box center [130, 81] width 31 height 10
click at [118, 76] on span "keypad" at bounding box center [130, 81] width 31 height 10
click at [124, 69] on icon "keyboard" at bounding box center [131, 67] width 14 height 17
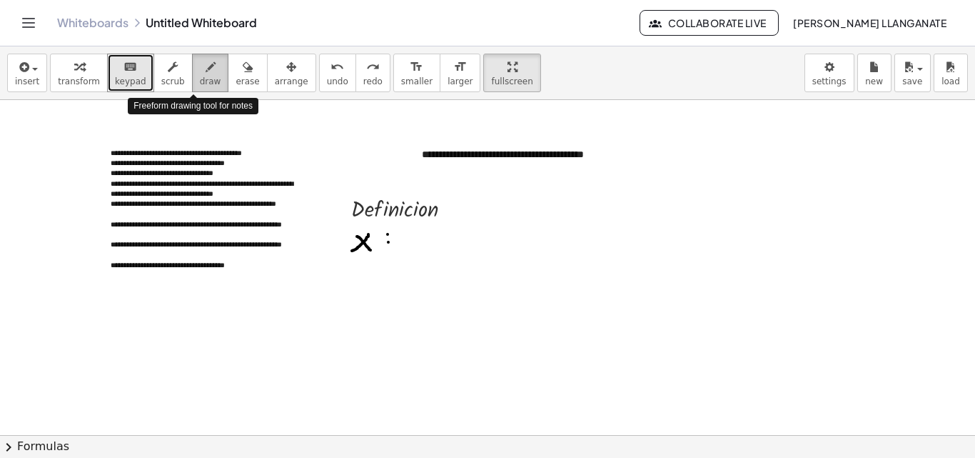
click at [200, 61] on div "button" at bounding box center [210, 66] width 21 height 17
drag, startPoint x: 409, startPoint y: 230, endPoint x: 408, endPoint y: 243, distance: 13.6
click at [408, 243] on div at bounding box center [487, 435] width 975 height 670
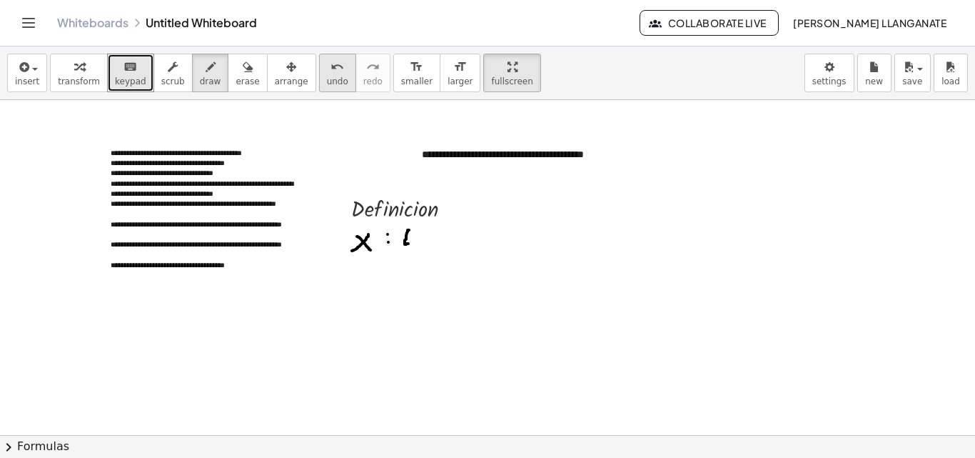
click at [327, 86] on span "undo" at bounding box center [337, 81] width 21 height 10
click at [200, 69] on div "button" at bounding box center [210, 66] width 21 height 17
drag, startPoint x: 415, startPoint y: 235, endPoint x: 403, endPoint y: 243, distance: 14.9
click at [403, 243] on div at bounding box center [487, 435] width 975 height 670
click at [331, 66] on icon "undo" at bounding box center [338, 67] width 14 height 17
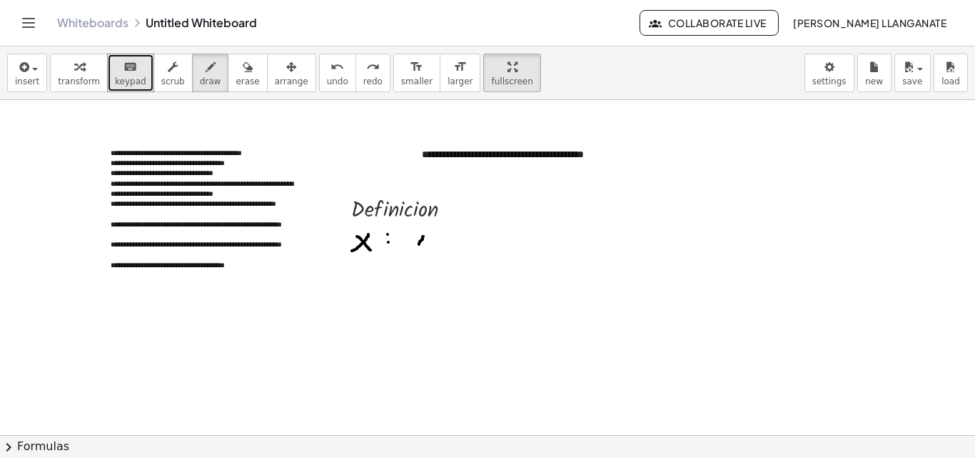
drag, startPoint x: 423, startPoint y: 236, endPoint x: 419, endPoint y: 248, distance: 12.9
click at [419, 248] on div at bounding box center [487, 435] width 975 height 670
click at [319, 66] on button "undo undo" at bounding box center [337, 73] width 37 height 39
drag, startPoint x: 415, startPoint y: 236, endPoint x: 411, endPoint y: 247, distance: 11.5
click at [411, 247] on div at bounding box center [487, 435] width 975 height 670
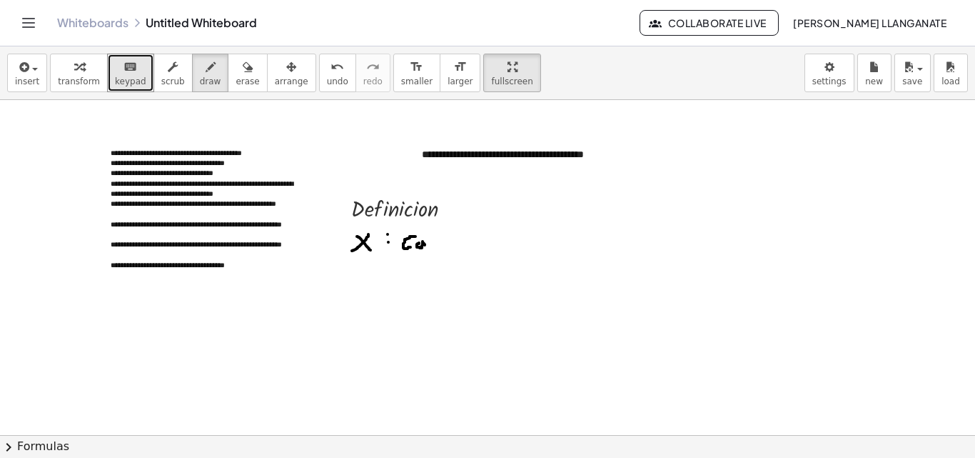
click at [425, 245] on div at bounding box center [487, 435] width 975 height 670
drag, startPoint x: 427, startPoint y: 239, endPoint x: 436, endPoint y: 243, distance: 9.6
click at [436, 243] on div at bounding box center [487, 435] width 975 height 670
click at [319, 70] on button "undo undo" at bounding box center [337, 73] width 37 height 39
click at [327, 70] on div "undo" at bounding box center [337, 66] width 21 height 17
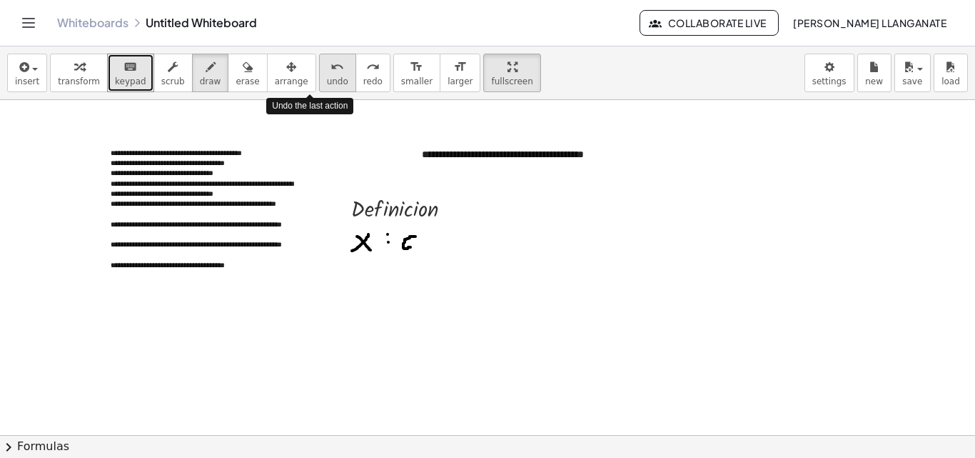
click at [327, 70] on div "undo" at bounding box center [337, 66] width 21 height 17
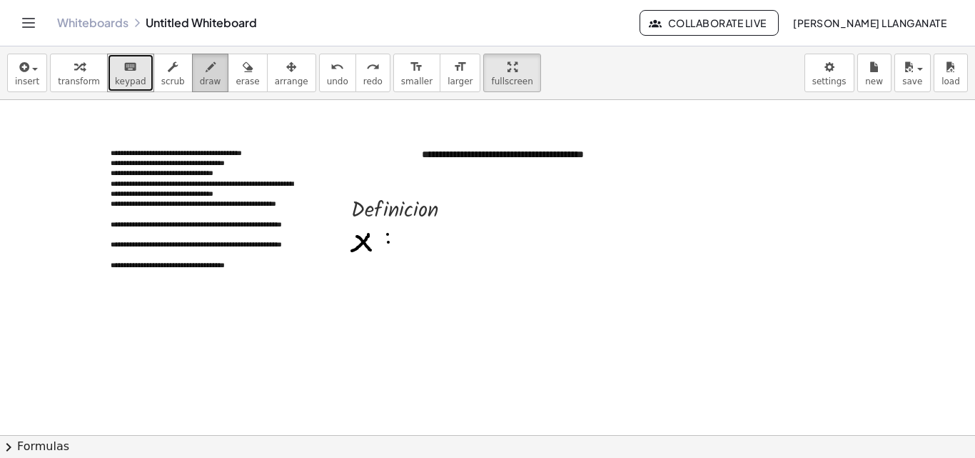
click at [203, 79] on button "draw" at bounding box center [210, 73] width 37 height 39
drag, startPoint x: 413, startPoint y: 231, endPoint x: 422, endPoint y: 241, distance: 13.7
click at [422, 241] on div at bounding box center [487, 435] width 975 height 670
click at [327, 82] on span "undo" at bounding box center [337, 81] width 21 height 10
click at [406, 231] on div at bounding box center [487, 435] width 975 height 670
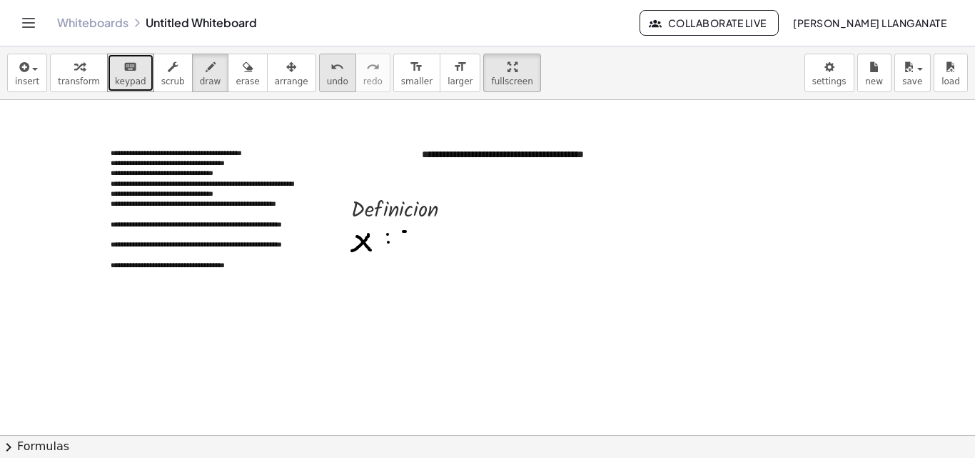
click at [331, 66] on icon "undo" at bounding box center [338, 67] width 14 height 17
drag, startPoint x: 412, startPoint y: 232, endPoint x: 409, endPoint y: 243, distance: 11.1
click at [409, 243] on div at bounding box center [487, 435] width 975 height 670
click at [421, 239] on div at bounding box center [487, 435] width 975 height 670
click at [327, 86] on span "undo" at bounding box center [337, 81] width 21 height 10
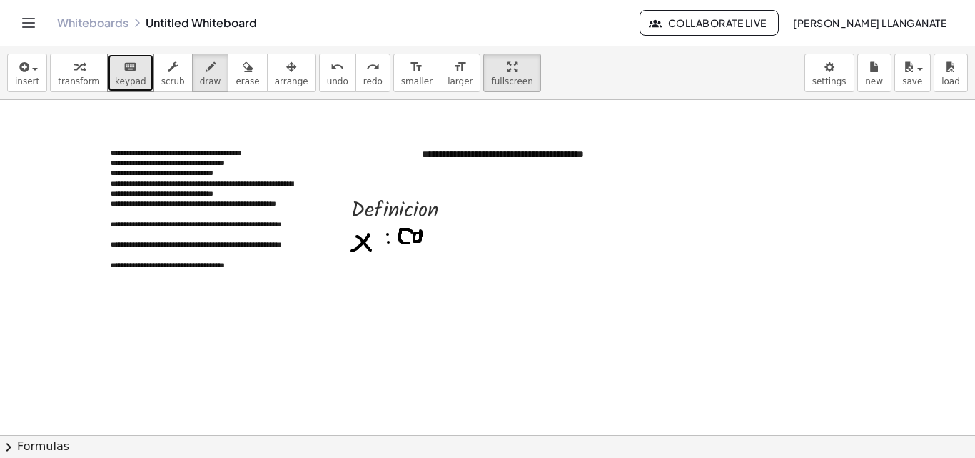
drag, startPoint x: 421, startPoint y: 233, endPoint x: 424, endPoint y: 241, distance: 8.4
click at [424, 241] on div at bounding box center [487, 435] width 975 height 670
drag, startPoint x: 429, startPoint y: 230, endPoint x: 438, endPoint y: 240, distance: 13.2
click at [438, 240] on div at bounding box center [487, 435] width 975 height 670
drag, startPoint x: 438, startPoint y: 228, endPoint x: 438, endPoint y: 243, distance: 15.7
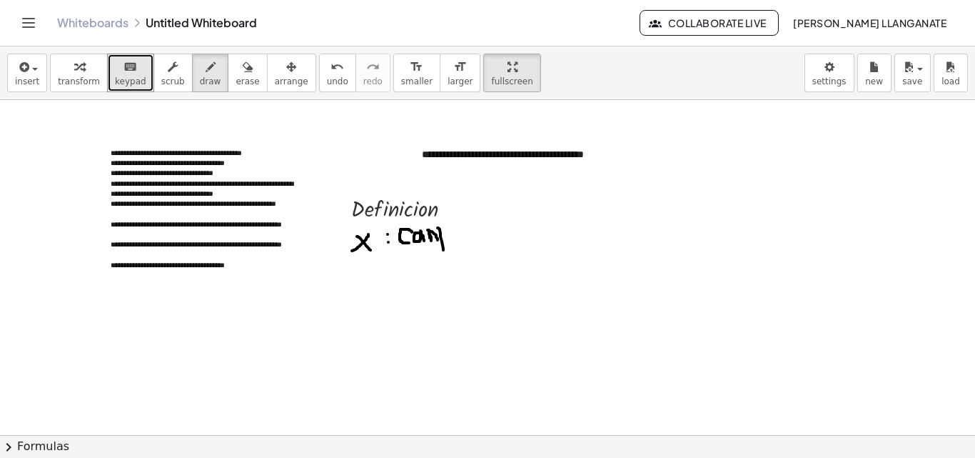
click at [443, 249] on div at bounding box center [487, 435] width 975 height 670
drag, startPoint x: 438, startPoint y: 241, endPoint x: 457, endPoint y: 233, distance: 20.2
click at [457, 233] on div at bounding box center [487, 435] width 975 height 670
drag, startPoint x: 452, startPoint y: 236, endPoint x: 455, endPoint y: 246, distance: 10.4
click at [455, 246] on div at bounding box center [487, 435] width 975 height 670
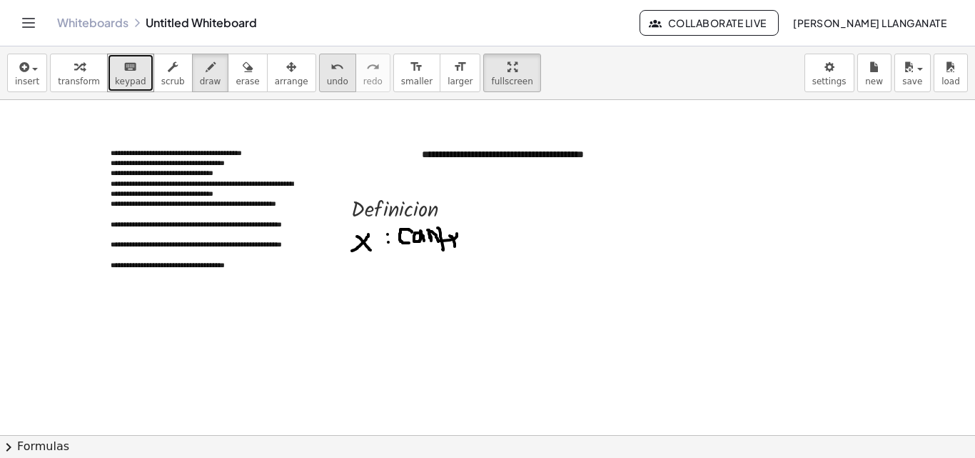
click at [327, 74] on div "undo" at bounding box center [337, 66] width 21 height 17
click at [319, 75] on button "undo undo" at bounding box center [337, 73] width 37 height 39
click at [321, 75] on button "undo undo" at bounding box center [337, 73] width 37 height 39
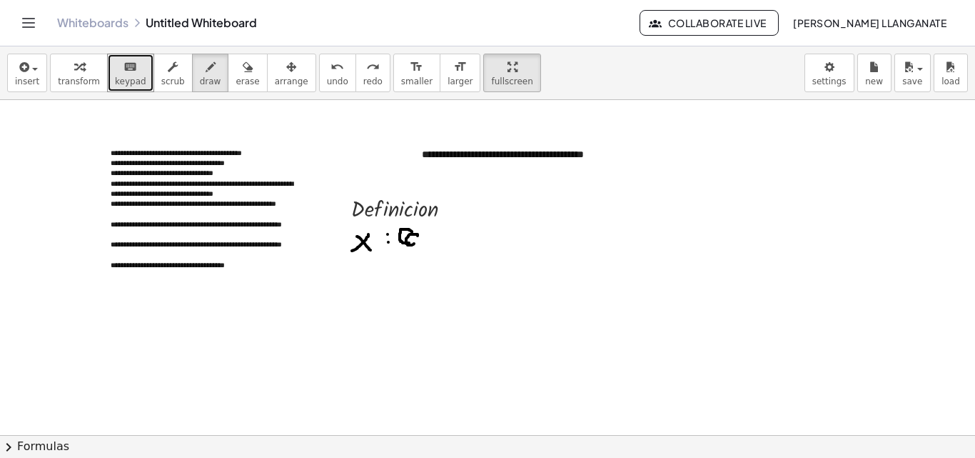
click at [416, 238] on div at bounding box center [487, 435] width 975 height 670
click at [331, 72] on icon "undo" at bounding box center [338, 67] width 14 height 17
click at [327, 65] on div "undo" at bounding box center [337, 66] width 21 height 17
click at [200, 79] on span "draw" at bounding box center [210, 81] width 21 height 10
drag, startPoint x: 408, startPoint y: 233, endPoint x: 406, endPoint y: 243, distance: 10.4
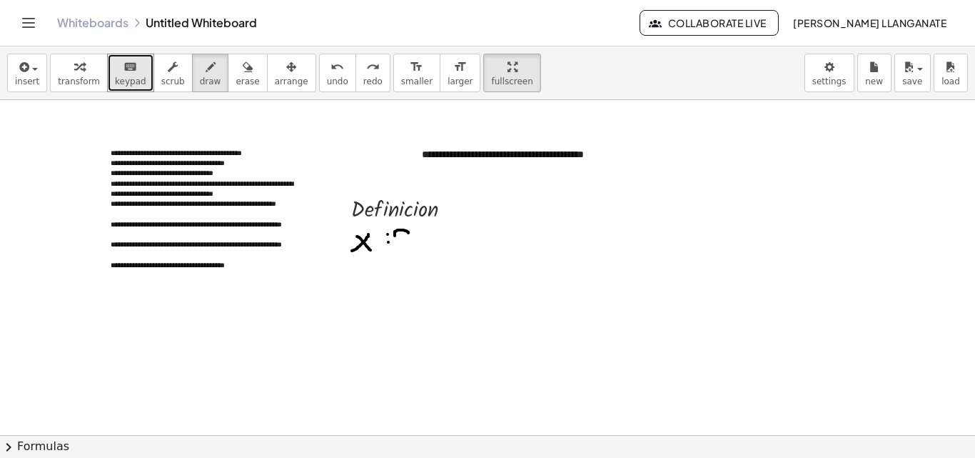
click at [406, 243] on div at bounding box center [487, 435] width 975 height 670
click at [417, 238] on div at bounding box center [487, 435] width 975 height 670
drag, startPoint x: 421, startPoint y: 235, endPoint x: 428, endPoint y: 243, distance: 11.2
click at [428, 243] on div at bounding box center [487, 435] width 975 height 670
drag, startPoint x: 310, startPoint y: 71, endPoint x: 310, endPoint y: 81, distance: 9.3
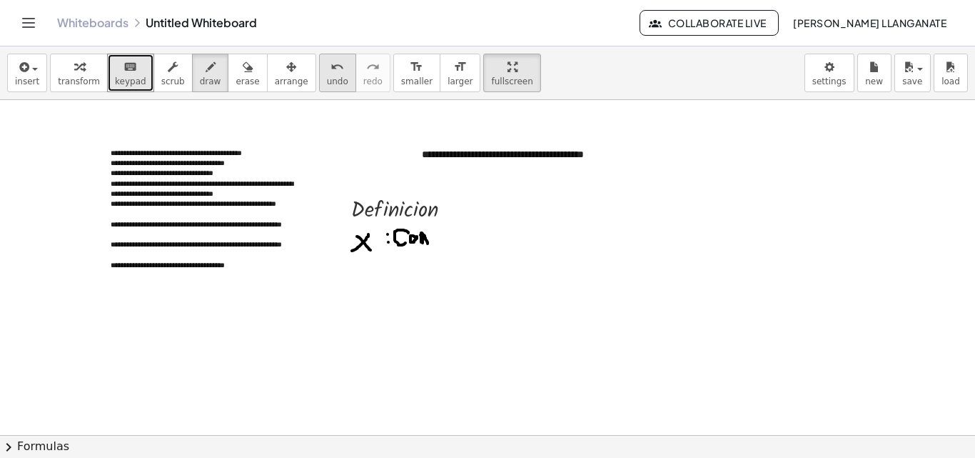
click at [331, 73] on icon "undo" at bounding box center [338, 67] width 14 height 17
drag, startPoint x: 420, startPoint y: 236, endPoint x: 428, endPoint y: 234, distance: 8.7
click at [428, 234] on div at bounding box center [487, 435] width 975 height 670
click at [331, 74] on icon "undo" at bounding box center [338, 67] width 14 height 17
click at [327, 79] on span "undo" at bounding box center [337, 81] width 21 height 10
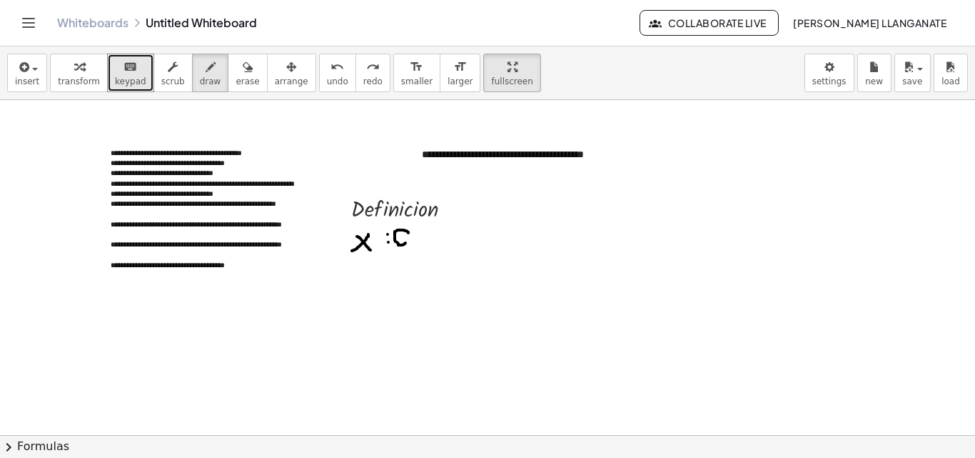
click at [407, 236] on div at bounding box center [487, 435] width 975 height 670
click at [284, 66] on button "arrange" at bounding box center [291, 73] width 49 height 39
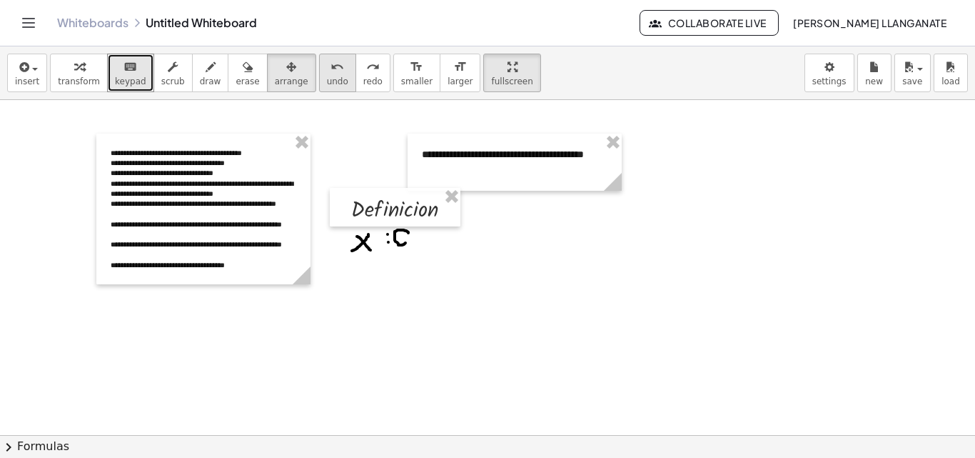
click at [327, 74] on div "undo" at bounding box center [337, 66] width 21 height 17
click at [331, 74] on icon "undo" at bounding box center [338, 67] width 14 height 17
click at [283, 82] on button "arrange" at bounding box center [291, 73] width 49 height 39
drag, startPoint x: 414, startPoint y: 244, endPoint x: 422, endPoint y: 253, distance: 12.2
click at [428, 253] on div at bounding box center [487, 435] width 975 height 670
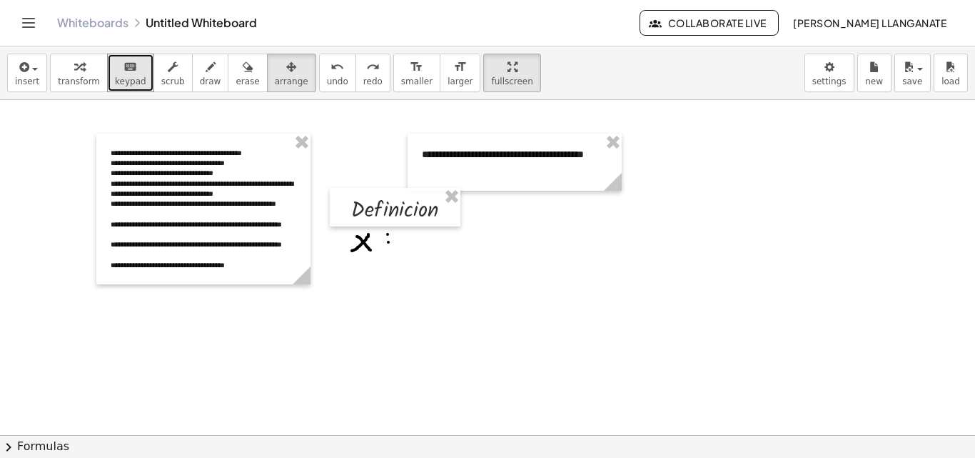
drag, startPoint x: 422, startPoint y: 253, endPoint x: 438, endPoint y: 337, distance: 85.1
click at [438, 337] on div at bounding box center [487, 435] width 975 height 670
click at [137, 45] on div "Whiteboards Untitled Whiteboard Collaborate Live [PERSON_NAME] LLANGANATE" at bounding box center [487, 23] width 941 height 46
drag, startPoint x: 136, startPoint y: 46, endPoint x: 132, endPoint y: 74, distance: 28.2
click at [135, 60] on div "**********" at bounding box center [487, 229] width 975 height 458
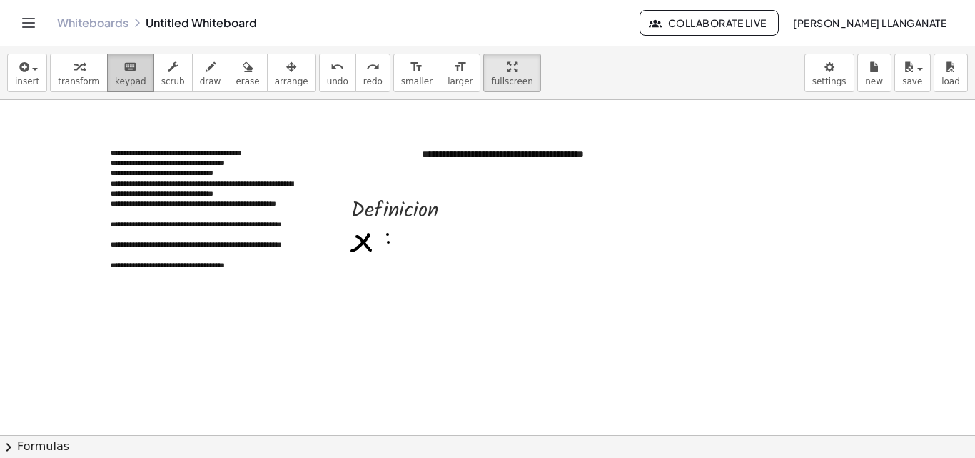
click at [138, 68] on button "keyboard keypad" at bounding box center [130, 73] width 47 height 39
click at [204, 68] on button "draw" at bounding box center [210, 73] width 37 height 39
drag, startPoint x: 419, startPoint y: 226, endPoint x: 413, endPoint y: 244, distance: 18.7
click at [413, 244] on div at bounding box center [487, 435] width 975 height 670
click at [419, 243] on div at bounding box center [487, 435] width 975 height 670
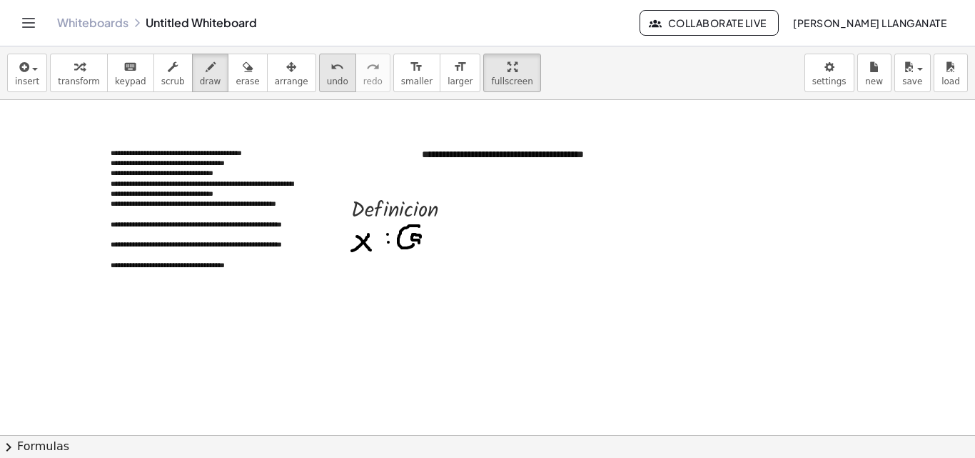
click at [323, 79] on button "undo undo" at bounding box center [337, 73] width 37 height 39
click at [426, 243] on div at bounding box center [487, 435] width 975 height 670
click at [436, 243] on div at bounding box center [487, 435] width 975 height 670
drag, startPoint x: 436, startPoint y: 227, endPoint x: 440, endPoint y: 239, distance: 12.9
click at [440, 239] on div at bounding box center [487, 435] width 975 height 670
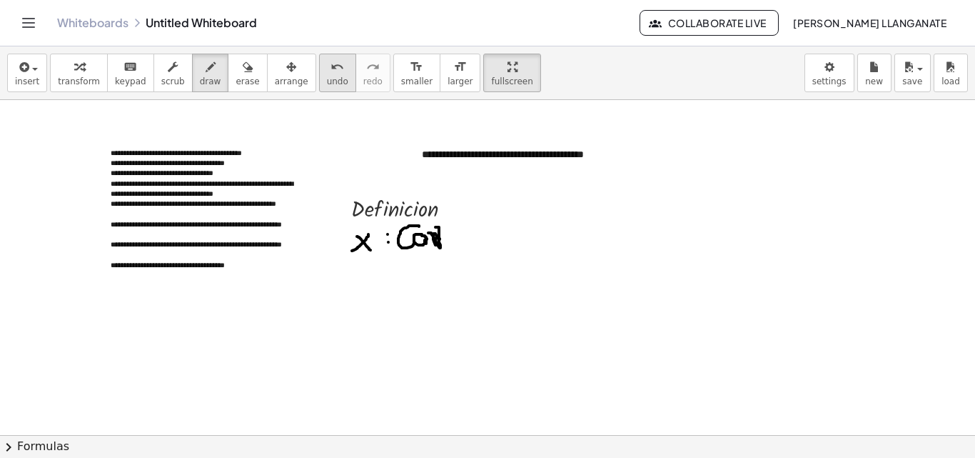
click at [327, 78] on span "undo" at bounding box center [337, 81] width 21 height 10
click at [327, 83] on span "undo" at bounding box center [337, 81] width 21 height 10
click at [327, 84] on span "undo" at bounding box center [337, 81] width 21 height 10
click at [319, 87] on button "undo undo" at bounding box center [337, 73] width 37 height 39
drag, startPoint x: 418, startPoint y: 231, endPoint x: 408, endPoint y: 251, distance: 22.7
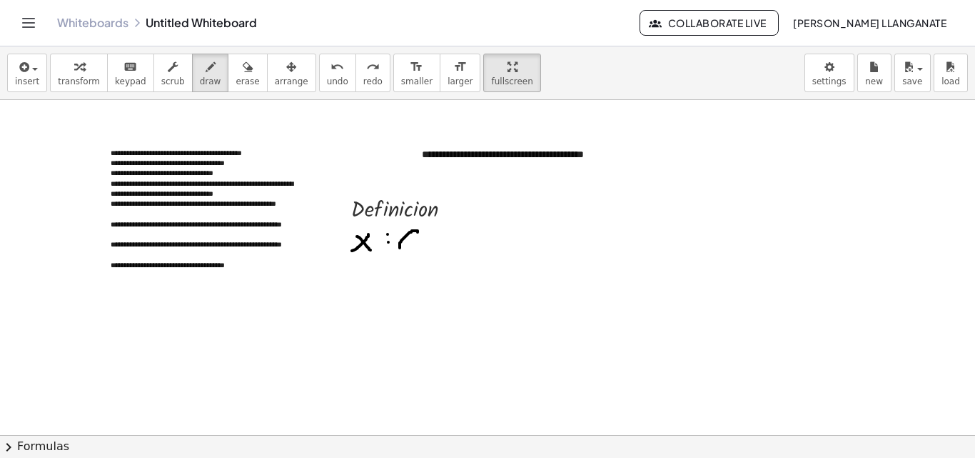
click at [408, 251] on div at bounding box center [487, 435] width 975 height 670
click at [420, 241] on div at bounding box center [487, 435] width 975 height 670
click at [331, 63] on icon "undo" at bounding box center [338, 67] width 14 height 17
click at [200, 74] on div "button" at bounding box center [210, 66] width 21 height 17
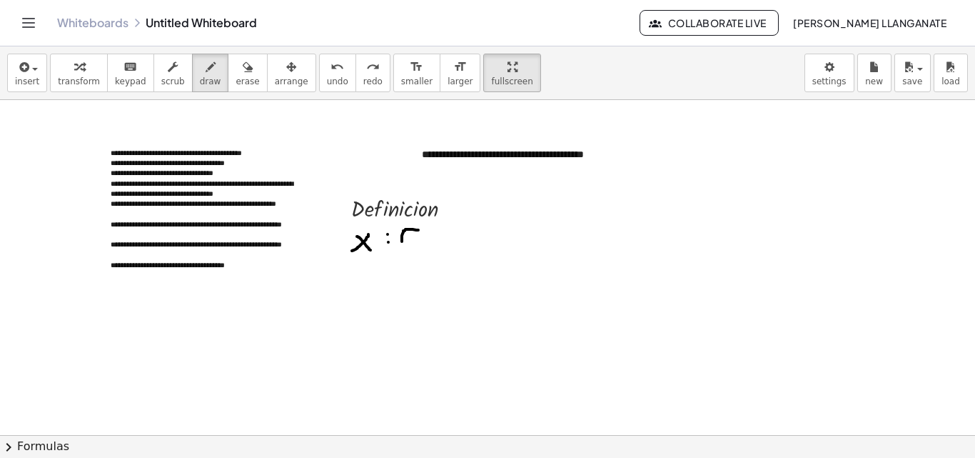
drag, startPoint x: 418, startPoint y: 230, endPoint x: 421, endPoint y: 241, distance: 11.8
click at [423, 241] on div at bounding box center [487, 435] width 975 height 670
drag, startPoint x: 431, startPoint y: 231, endPoint x: 433, endPoint y: 238, distance: 8.4
click at [433, 238] on div at bounding box center [487, 435] width 975 height 670
click at [321, 84] on button "undo undo" at bounding box center [337, 73] width 37 height 39
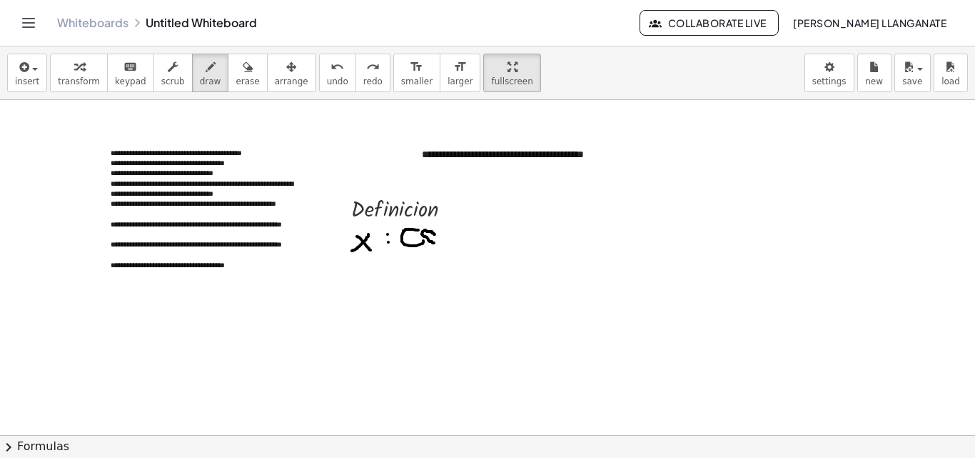
click at [435, 235] on div at bounding box center [487, 435] width 975 height 670
click at [327, 77] on span "undo" at bounding box center [337, 81] width 21 height 10
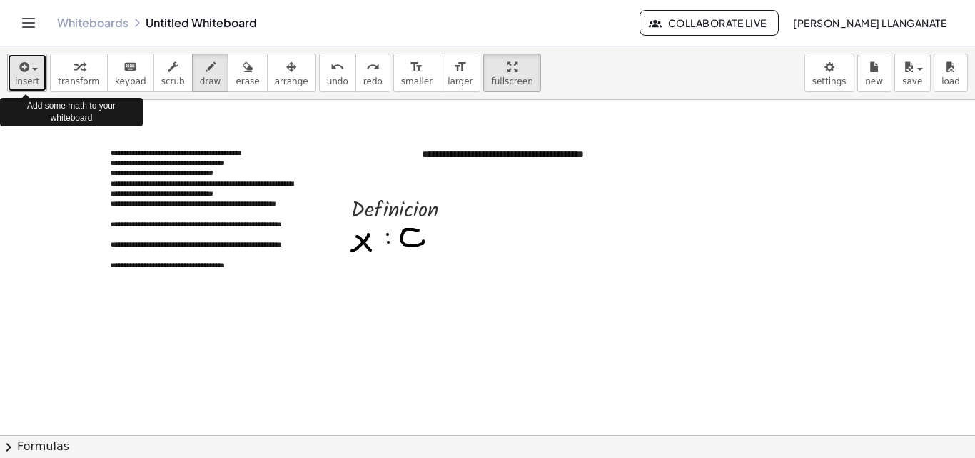
click at [35, 61] on div "button" at bounding box center [27, 66] width 24 height 17
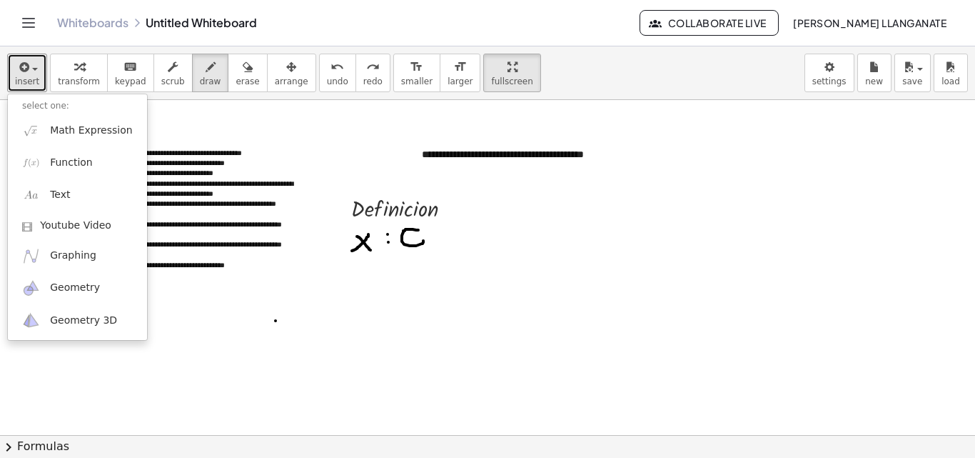
click at [276, 321] on div at bounding box center [487, 435] width 975 height 670
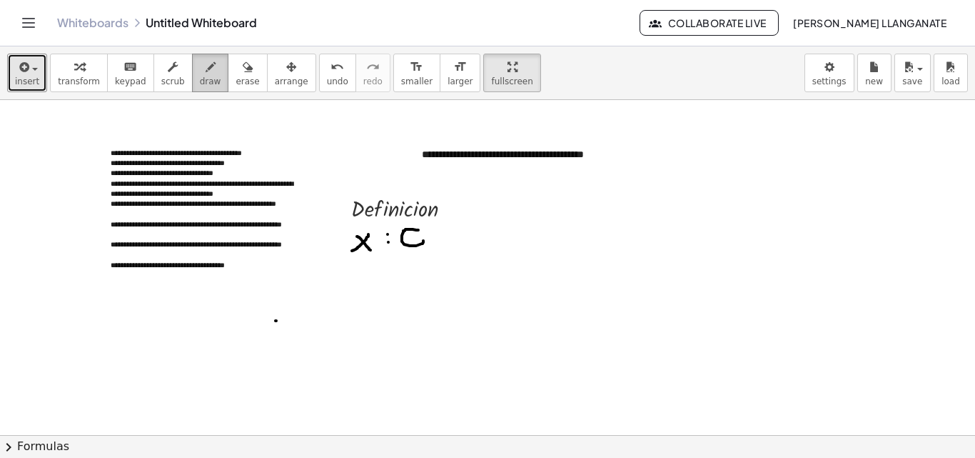
click at [206, 74] on button "draw" at bounding box center [210, 73] width 37 height 39
click at [436, 242] on div at bounding box center [487, 435] width 975 height 670
drag, startPoint x: 448, startPoint y: 236, endPoint x: 453, endPoint y: 244, distance: 10.3
click at [453, 244] on div at bounding box center [487, 435] width 975 height 670
drag, startPoint x: 451, startPoint y: 216, endPoint x: 456, endPoint y: 239, distance: 24.2
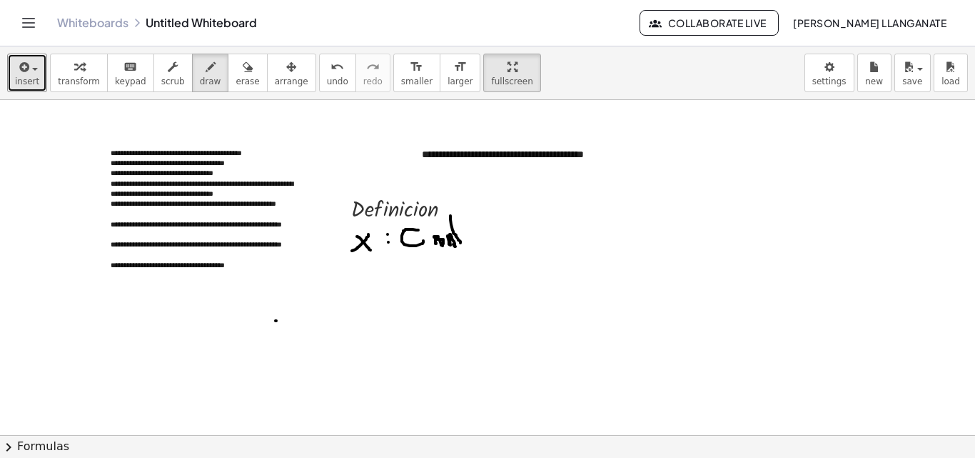
click at [459, 244] on div at bounding box center [487, 435] width 975 height 670
click at [451, 223] on div at bounding box center [487, 435] width 975 height 670
click at [469, 241] on div at bounding box center [487, 435] width 975 height 670
click at [459, 223] on div at bounding box center [487, 435] width 975 height 670
drag, startPoint x: 481, startPoint y: 231, endPoint x: 481, endPoint y: 240, distance: 8.6
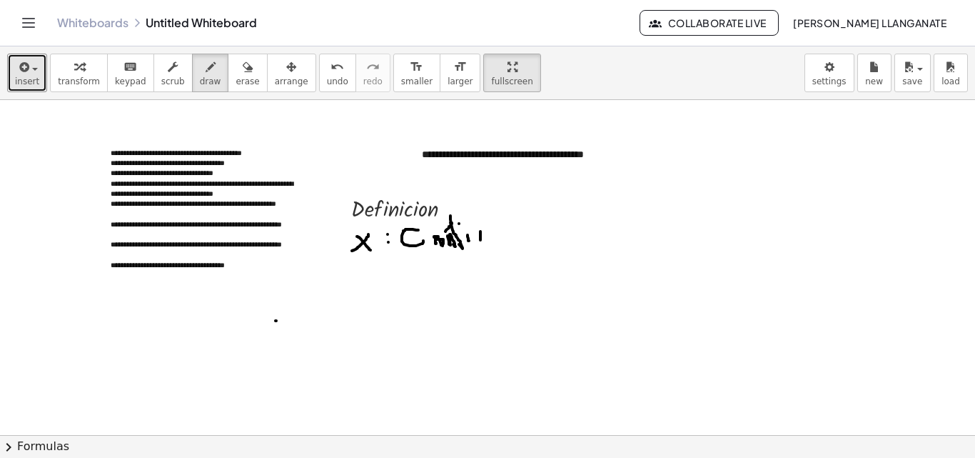
click at [481, 240] on div at bounding box center [487, 435] width 975 height 670
click at [471, 245] on div at bounding box center [487, 435] width 975 height 670
click at [243, 70] on icon "button" at bounding box center [248, 67] width 10 height 17
click at [394, 230] on div at bounding box center [487, 435] width 975 height 670
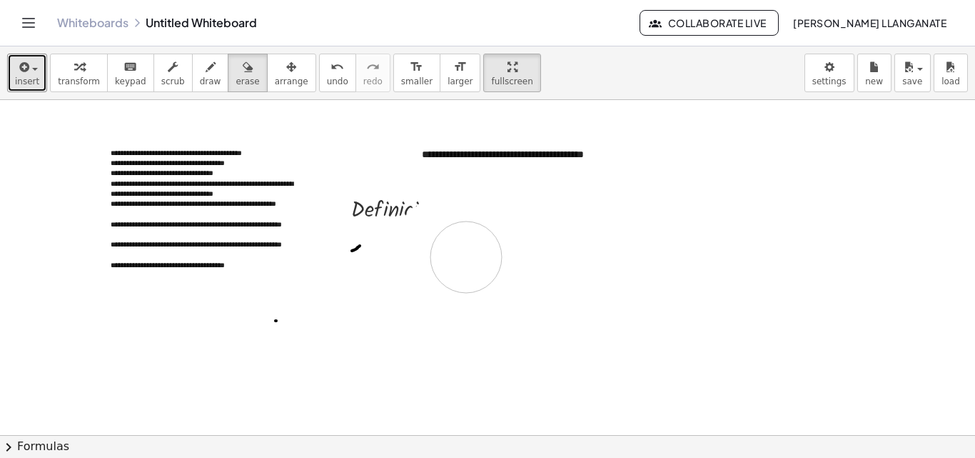
drag, startPoint x: 433, startPoint y: 238, endPoint x: 466, endPoint y: 257, distance: 38.1
click at [466, 257] on div at bounding box center [487, 435] width 975 height 670
drag, startPoint x: 358, startPoint y: 244, endPoint x: 353, endPoint y: 275, distance: 31.0
click at [350, 251] on div at bounding box center [487, 435] width 975 height 670
click at [236, 73] on div "button" at bounding box center [248, 66] width 24 height 17
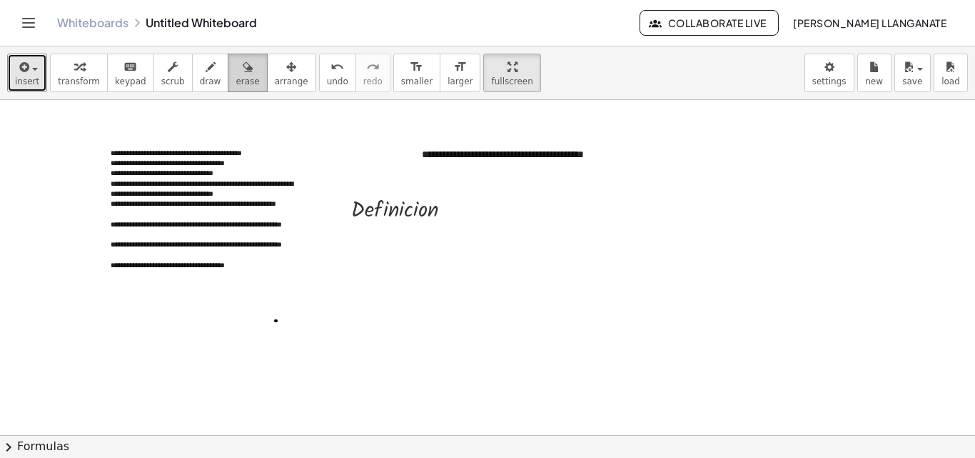
click at [236, 84] on span "erase" at bounding box center [248, 81] width 24 height 10
drag, startPoint x: 284, startPoint y: 316, endPoint x: 298, endPoint y: 154, distance: 162.6
click at [298, 154] on div at bounding box center [487, 435] width 975 height 670
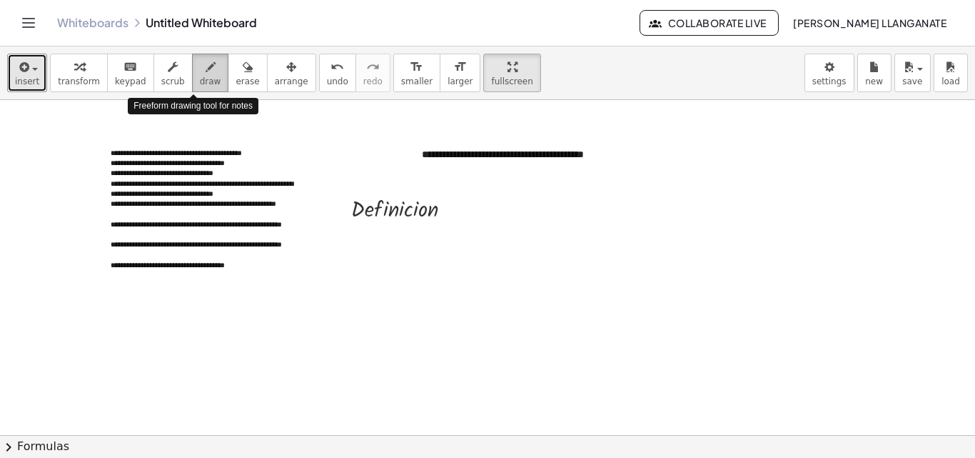
click at [206, 71] on icon "button" at bounding box center [211, 67] width 10 height 17
click at [353, 241] on div at bounding box center [487, 435] width 975 height 670
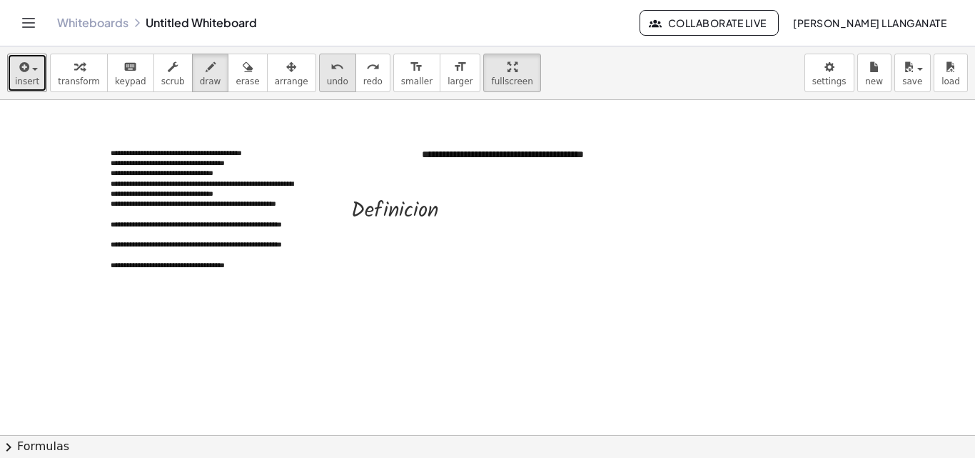
click at [331, 67] on icon "undo" at bounding box center [338, 67] width 14 height 17
click at [206, 70] on icon "button" at bounding box center [211, 67] width 10 height 17
drag, startPoint x: 343, startPoint y: 228, endPoint x: 357, endPoint y: 237, distance: 16.7
click at [357, 241] on div at bounding box center [487, 435] width 975 height 670
drag, startPoint x: 358, startPoint y: 231, endPoint x: 343, endPoint y: 248, distance: 22.9
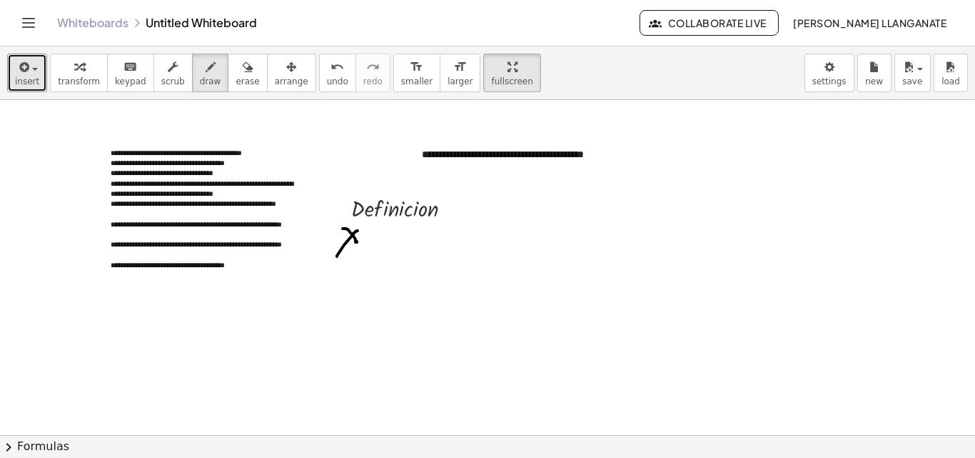
click at [336, 256] on div at bounding box center [487, 435] width 975 height 670
click at [360, 238] on div at bounding box center [487, 435] width 975 height 670
drag, startPoint x: 379, startPoint y: 229, endPoint x: 383, endPoint y: 242, distance: 13.3
click at [383, 242] on div at bounding box center [487, 435] width 975 height 670
click at [393, 240] on div at bounding box center [487, 435] width 975 height 670
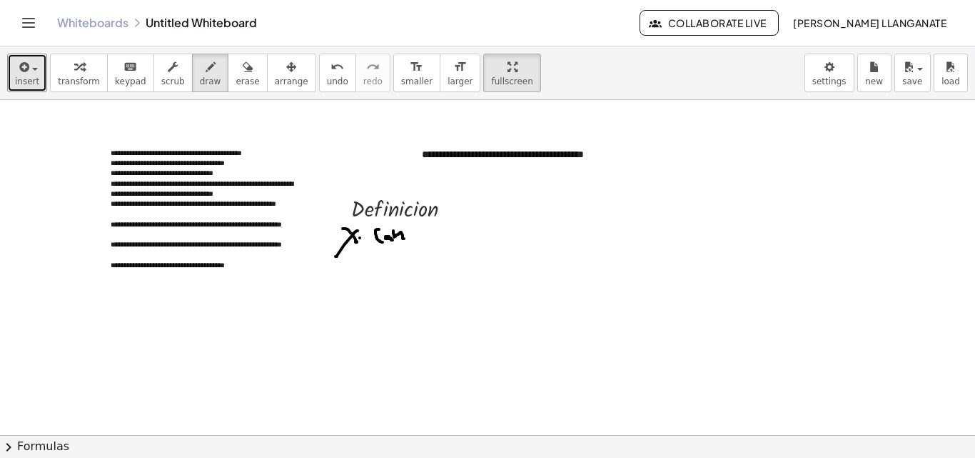
drag, startPoint x: 393, startPoint y: 231, endPoint x: 403, endPoint y: 238, distance: 12.2
click at [404, 240] on div at bounding box center [487, 435] width 975 height 670
click at [327, 69] on div "undo" at bounding box center [337, 66] width 21 height 17
drag, startPoint x: 393, startPoint y: 232, endPoint x: 402, endPoint y: 238, distance: 11.3
click at [402, 238] on div at bounding box center [487, 435] width 975 height 670
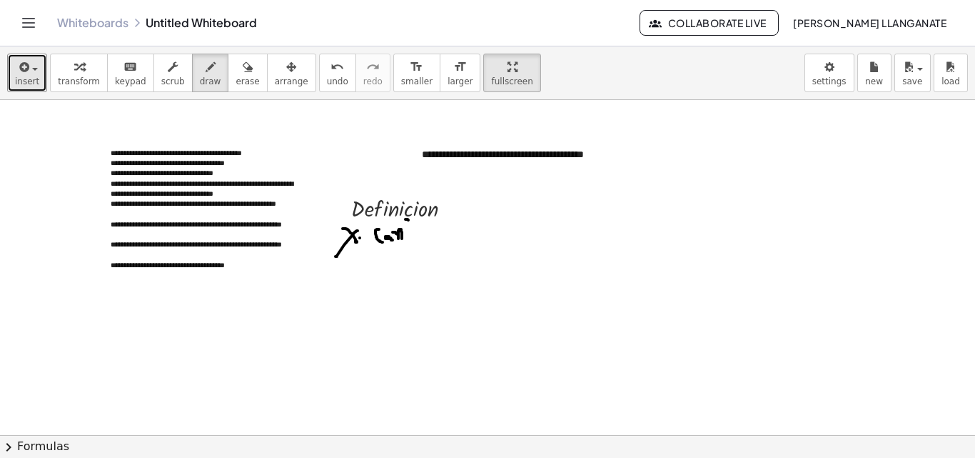
drag, startPoint x: 408, startPoint y: 220, endPoint x: 411, endPoint y: 241, distance: 20.9
click at [411, 241] on div at bounding box center [487, 435] width 975 height 670
click at [411, 233] on div at bounding box center [487, 435] width 975 height 670
drag, startPoint x: 418, startPoint y: 233, endPoint x: 421, endPoint y: 246, distance: 13.3
click at [421, 246] on div at bounding box center [487, 435] width 975 height 670
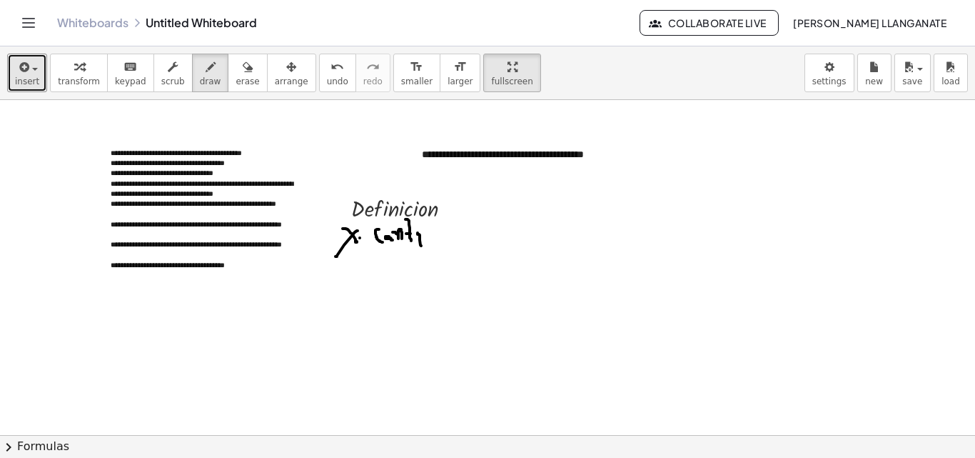
click at [415, 229] on div at bounding box center [487, 435] width 975 height 670
click at [325, 67] on button "undo undo" at bounding box center [337, 73] width 37 height 39
click at [331, 74] on icon "undo" at bounding box center [338, 67] width 14 height 17
click at [327, 67] on div "undo" at bounding box center [337, 66] width 21 height 17
click at [327, 68] on div "undo" at bounding box center [337, 66] width 21 height 17
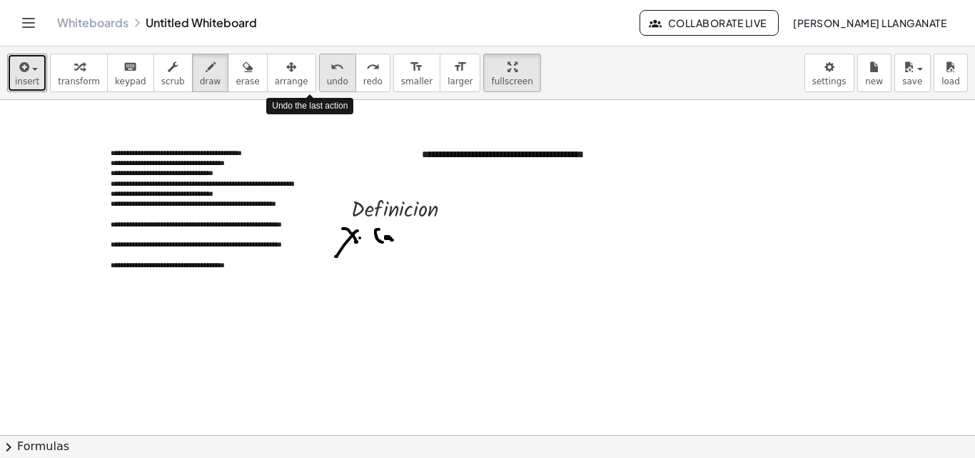
click at [327, 68] on div "undo" at bounding box center [337, 66] width 21 height 17
click at [327, 81] on span "undo" at bounding box center [337, 81] width 21 height 10
click at [331, 66] on icon "undo" at bounding box center [338, 67] width 14 height 17
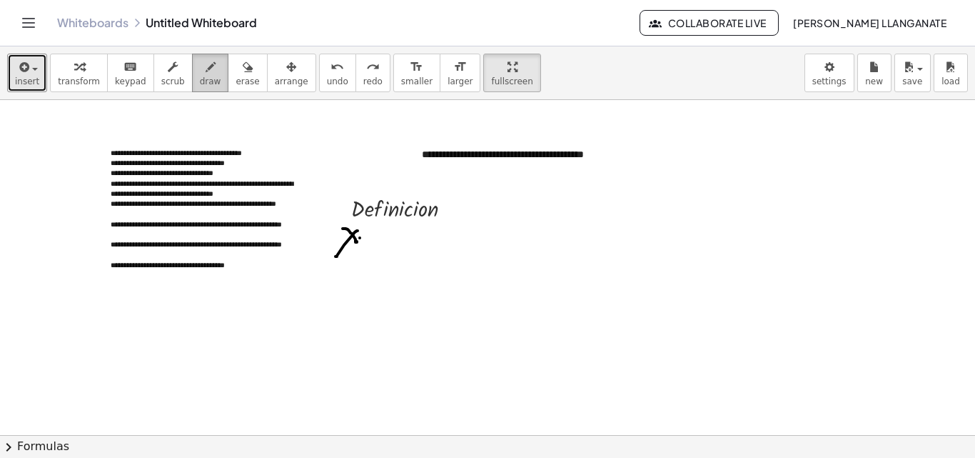
click at [203, 74] on button "draw" at bounding box center [210, 73] width 37 height 39
drag, startPoint x: 386, startPoint y: 226, endPoint x: 383, endPoint y: 238, distance: 12.5
click at [383, 238] on div at bounding box center [487, 435] width 975 height 670
click at [390, 229] on div at bounding box center [487, 435] width 975 height 670
click at [402, 238] on div at bounding box center [487, 435] width 975 height 670
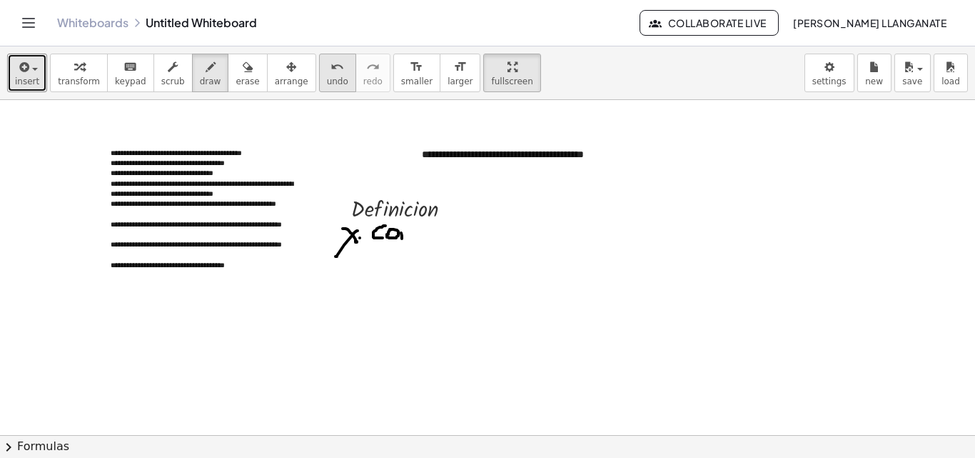
click at [327, 81] on span "undo" at bounding box center [337, 81] width 21 height 10
click at [401, 233] on div at bounding box center [487, 435] width 975 height 670
click at [327, 74] on div "undo" at bounding box center [337, 66] width 21 height 17
click at [399, 234] on div at bounding box center [487, 435] width 975 height 670
drag, startPoint x: 400, startPoint y: 233, endPoint x: 406, endPoint y: 243, distance: 11.5
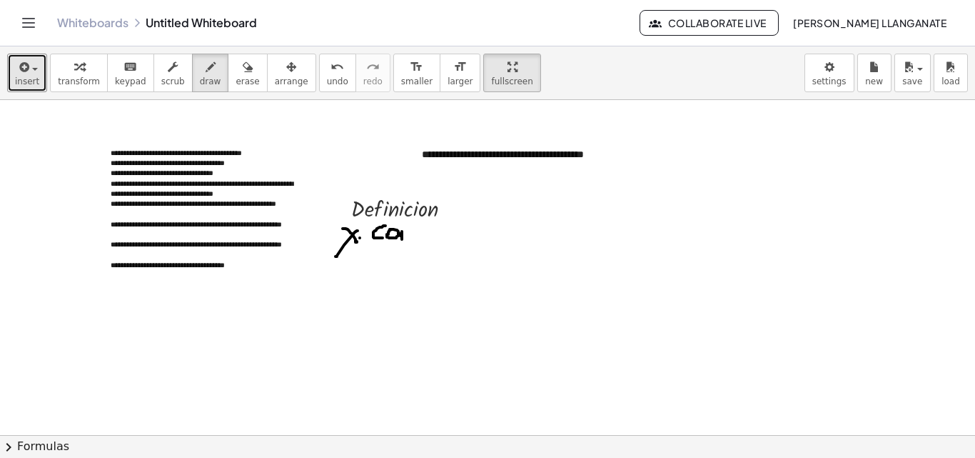
click at [406, 243] on div at bounding box center [487, 435] width 975 height 670
click at [405, 233] on div at bounding box center [487, 435] width 975 height 670
click at [331, 59] on icon "undo" at bounding box center [338, 67] width 14 height 17
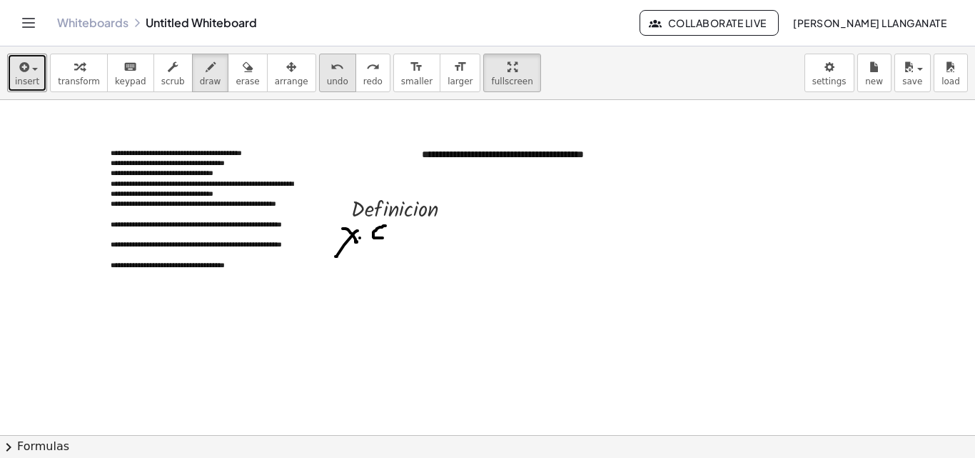
click at [331, 70] on icon "undo" at bounding box center [338, 67] width 14 height 17
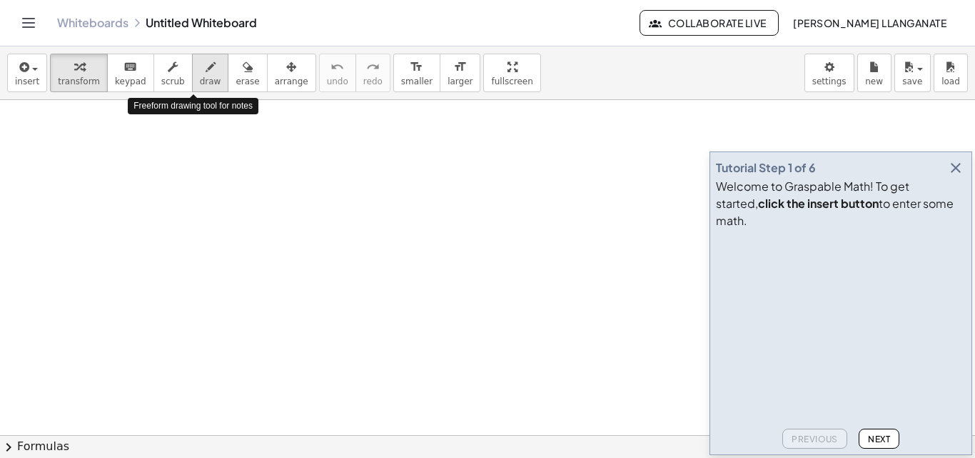
click at [200, 76] on span "draw" at bounding box center [210, 81] width 21 height 10
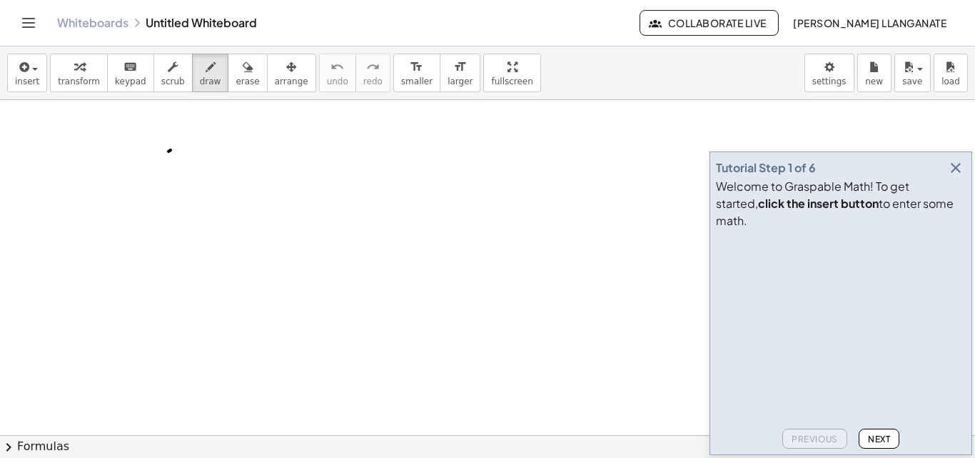
drag, startPoint x: 168, startPoint y: 151, endPoint x: 158, endPoint y: 232, distance: 81.4
drag, startPoint x: 198, startPoint y: 211, endPoint x: 206, endPoint y: 226, distance: 17.6
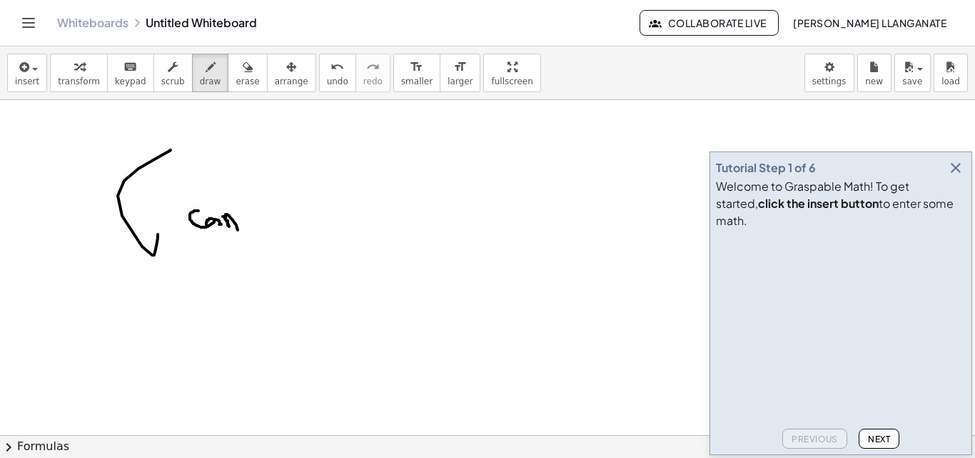
drag, startPoint x: 223, startPoint y: 216, endPoint x: 233, endPoint y: 213, distance: 10.4
click at [837, 342] on video at bounding box center [823, 288] width 214 height 107
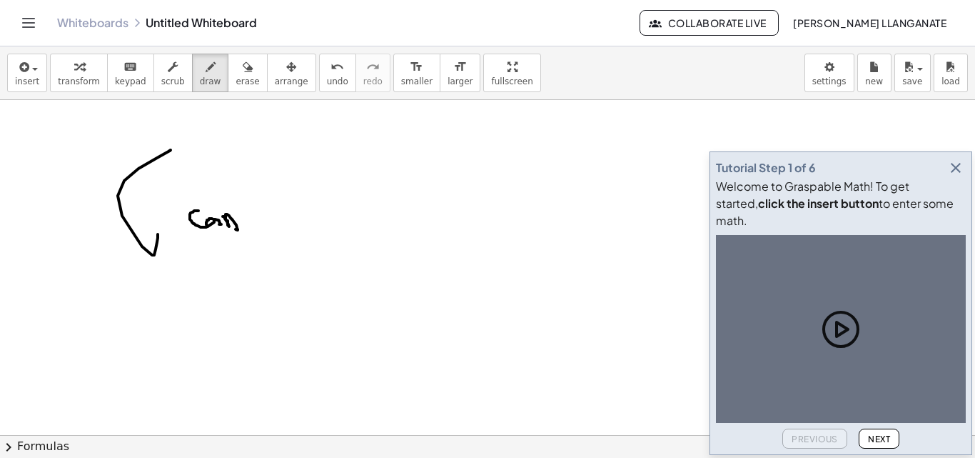
click at [948, 176] on icon "button" at bounding box center [955, 167] width 17 height 17
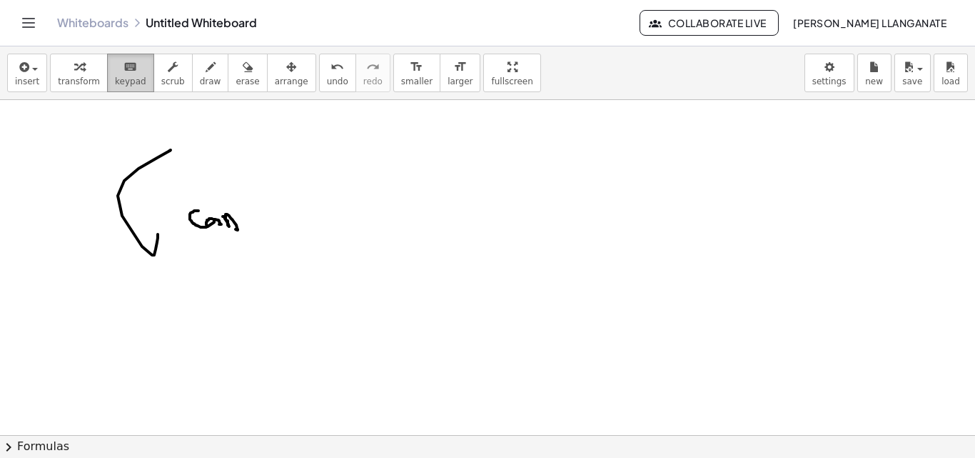
click at [122, 81] on span "keypad" at bounding box center [130, 81] width 31 height 10
